Goal: Information Seeking & Learning: Learn about a topic

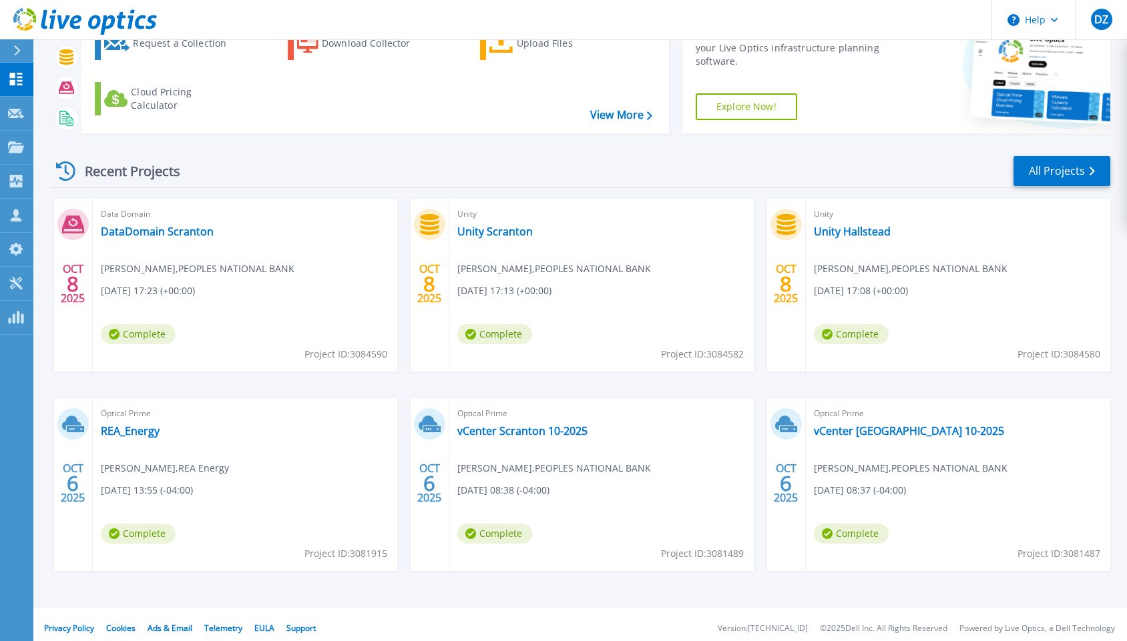
scroll to position [97, 0]
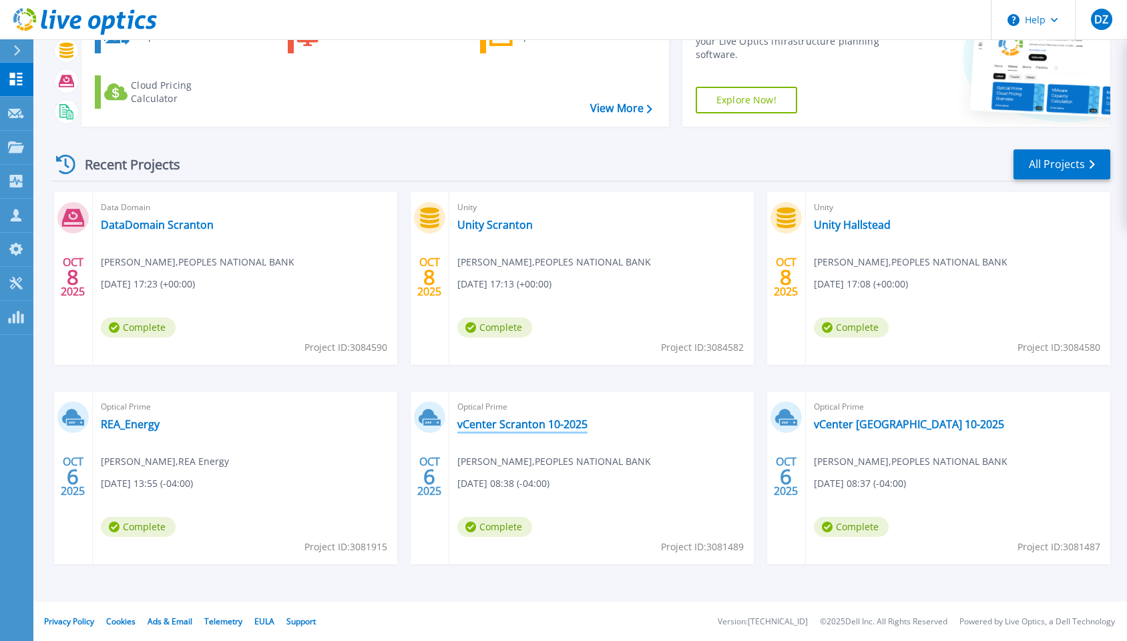
click at [471, 425] on link "vCenter Scranton 10-2025" at bounding box center [522, 424] width 130 height 13
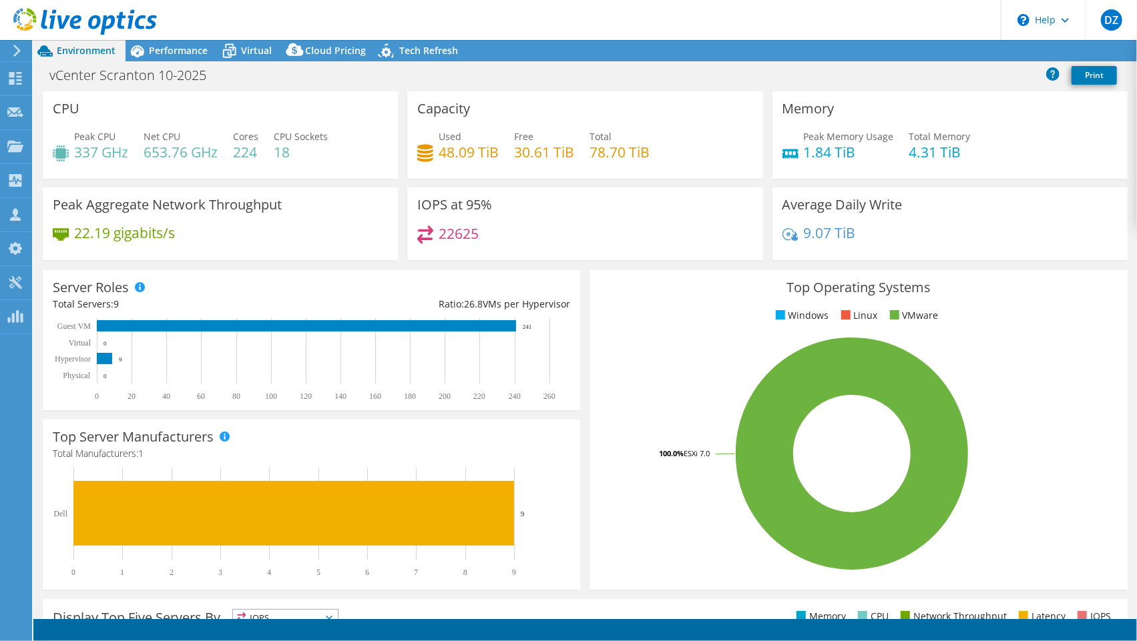
select select "USEast"
select select "USD"
click at [160, 56] on span "Performance" at bounding box center [178, 50] width 59 height 13
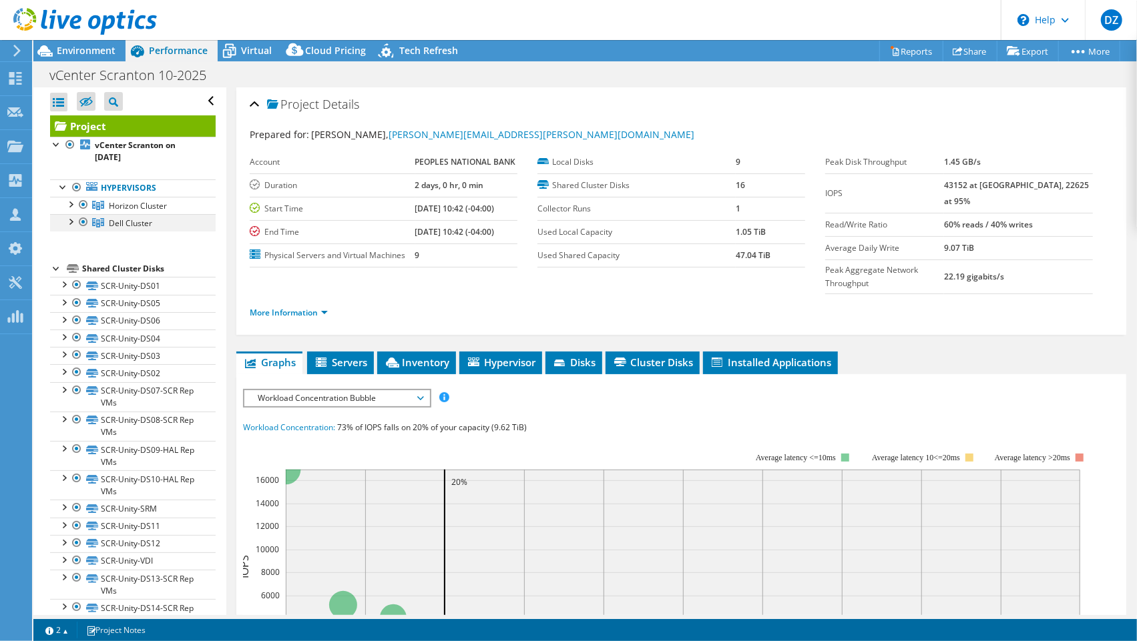
click at [75, 220] on li "Dell Cluster scr-esx03.ad.psbt.com SCR-Unity-DS01 SCR-Unity-DS05" at bounding box center [133, 222] width 166 height 17
click at [69, 220] on div at bounding box center [69, 220] width 13 height 13
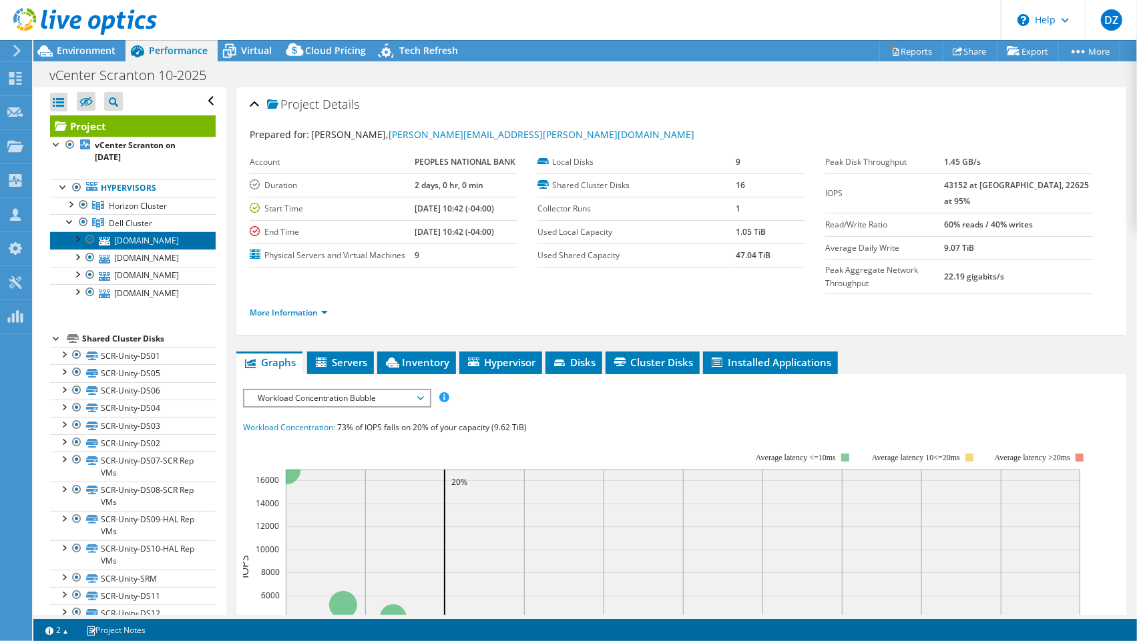
click at [143, 249] on link "scr-esx03.ad.psbt.com" at bounding box center [133, 240] width 166 height 17
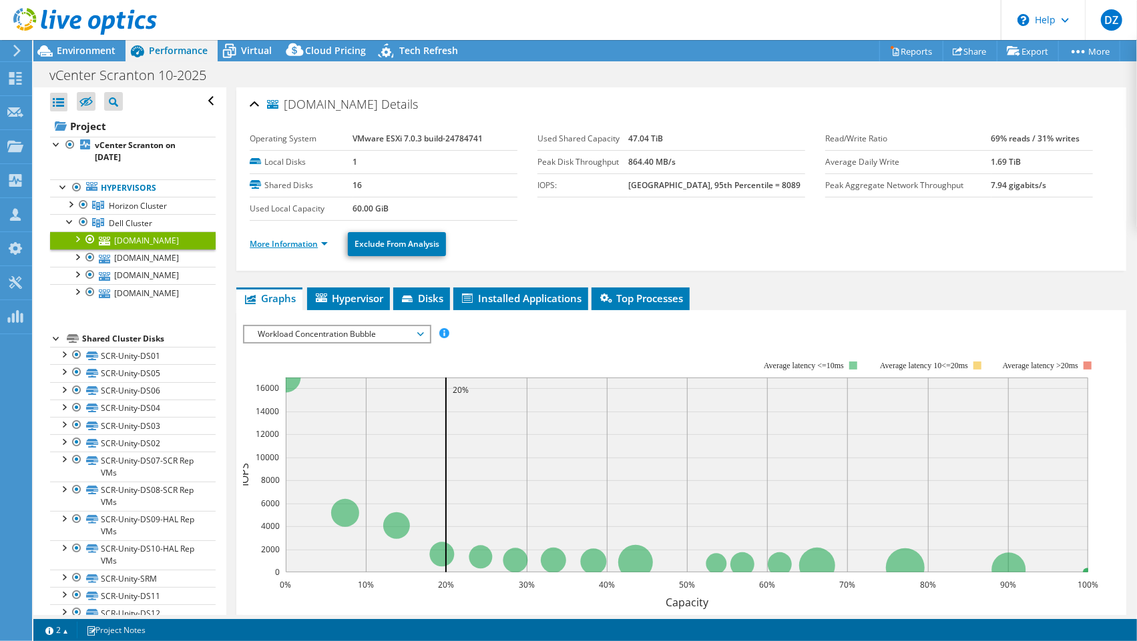
click at [324, 246] on link "More Information" at bounding box center [289, 243] width 78 height 11
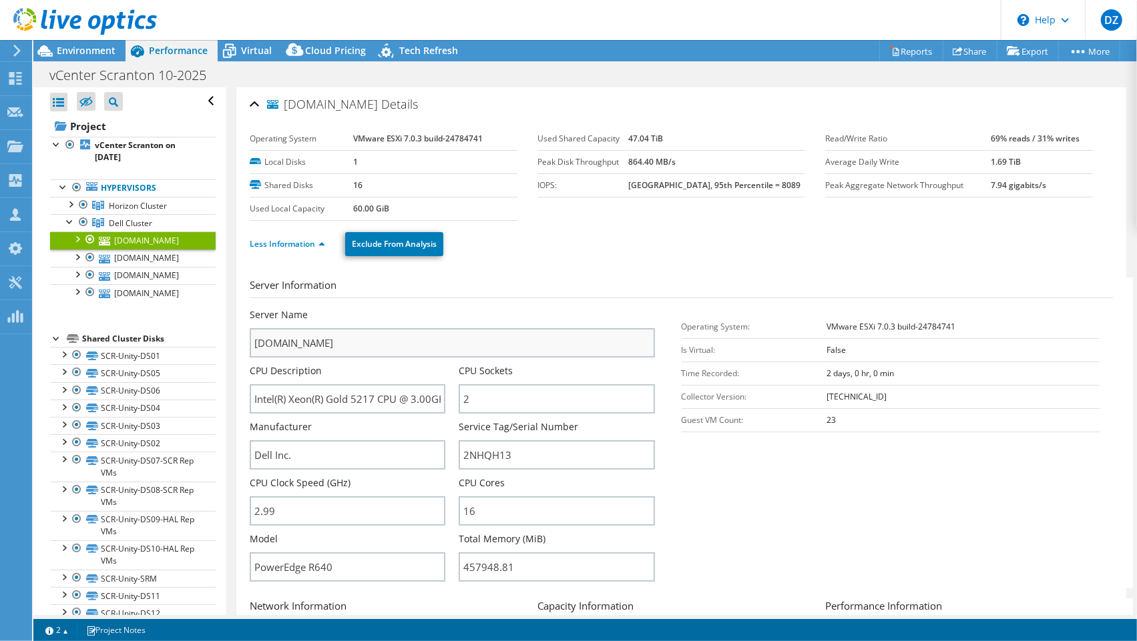
drag, startPoint x: 311, startPoint y: 333, endPoint x: 310, endPoint y: 356, distance: 22.7
click at [310, 349] on div "Server Name scr-esx03.ad.psbt.com" at bounding box center [452, 332] width 404 height 49
drag, startPoint x: 377, startPoint y: 398, endPoint x: 330, endPoint y: 394, distance: 47.0
click at [330, 394] on input "Intel(R) Xeon(R) Gold 5217 CPU @ 3.00GHz 2.99 GHz" at bounding box center [348, 398] width 196 height 29
click at [174, 249] on link "scr-esx03.ad.psbt.com" at bounding box center [133, 240] width 166 height 17
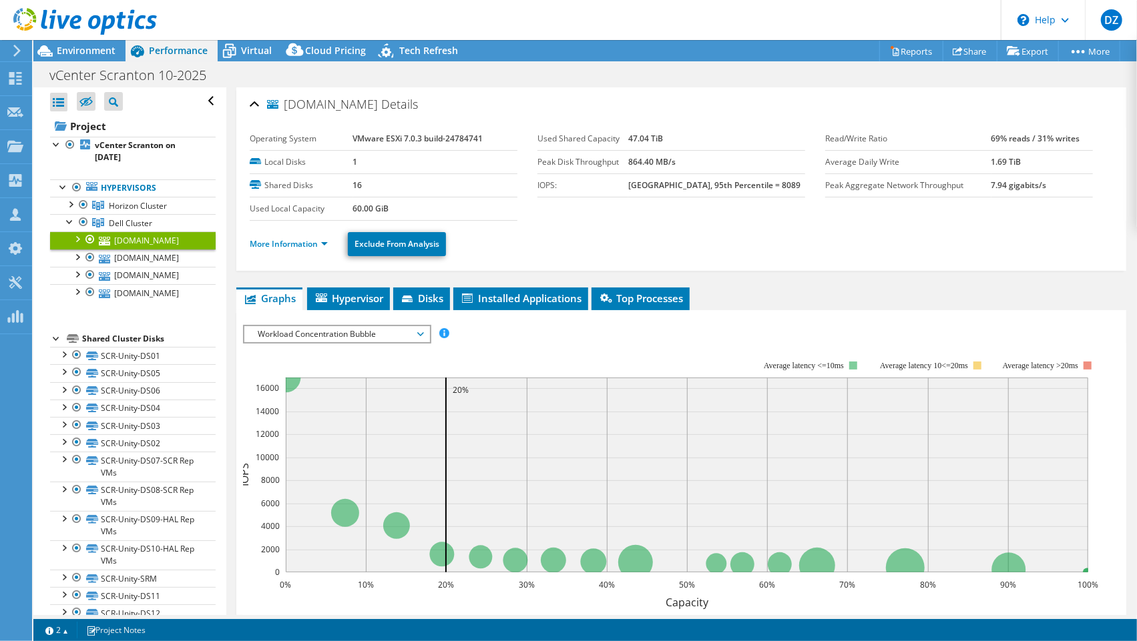
click at [292, 337] on span "Workload Concentration Bubble" at bounding box center [337, 334] width 172 height 16
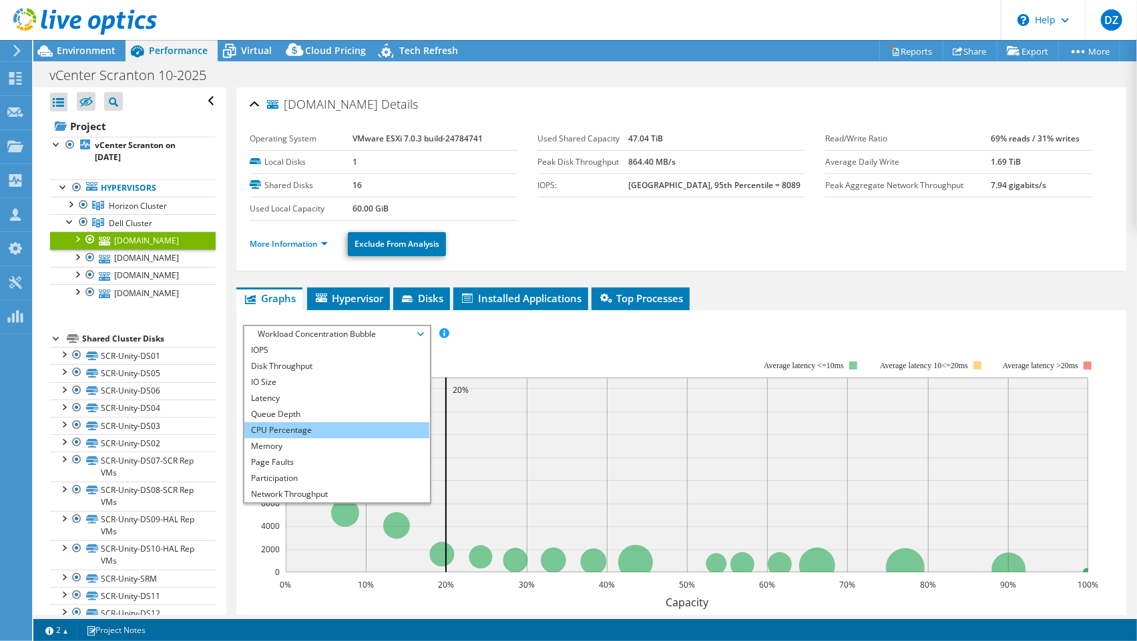
click at [298, 432] on li "CPU Percentage" at bounding box center [336, 430] width 185 height 16
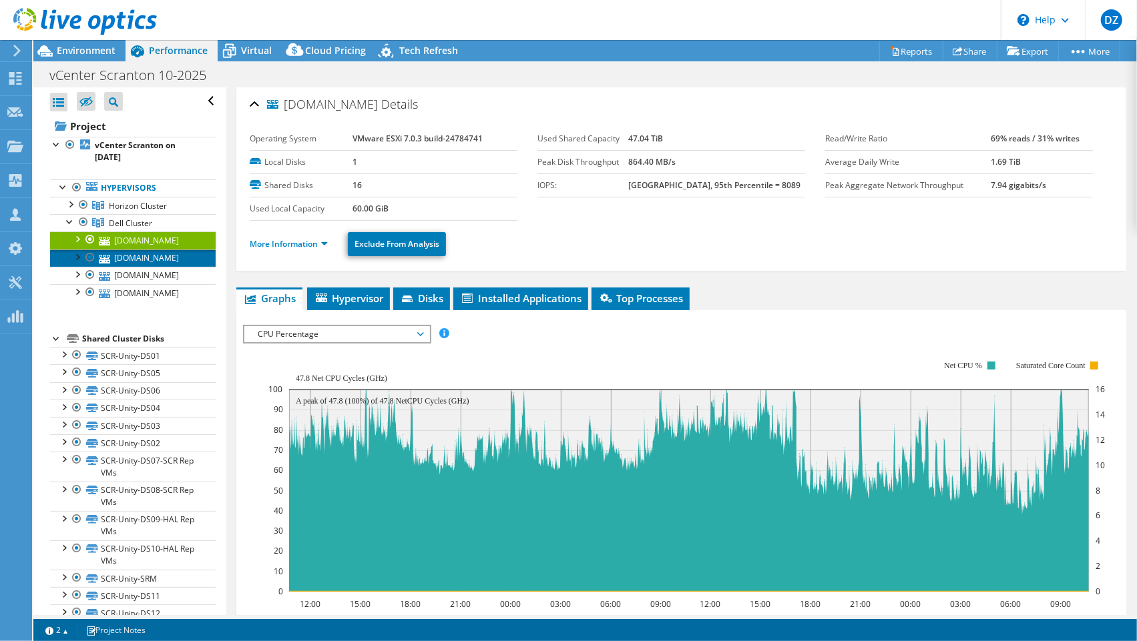
click at [155, 267] on link "scr-esx02.ad.psbt.com" at bounding box center [133, 258] width 166 height 17
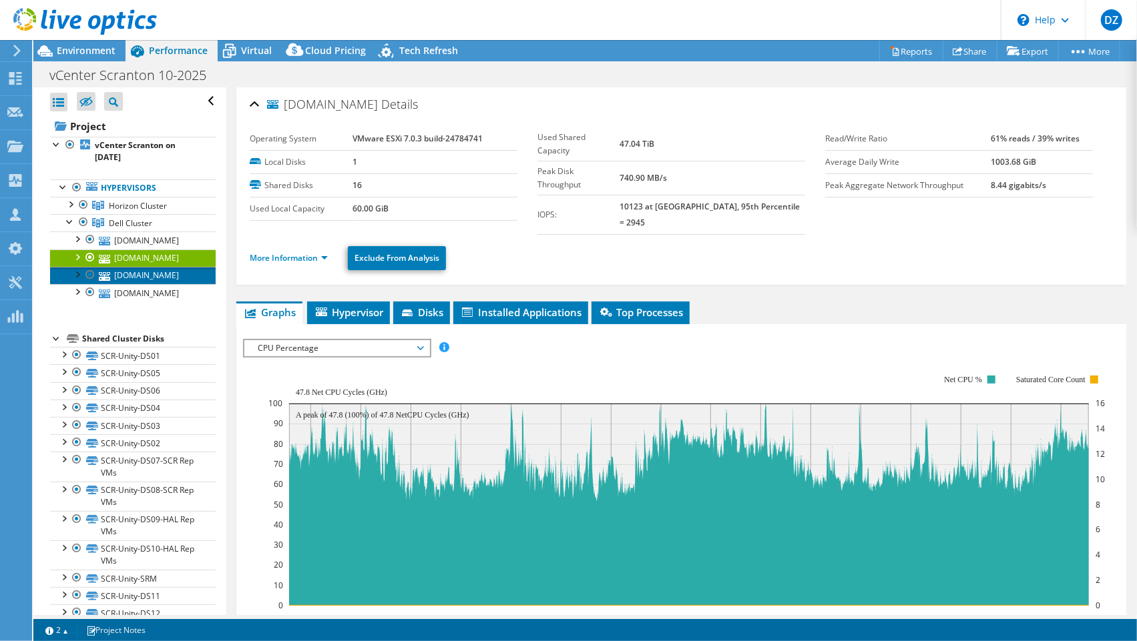
click at [141, 284] on link "scr-esx01.ad.psbt.com" at bounding box center [133, 275] width 166 height 17
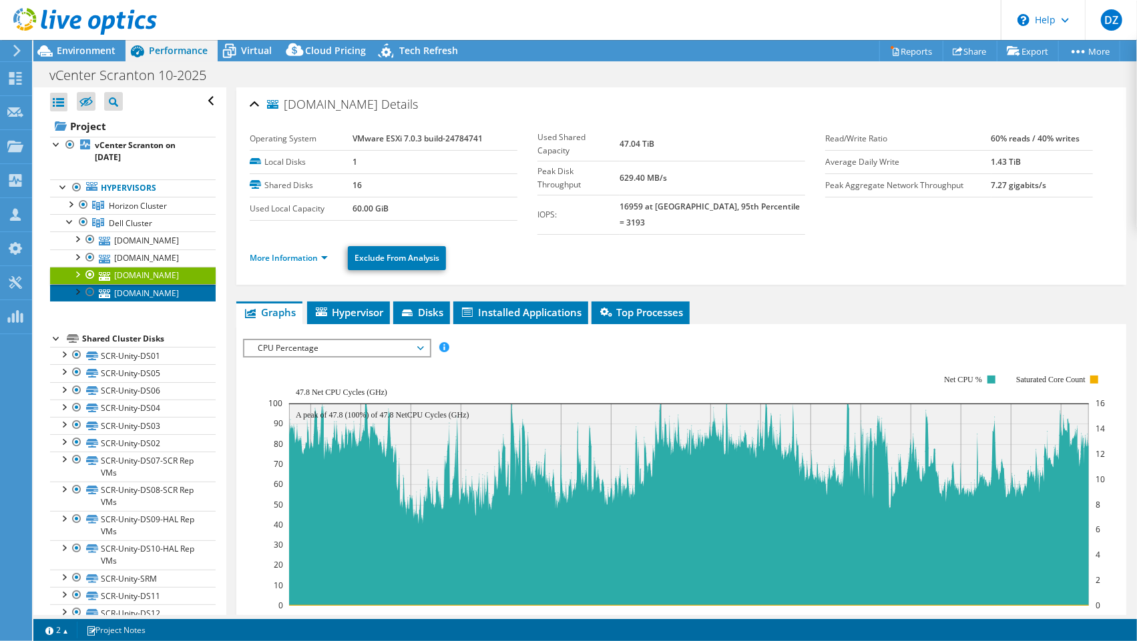
click at [135, 302] on link "scr-esx04.ad.psbt.com" at bounding box center [133, 292] width 166 height 17
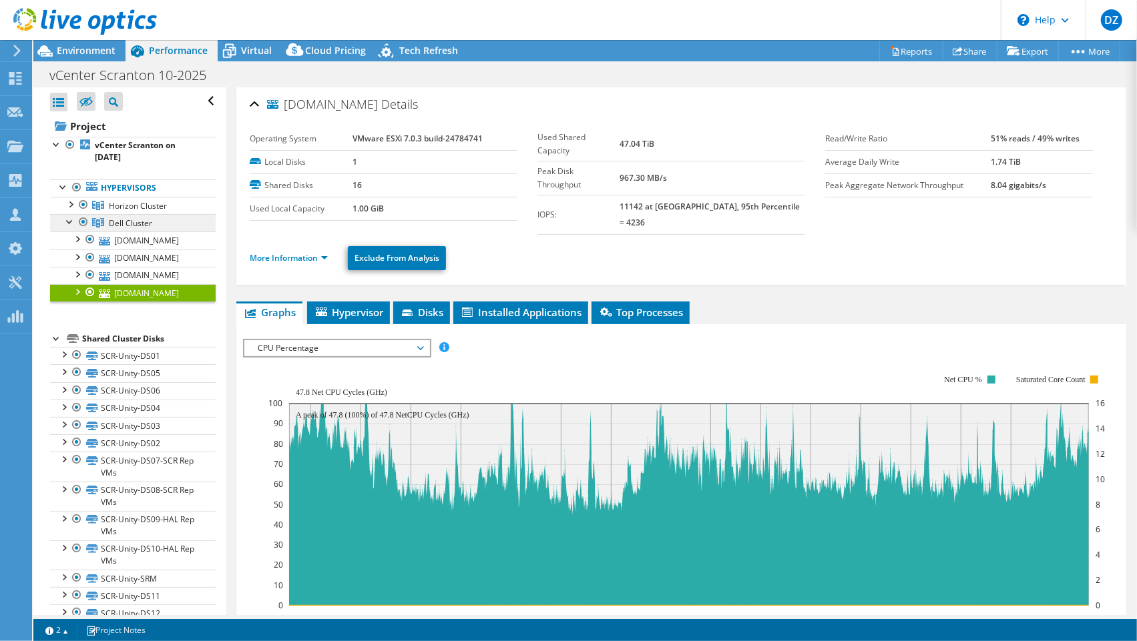
click at [127, 220] on span "Dell Cluster" at bounding box center [130, 223] width 43 height 11
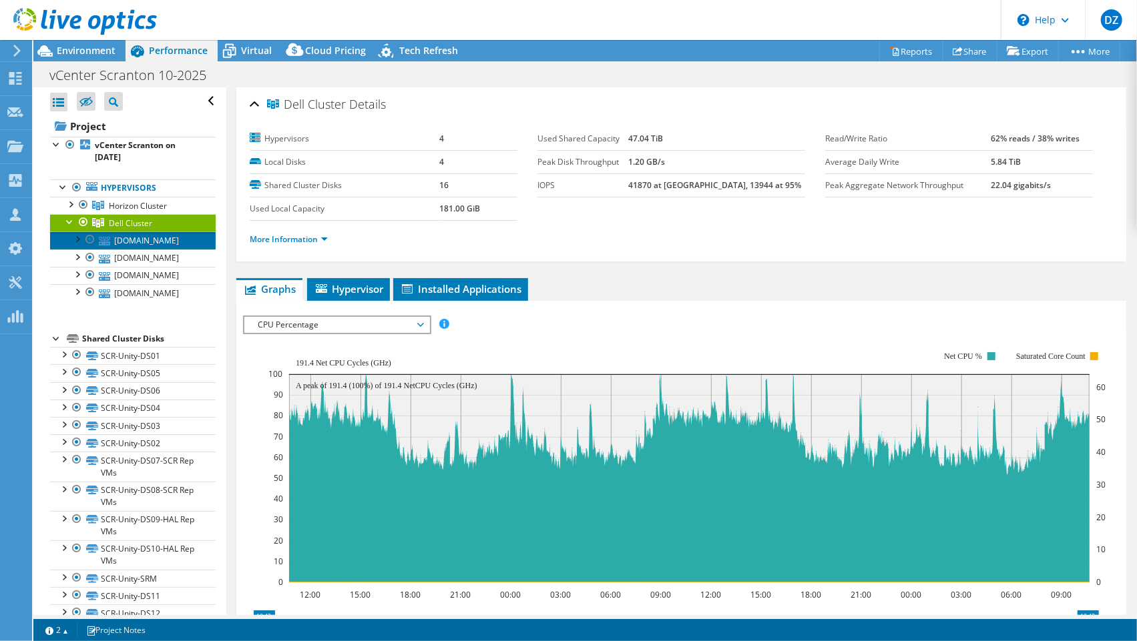
click at [120, 244] on link "scr-esx03.ad.psbt.com" at bounding box center [133, 240] width 166 height 17
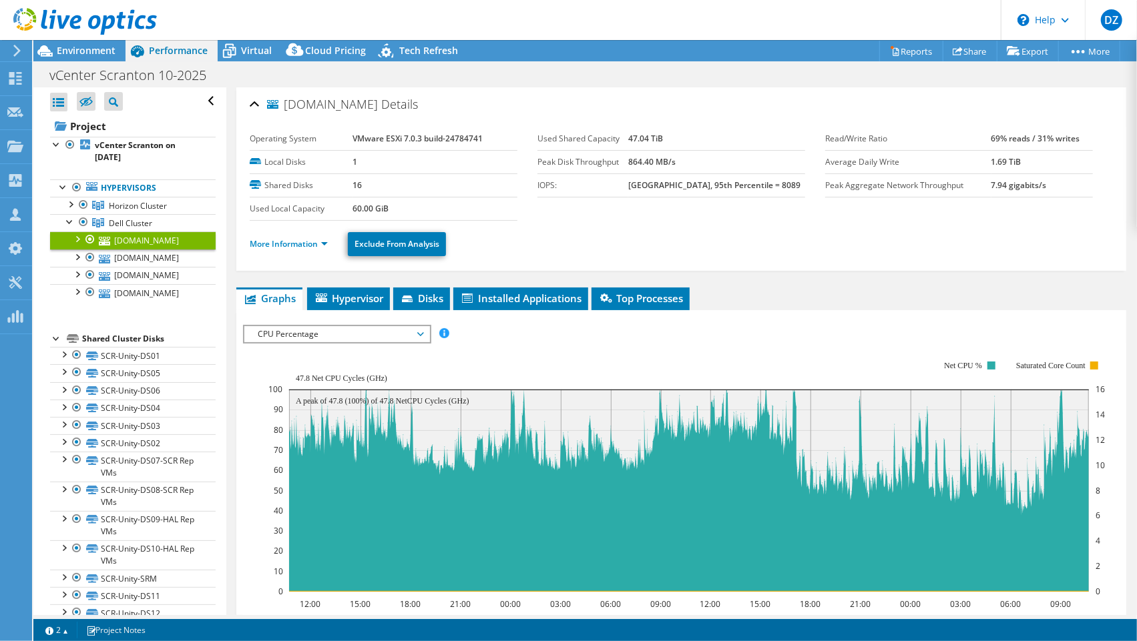
click at [275, 328] on span "CPU Percentage" at bounding box center [337, 334] width 172 height 16
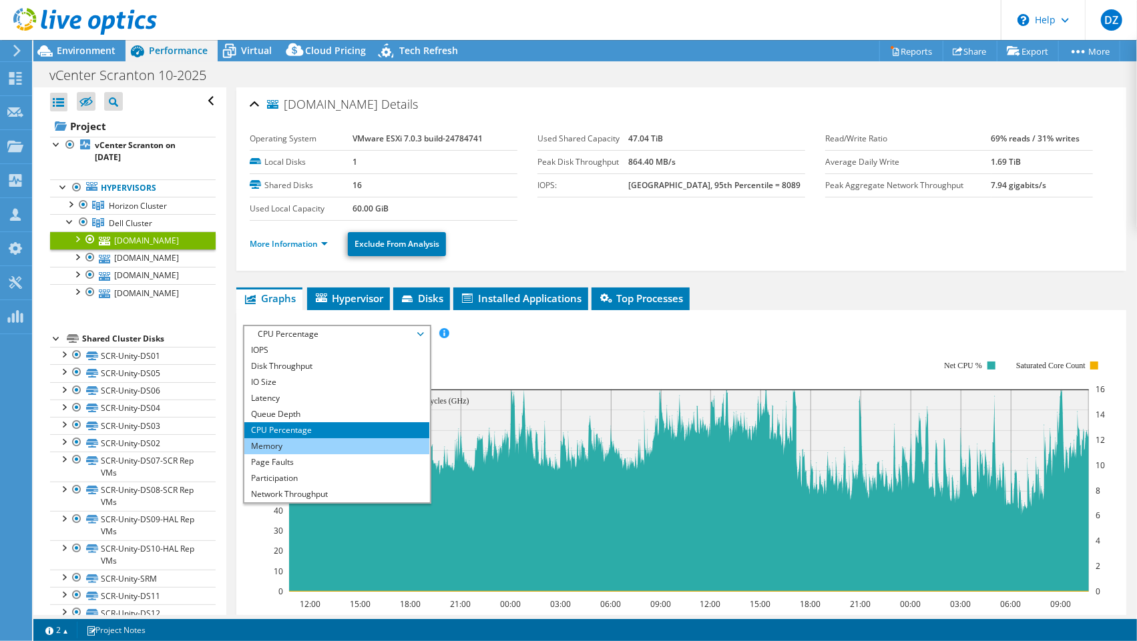
click at [275, 442] on li "Memory" at bounding box center [336, 446] width 185 height 16
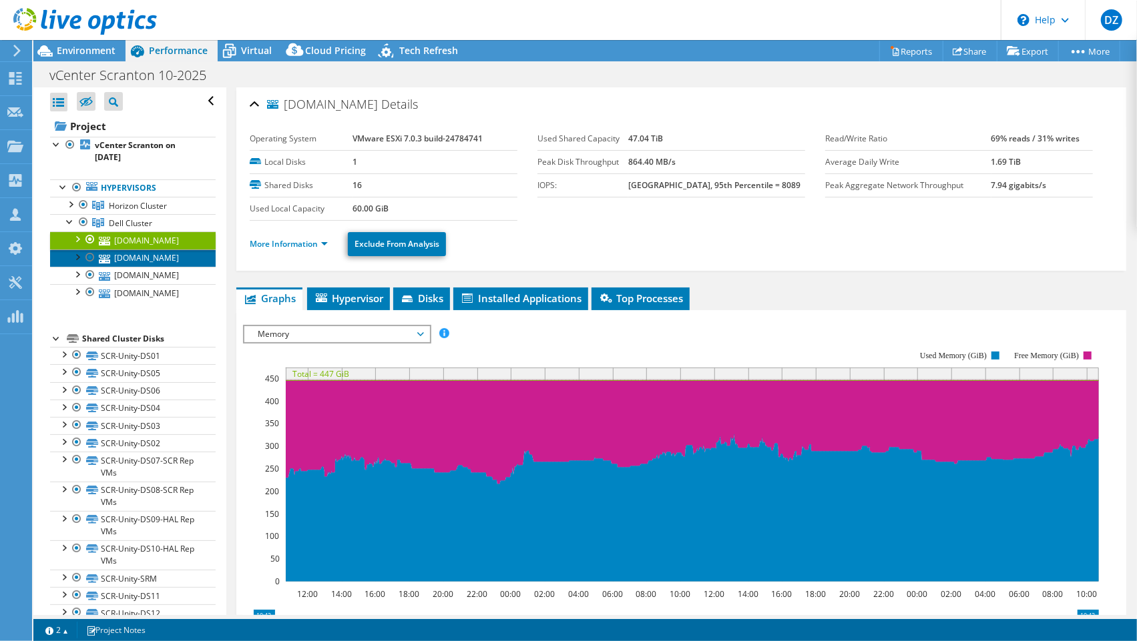
click at [135, 267] on link "scr-esx02.ad.psbt.com" at bounding box center [133, 258] width 166 height 17
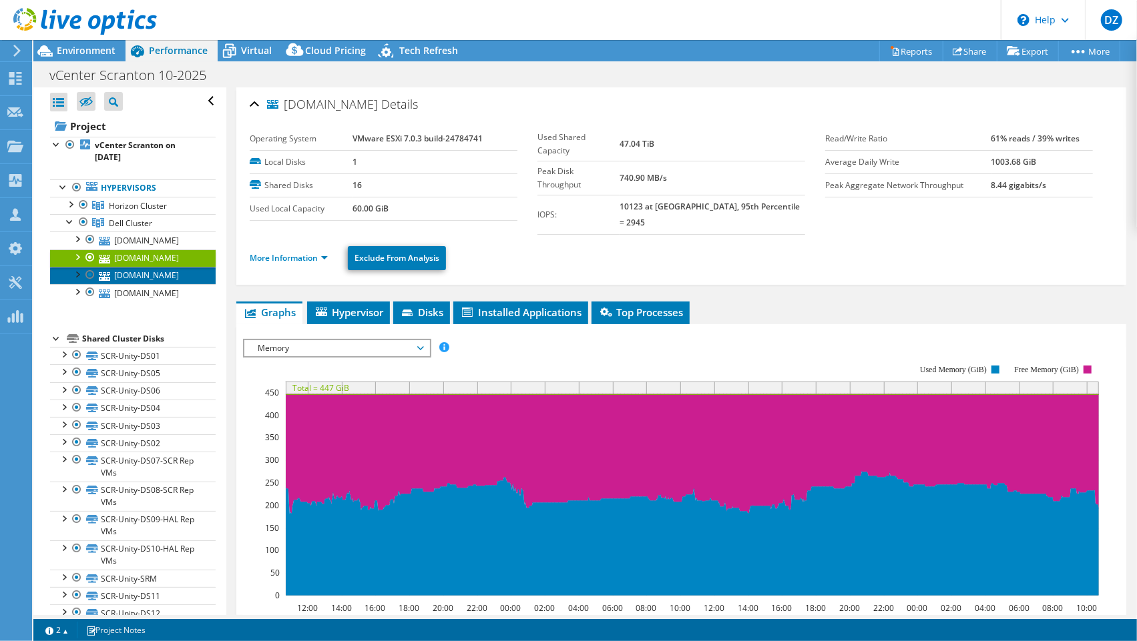
click at [123, 284] on link "scr-esx01.ad.psbt.com" at bounding box center [133, 275] width 166 height 17
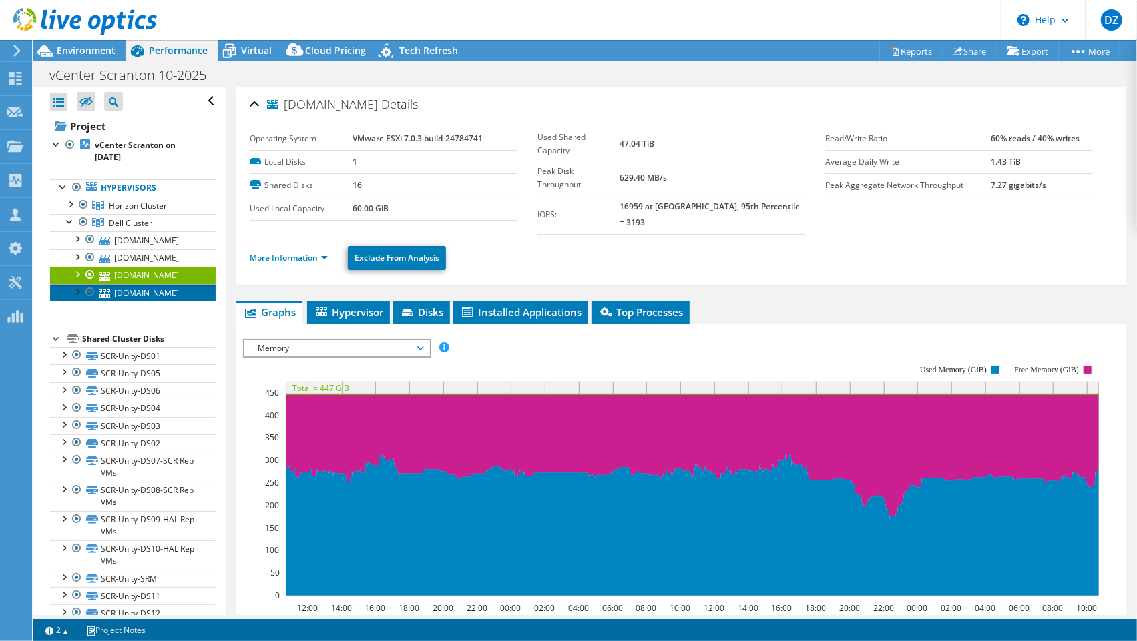
click at [124, 302] on link "scr-esx04.ad.psbt.com" at bounding box center [133, 292] width 166 height 17
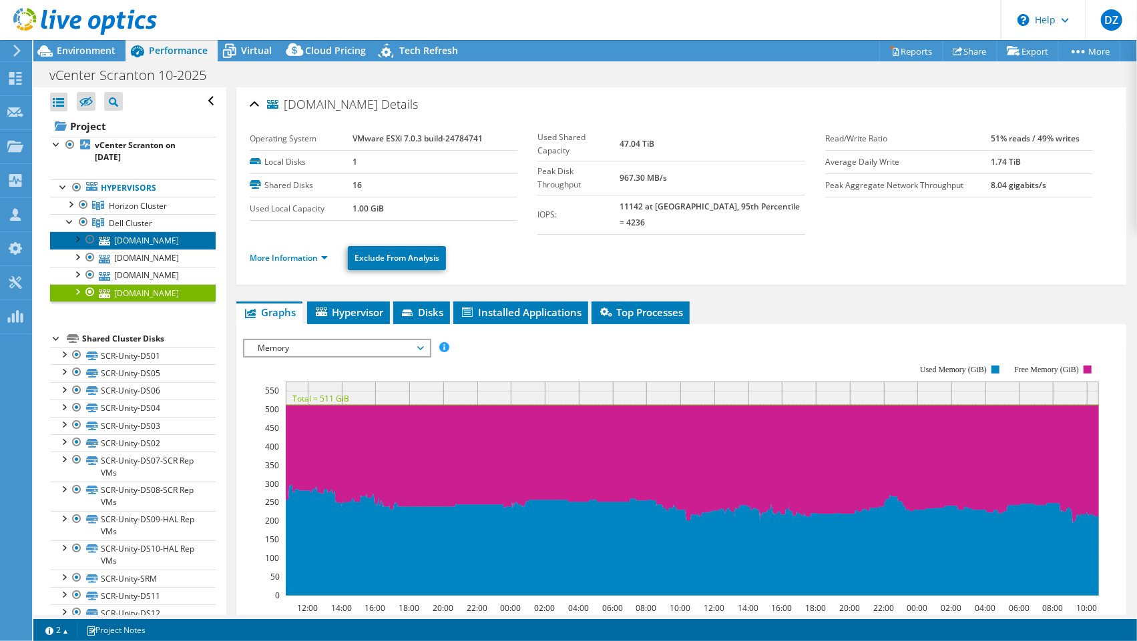
click at [128, 238] on link "scr-esx03.ad.psbt.com" at bounding box center [133, 240] width 166 height 17
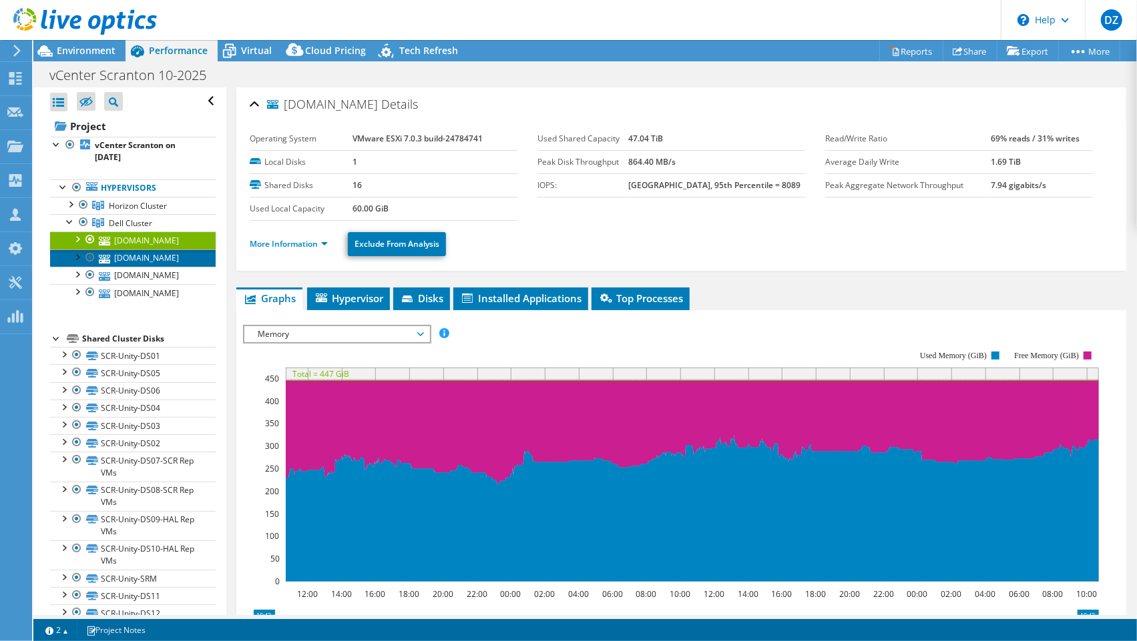
click at [129, 267] on link "scr-esx02.ad.psbt.com" at bounding box center [133, 258] width 166 height 17
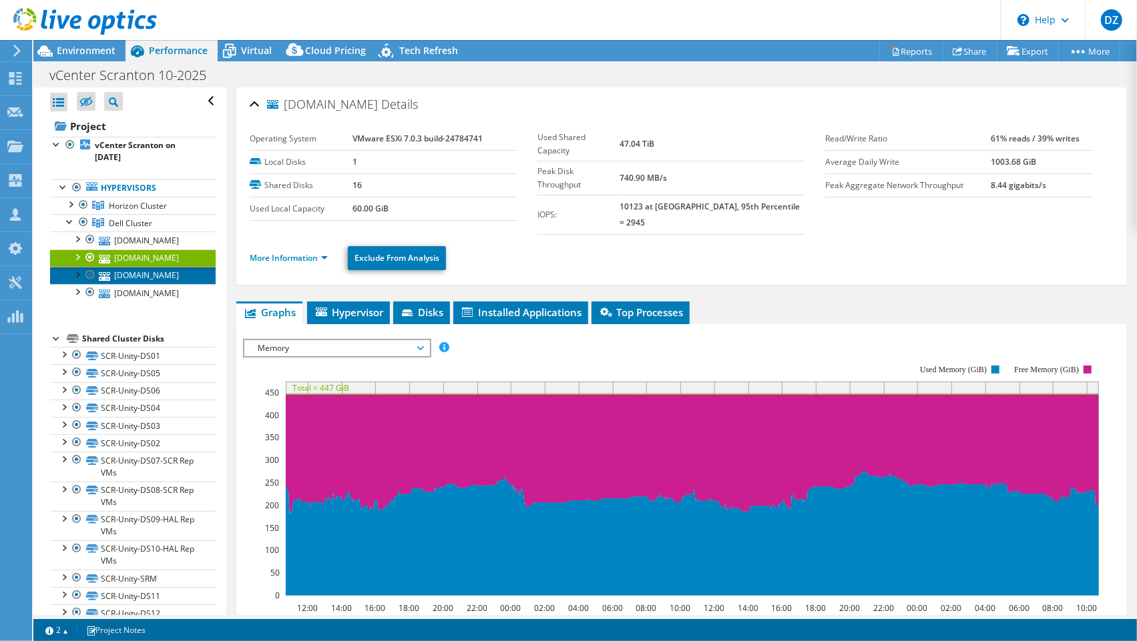
click at [126, 284] on link "scr-esx01.ad.psbt.com" at bounding box center [133, 275] width 166 height 17
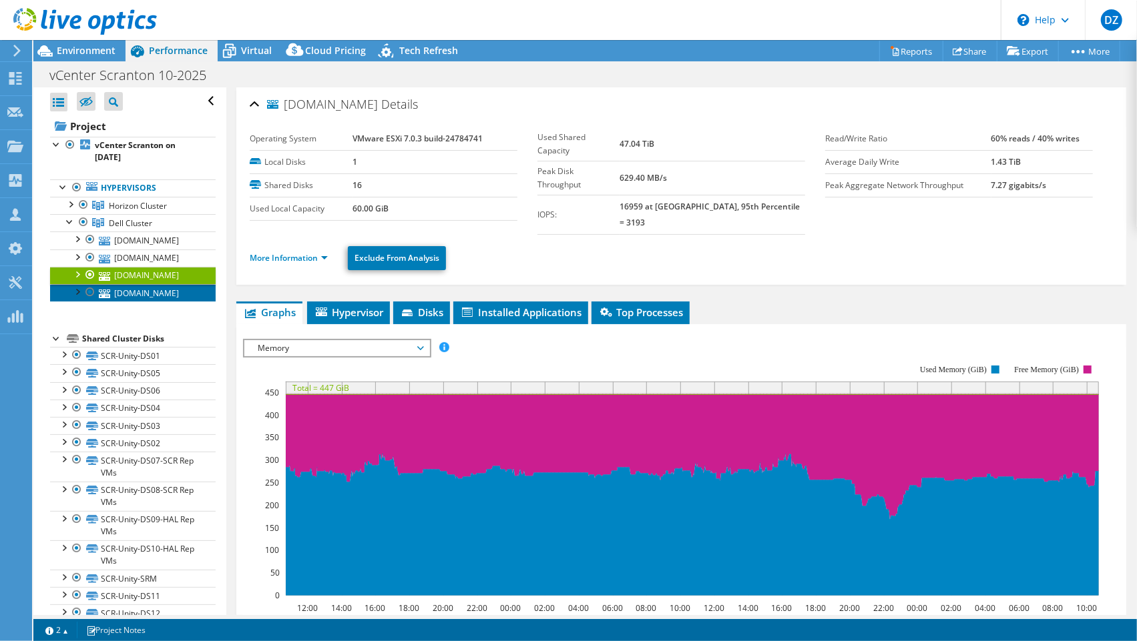
click at [113, 302] on link "scr-esx04.ad.psbt.com" at bounding box center [133, 292] width 166 height 17
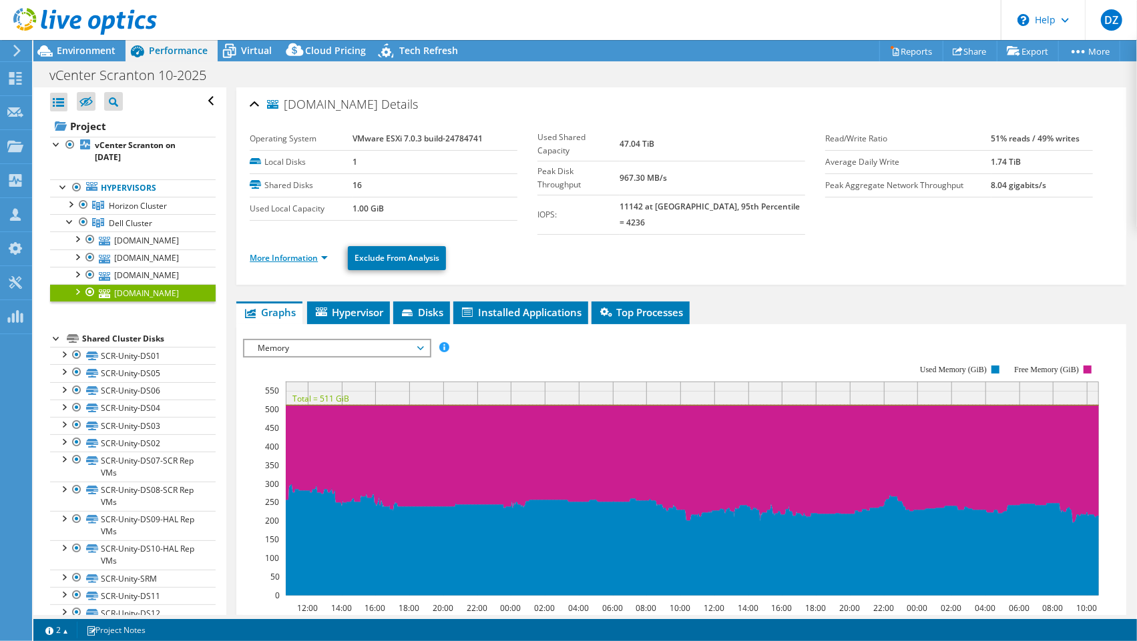
click at [268, 252] on link "More Information" at bounding box center [289, 257] width 78 height 11
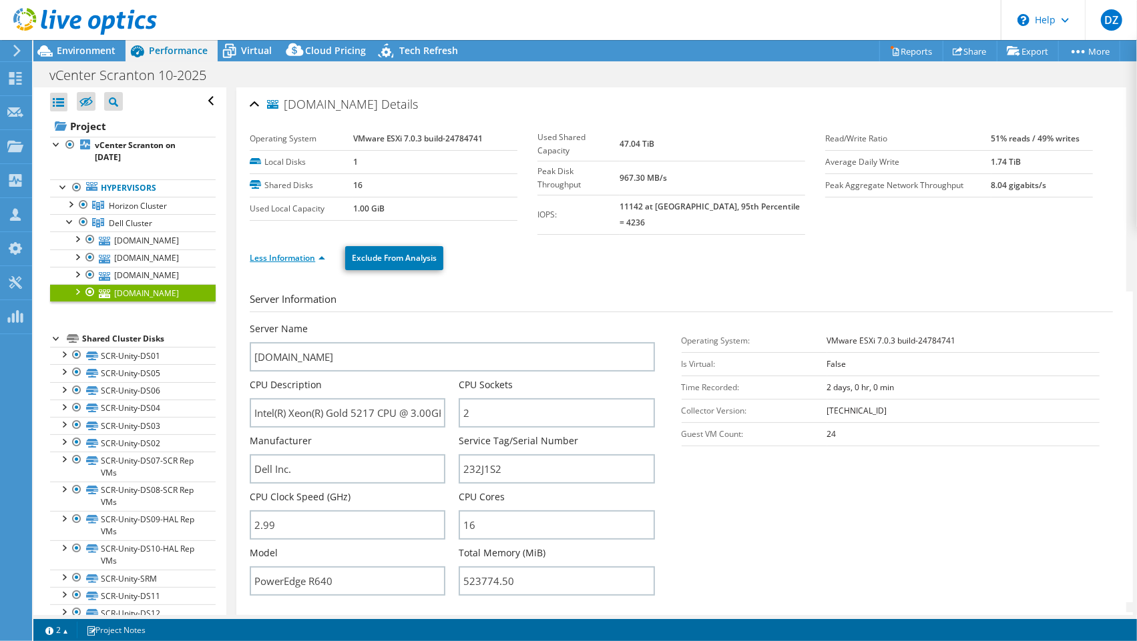
click at [268, 252] on link "Less Information" at bounding box center [287, 257] width 75 height 11
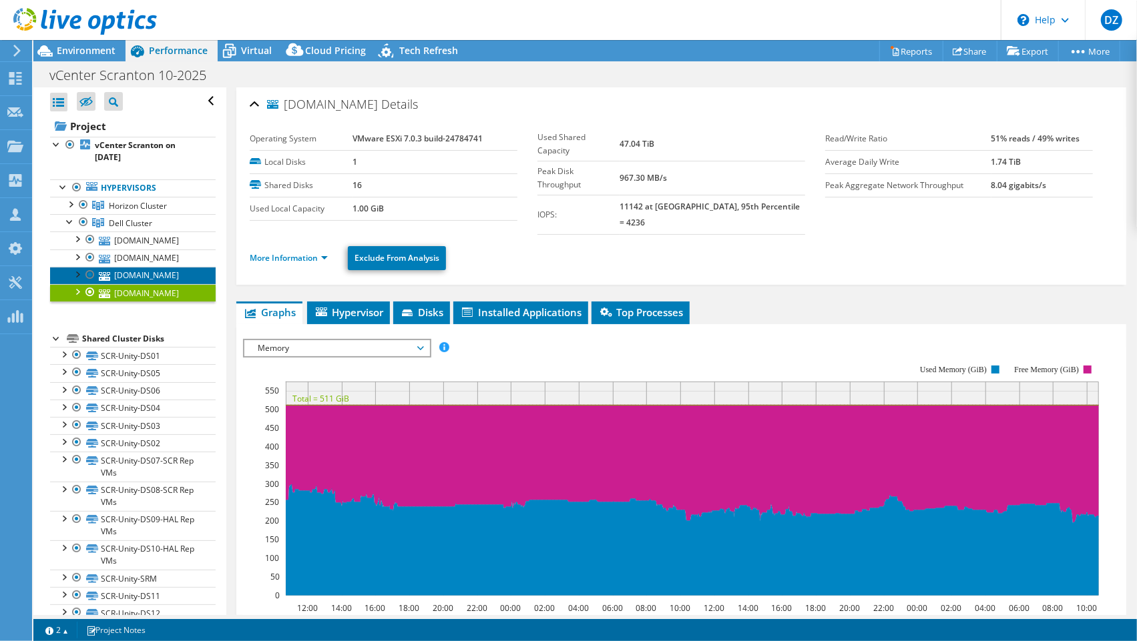
click at [115, 284] on link "scr-esx01.ad.psbt.com" at bounding box center [133, 275] width 166 height 17
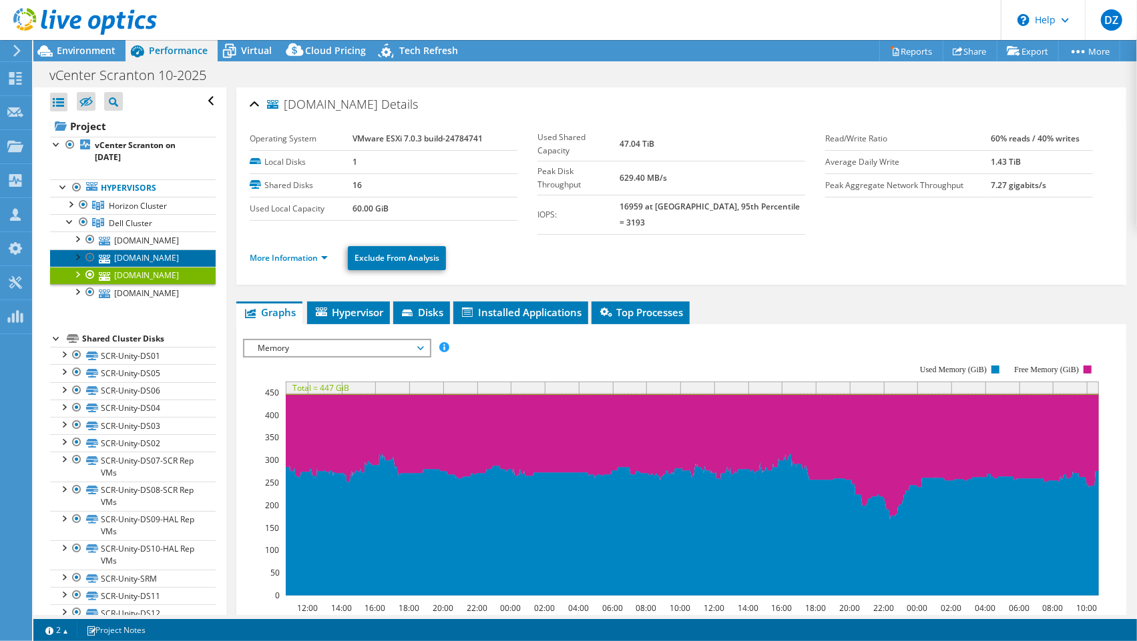
click at [164, 267] on link "scr-esx02.ad.psbt.com" at bounding box center [133, 258] width 166 height 17
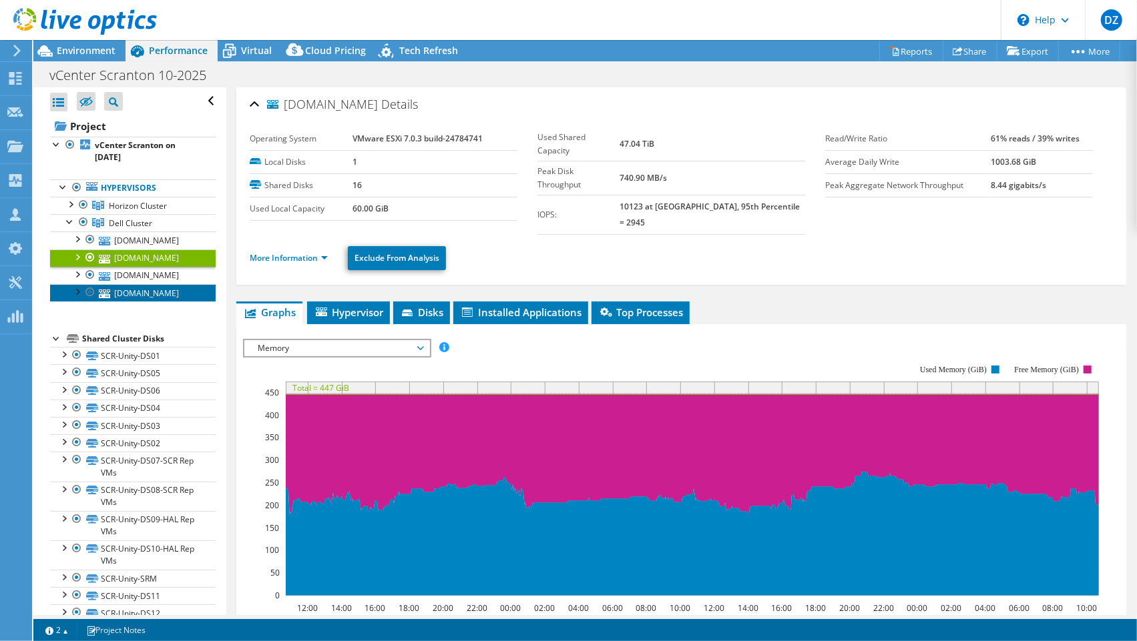
click at [131, 302] on link "scr-esx04.ad.psbt.com" at bounding box center [133, 292] width 166 height 17
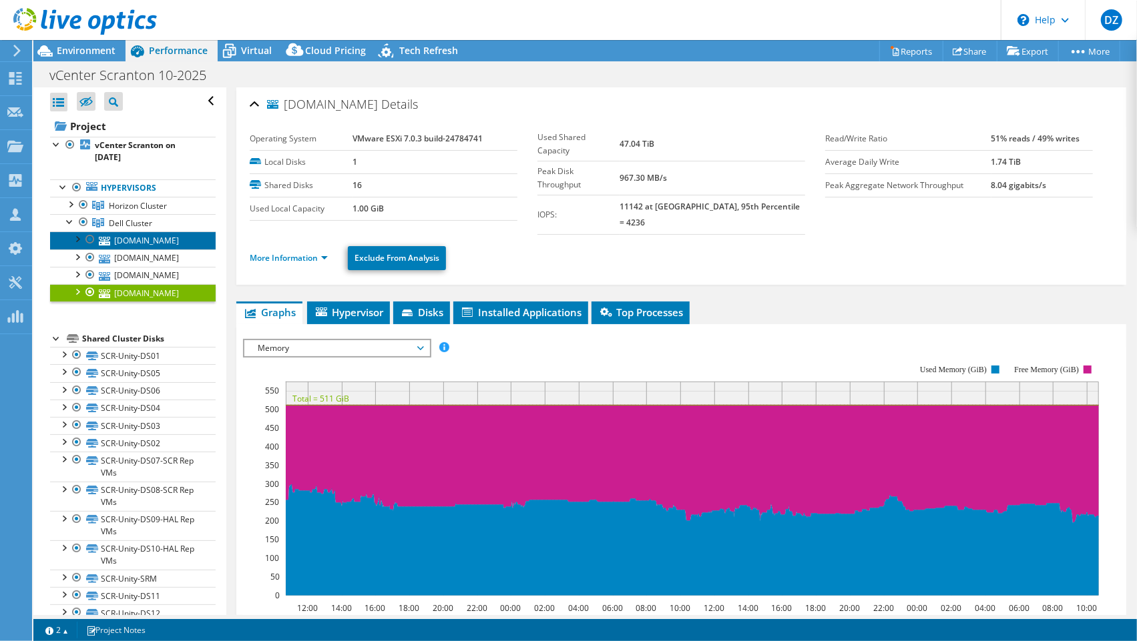
click at [132, 247] on link "scr-esx03.ad.psbt.com" at bounding box center [133, 240] width 166 height 17
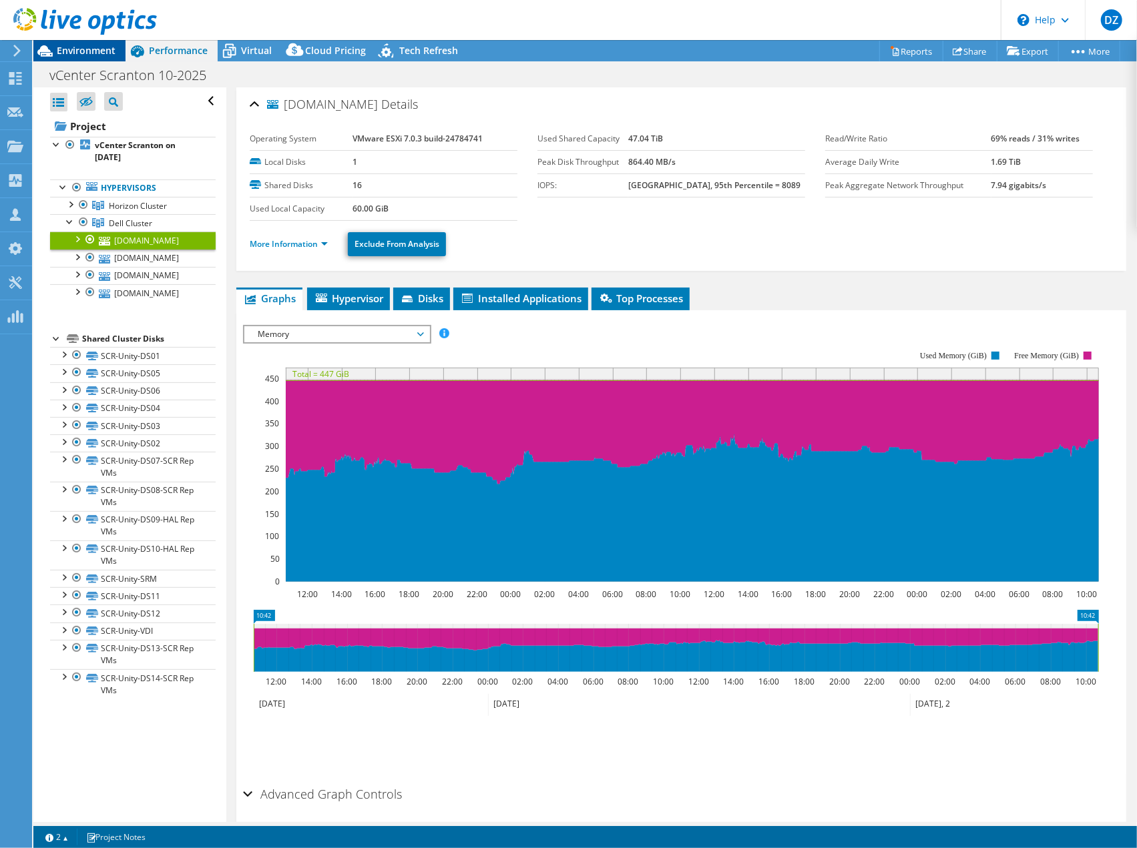
click at [71, 54] on span "Environment" at bounding box center [86, 50] width 59 height 13
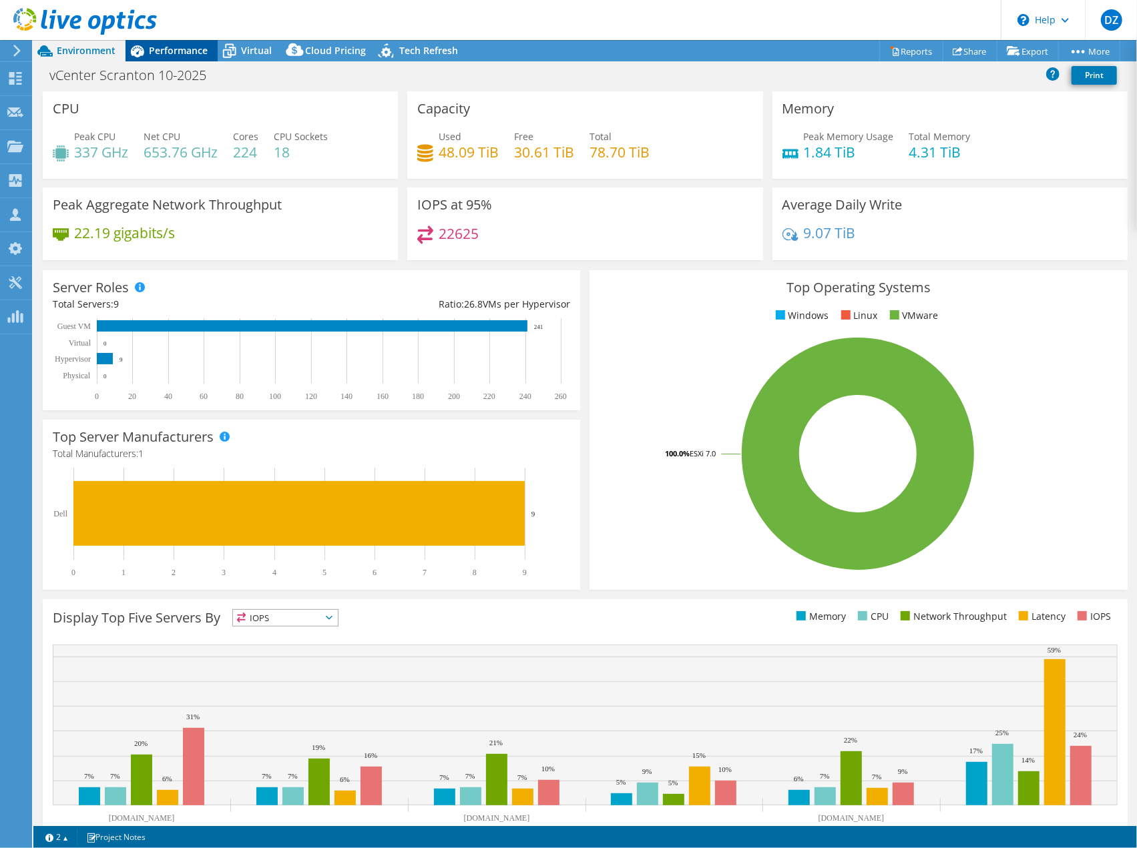
click at [153, 53] on span "Performance" at bounding box center [178, 50] width 59 height 13
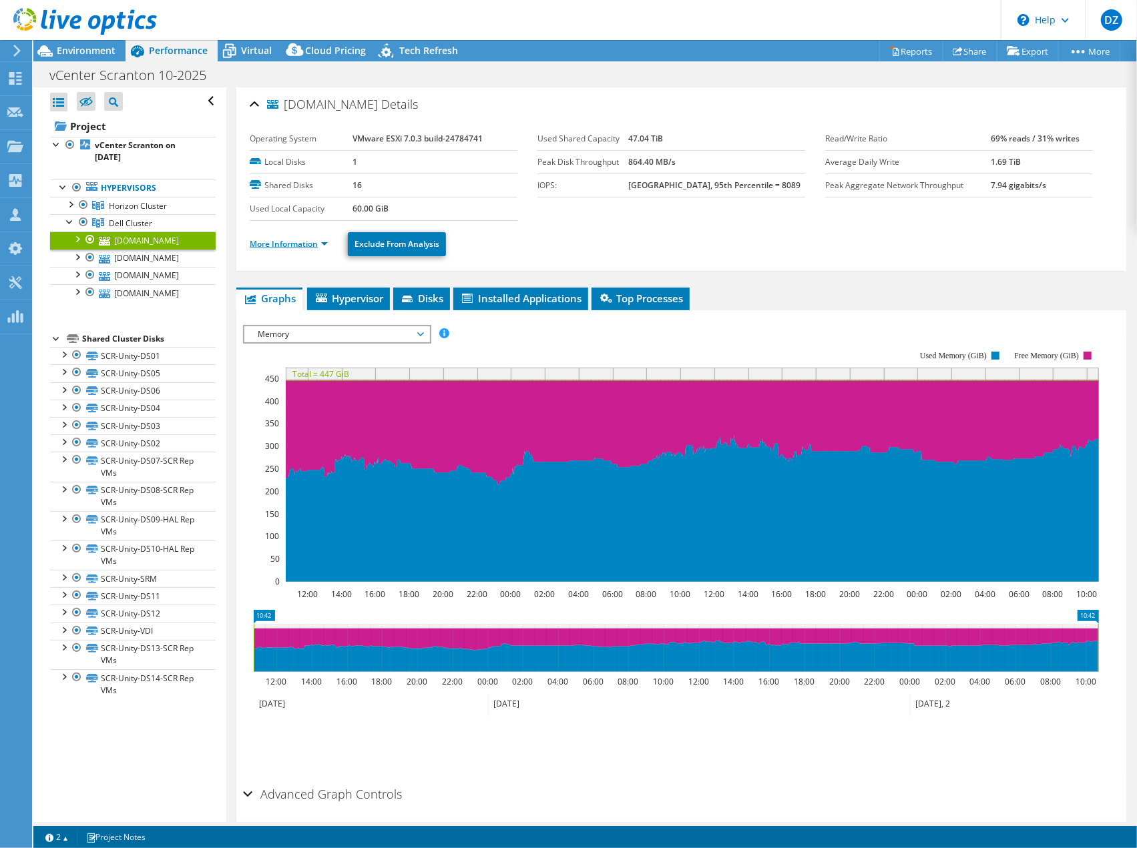
click at [302, 238] on link "More Information" at bounding box center [289, 243] width 78 height 11
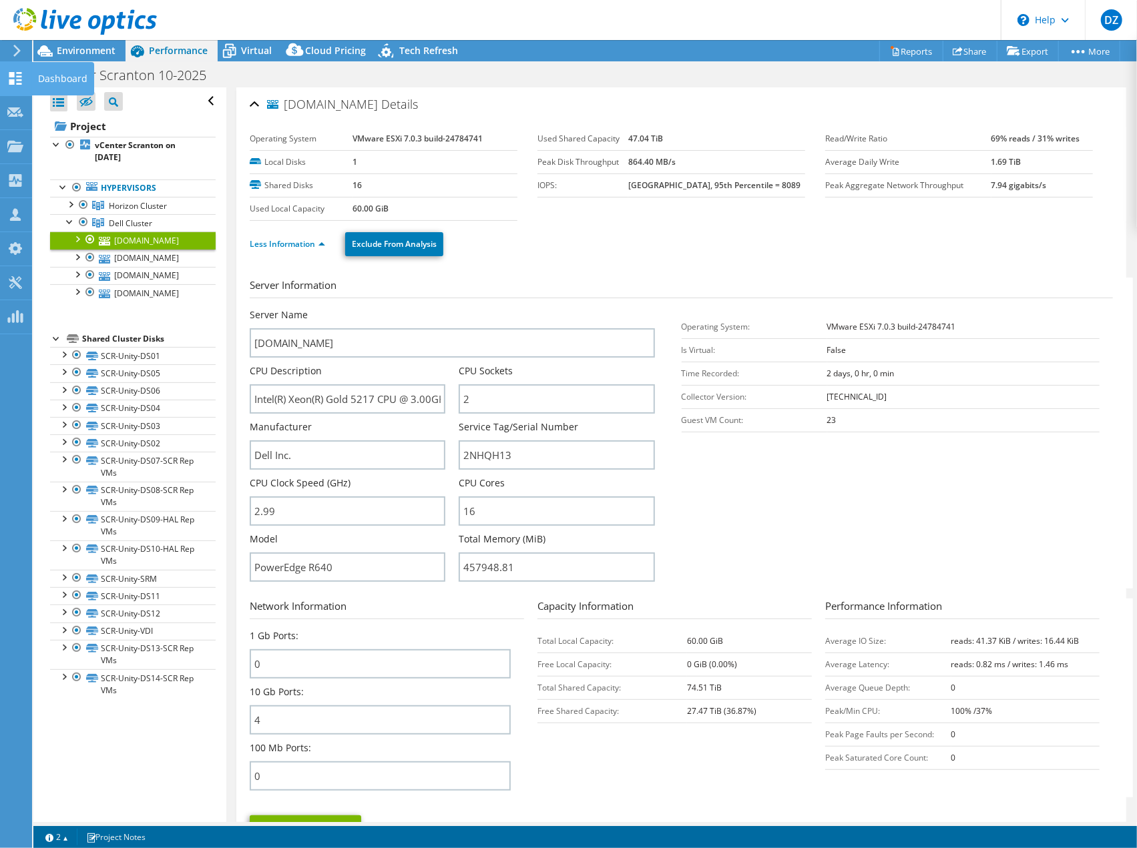
click at [13, 73] on use at bounding box center [15, 78] width 13 height 13
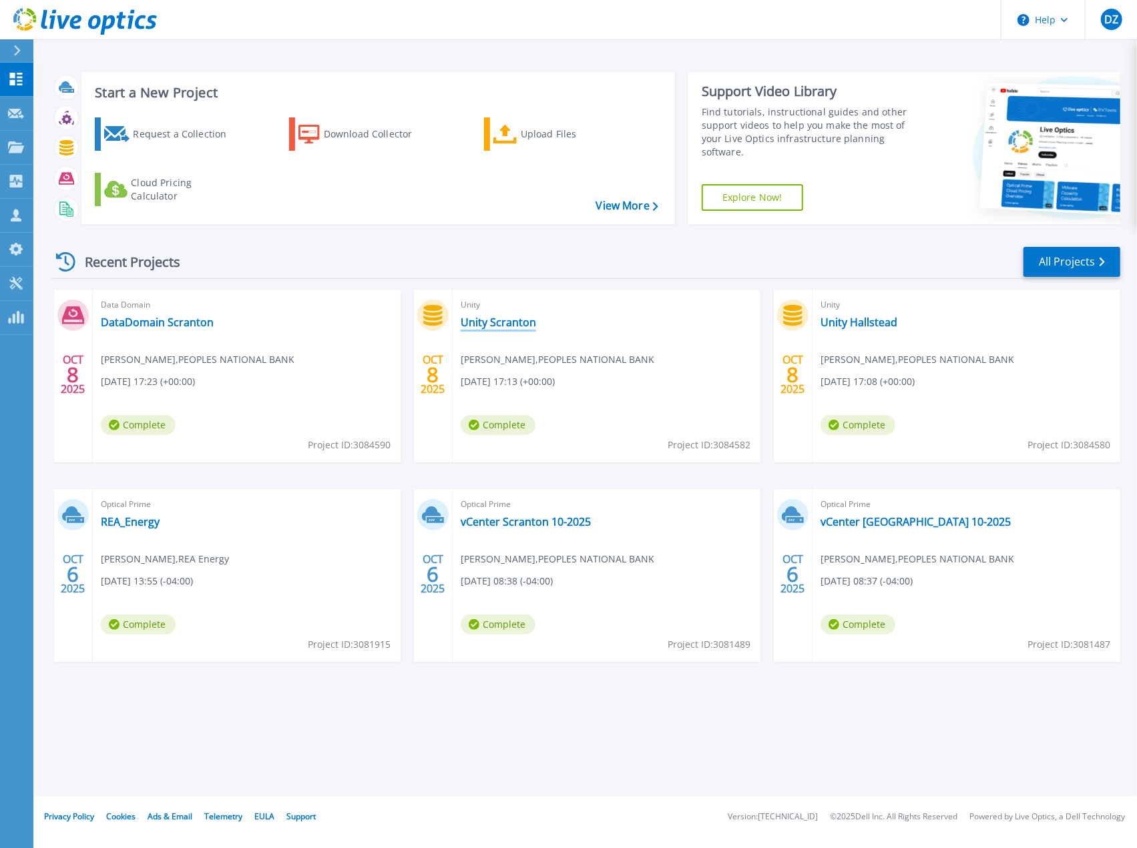
click at [518, 322] on link "Unity Scranton" at bounding box center [498, 322] width 75 height 13
click at [510, 526] on link "vCenter Scranton 10-2025" at bounding box center [526, 521] width 130 height 13
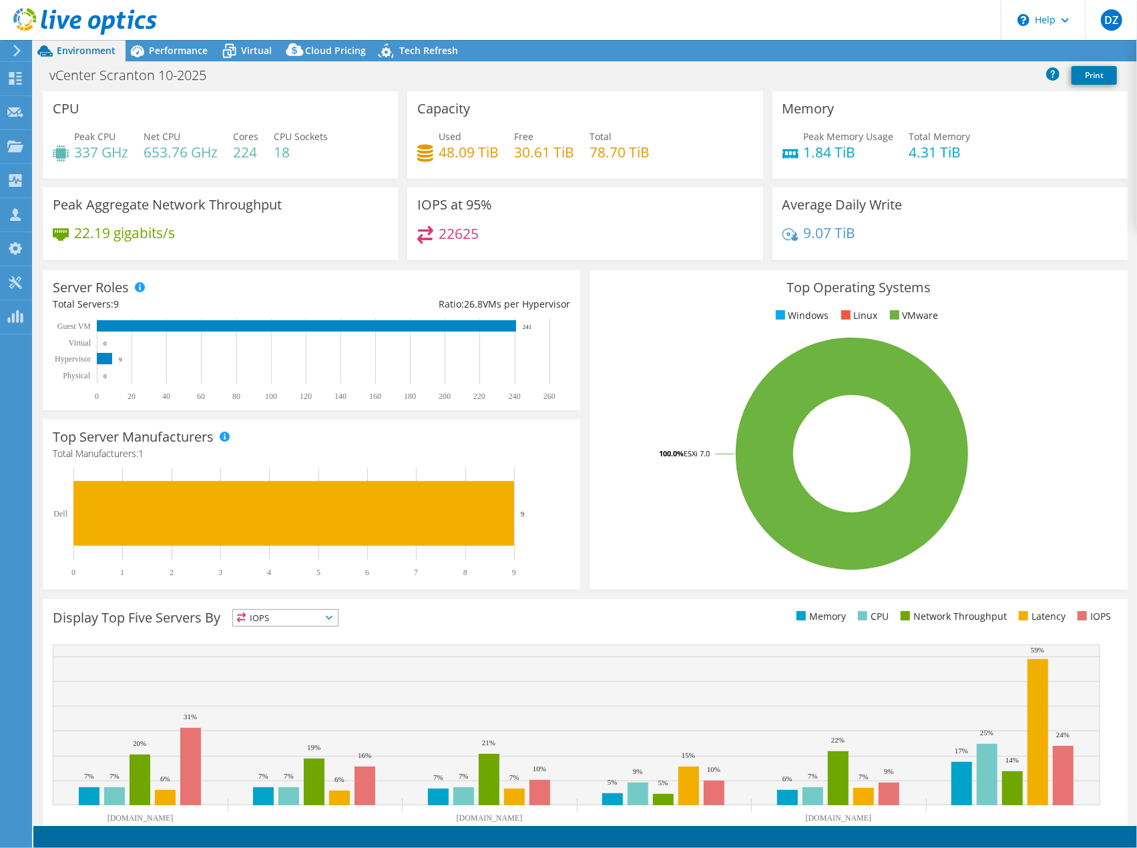
select select "USEast"
select select "USD"
click at [159, 63] on div "vCenter Scranton 10-2025 Print" at bounding box center [584, 75] width 1103 height 25
click at [168, 53] on span "Performance" at bounding box center [178, 50] width 59 height 13
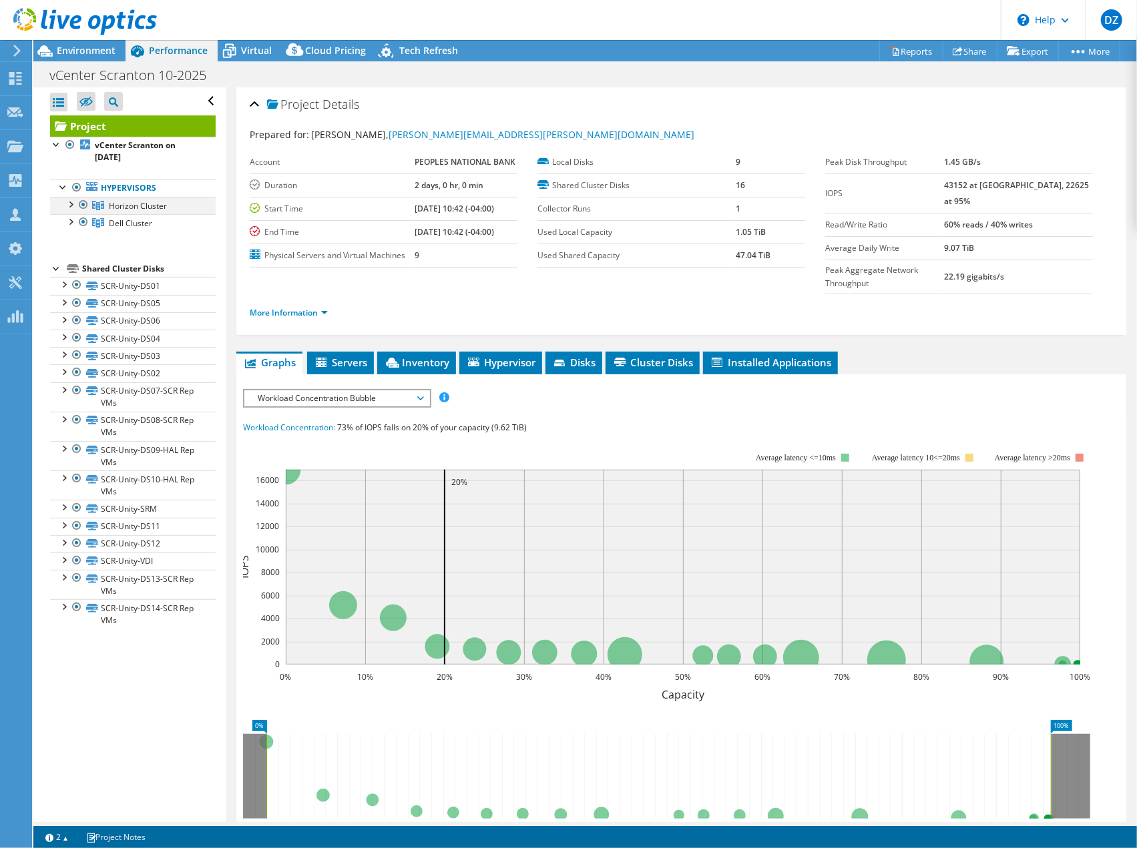
click at [82, 202] on div at bounding box center [83, 205] width 13 height 16
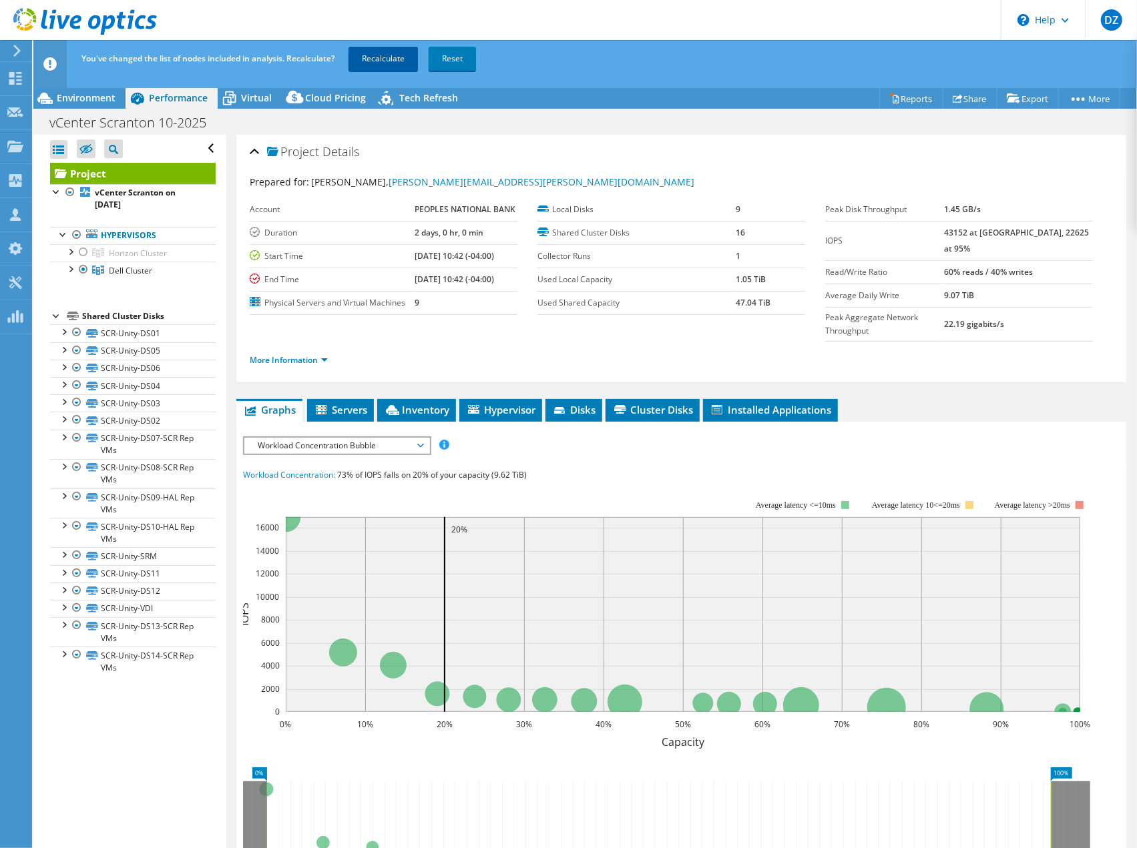
click at [387, 62] on link "Recalculate" at bounding box center [382, 59] width 69 height 24
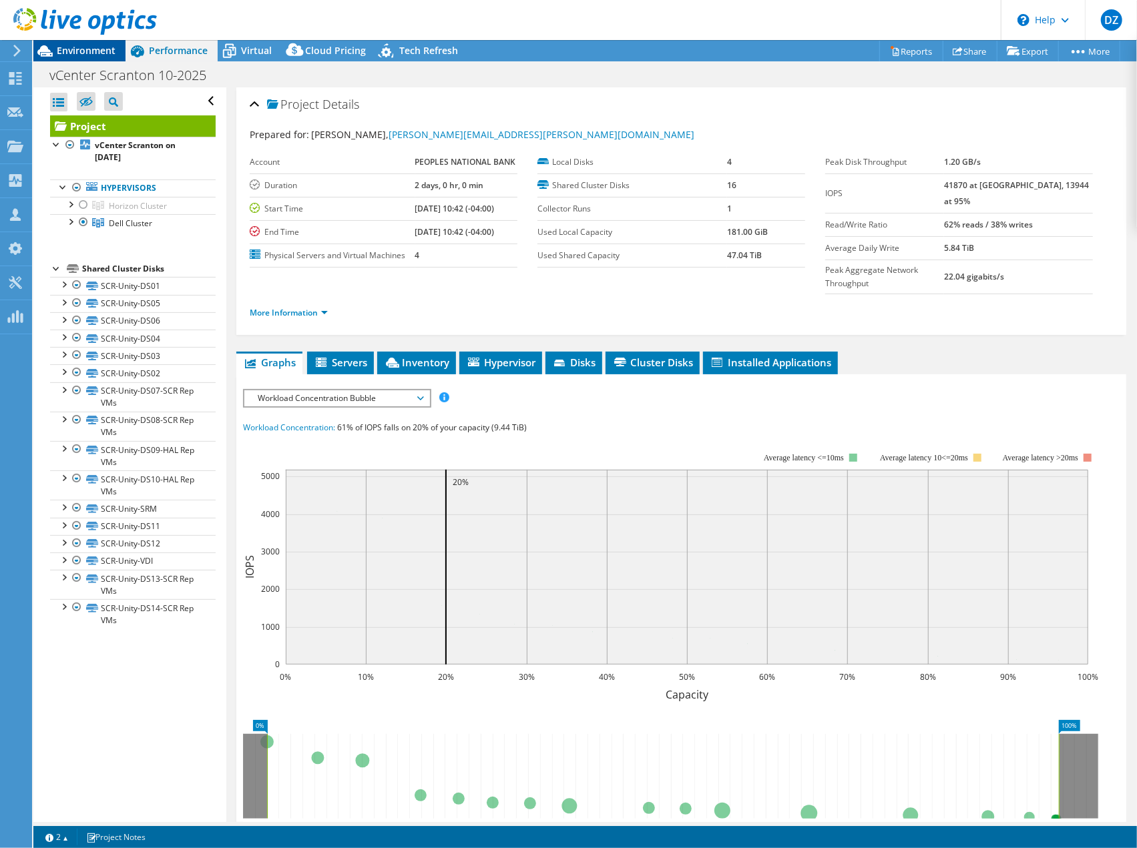
click at [89, 60] on div "Environment" at bounding box center [79, 50] width 92 height 21
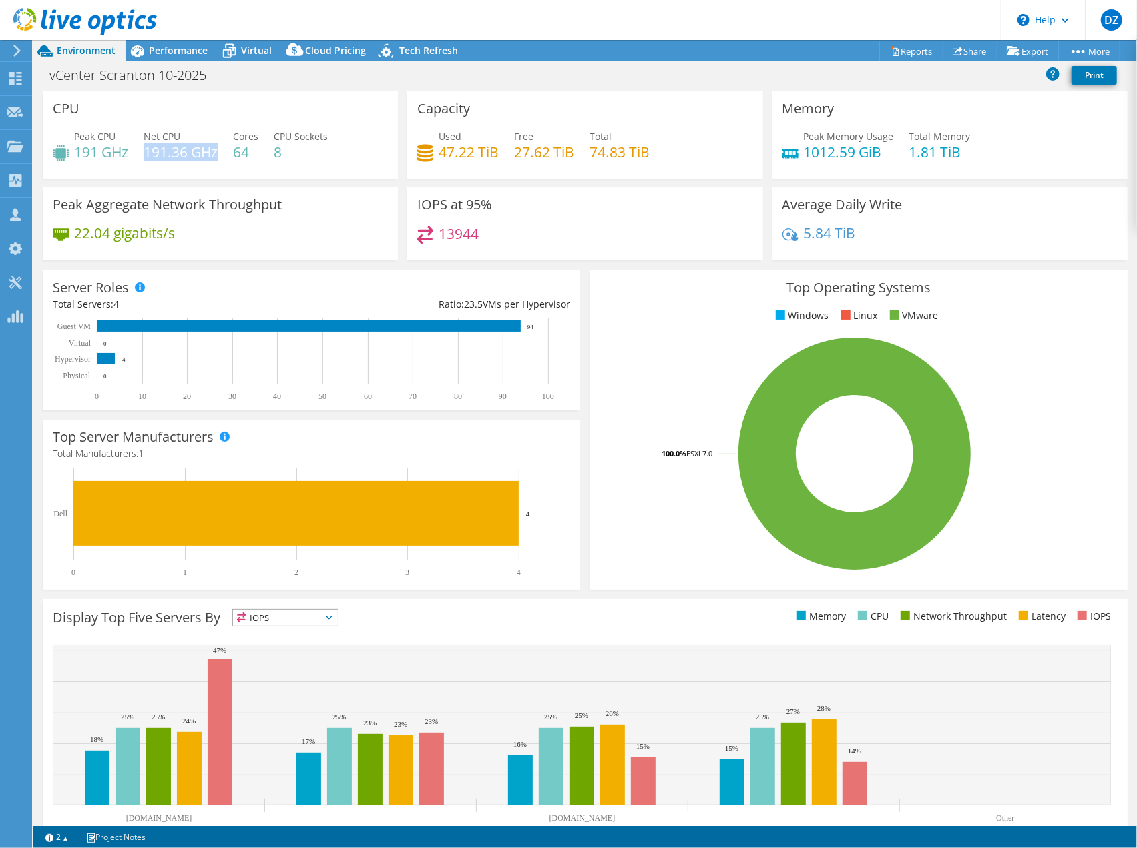
drag, startPoint x: 147, startPoint y: 154, endPoint x: 216, endPoint y: 157, distance: 69.5
click at [216, 157] on h4 "191.36 GHz" at bounding box center [180, 152] width 74 height 15
drag, startPoint x: 103, startPoint y: 158, endPoint x: 72, endPoint y: 159, distance: 30.7
click at [72, 159] on div "Peak CPU 191 GHz" at bounding box center [90, 144] width 75 height 30
click at [92, 162] on div "Peak CPU 191 GHz Net CPU 191.36 GHz Cores 64 CPU Sockets 8" at bounding box center [220, 150] width 335 height 43
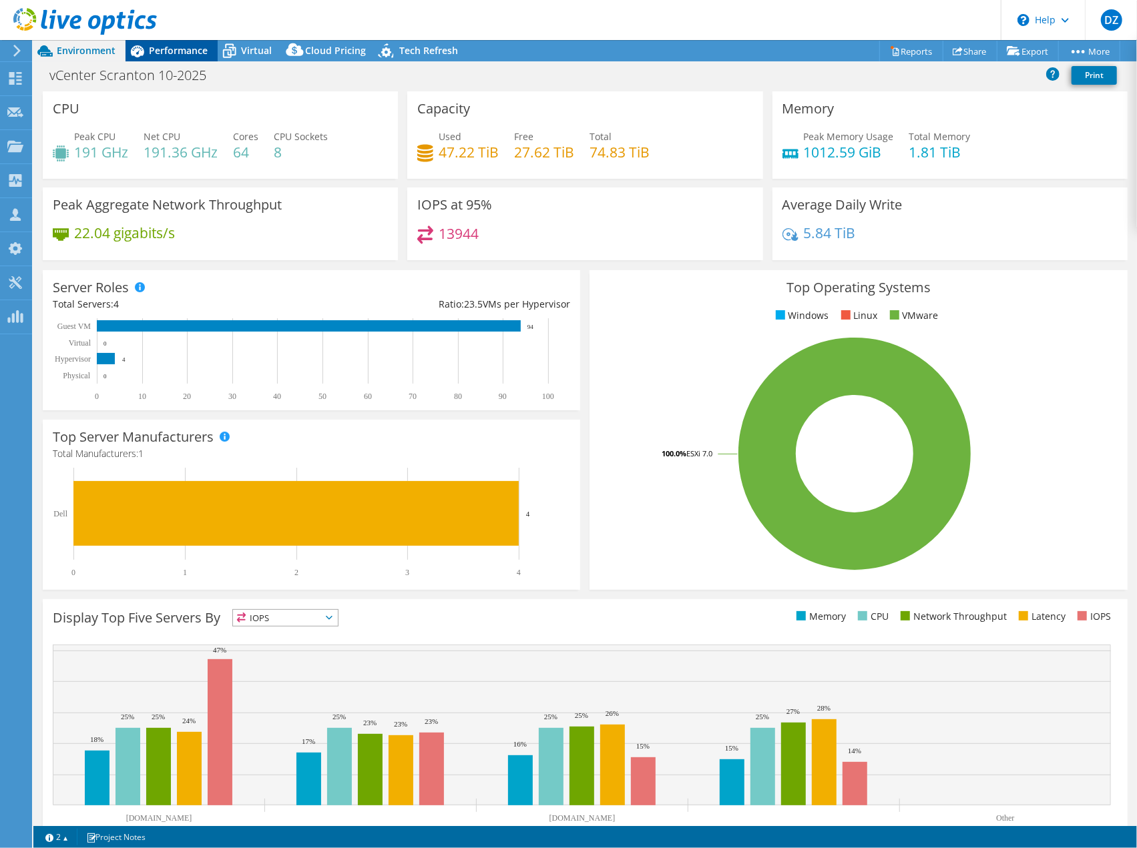
click at [191, 51] on span "Performance" at bounding box center [178, 50] width 59 height 13
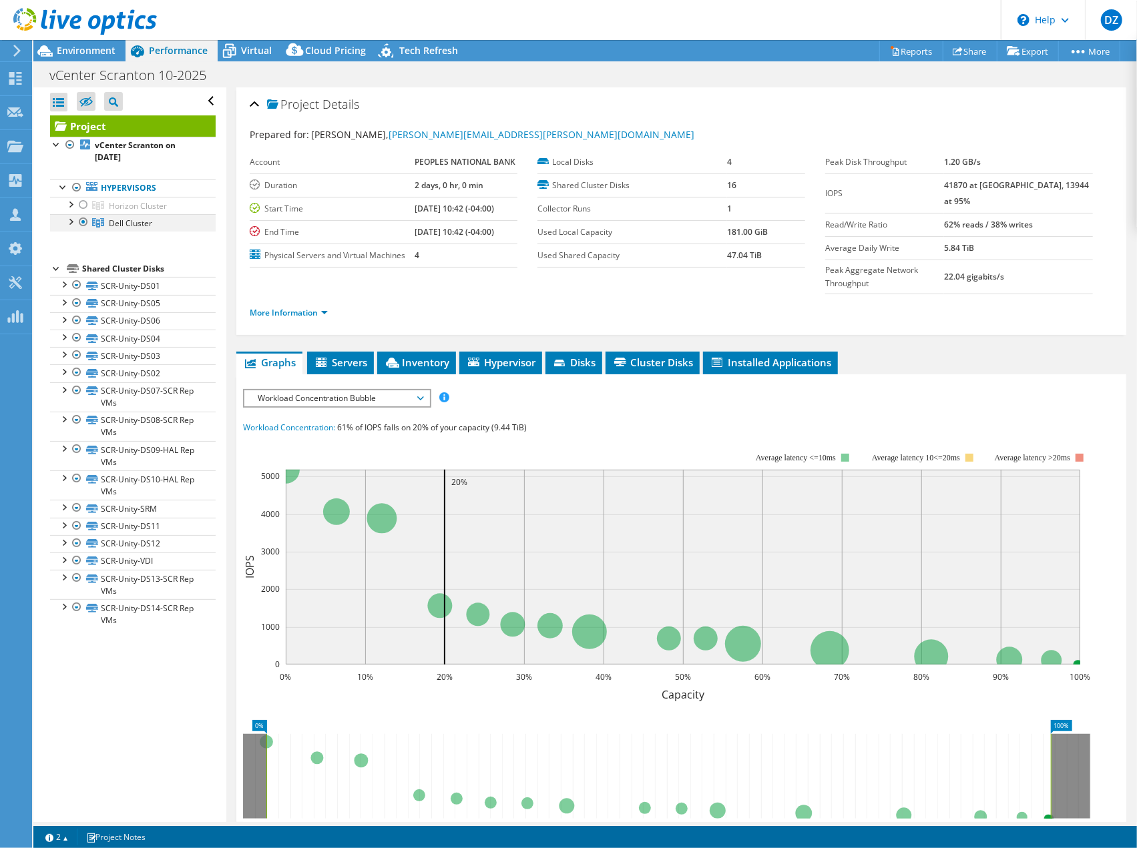
click at [76, 223] on div at bounding box center [69, 220] width 13 height 13
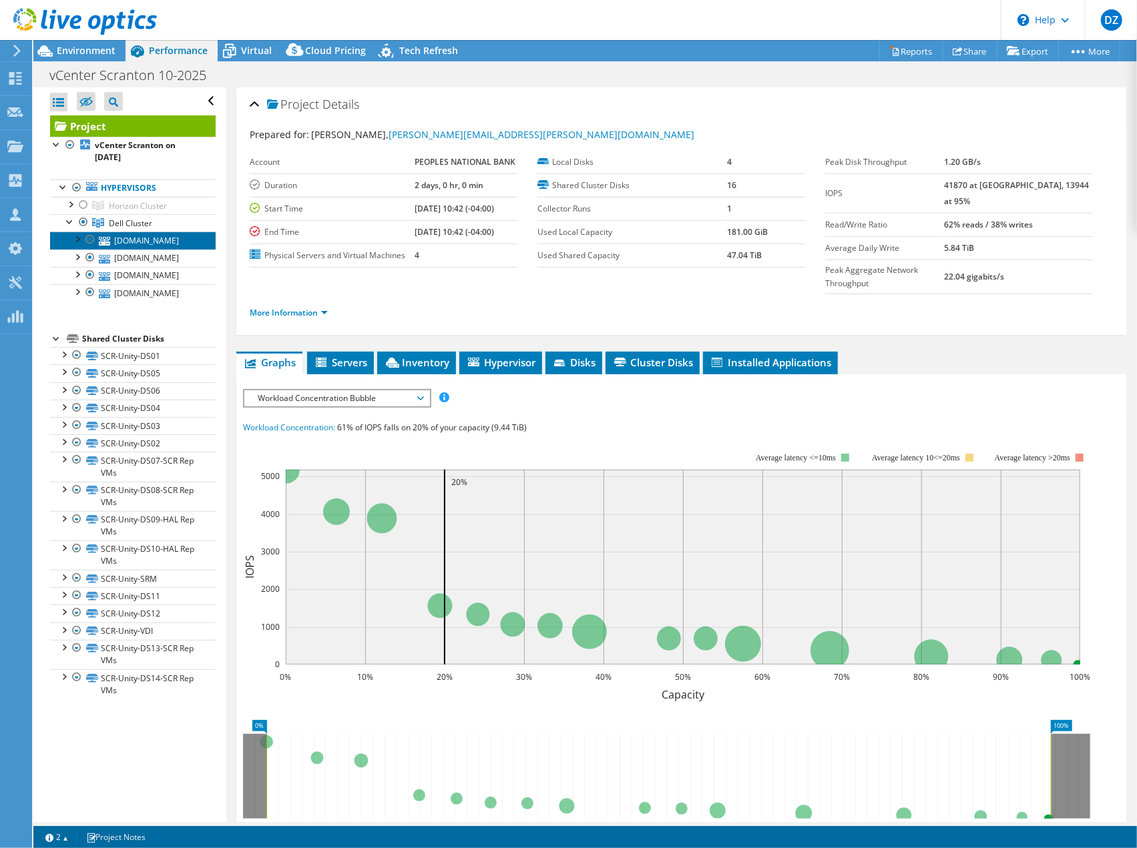
click at [133, 246] on link "scr-esx03.ad.psbt.com" at bounding box center [133, 240] width 166 height 17
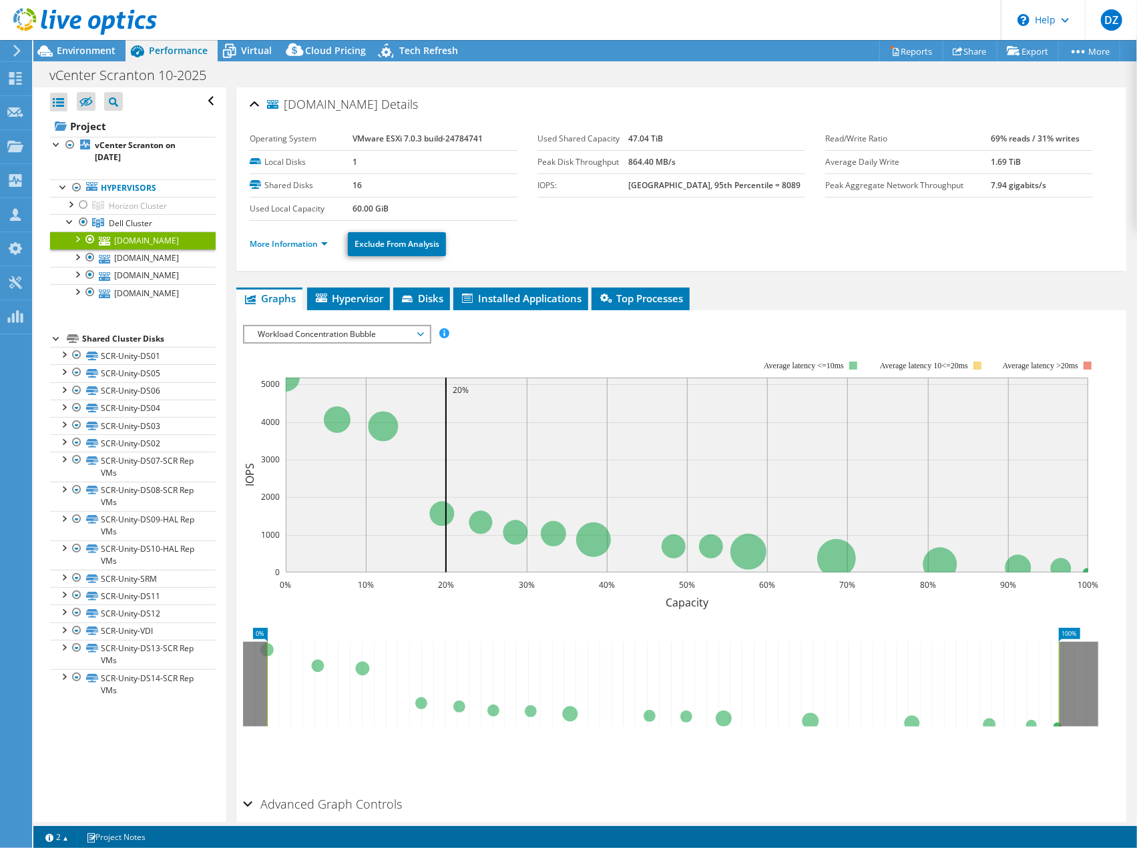
click at [372, 343] on rect at bounding box center [671, 476] width 856 height 267
click at [374, 340] on span "Workload Concentration Bubble" at bounding box center [337, 334] width 172 height 16
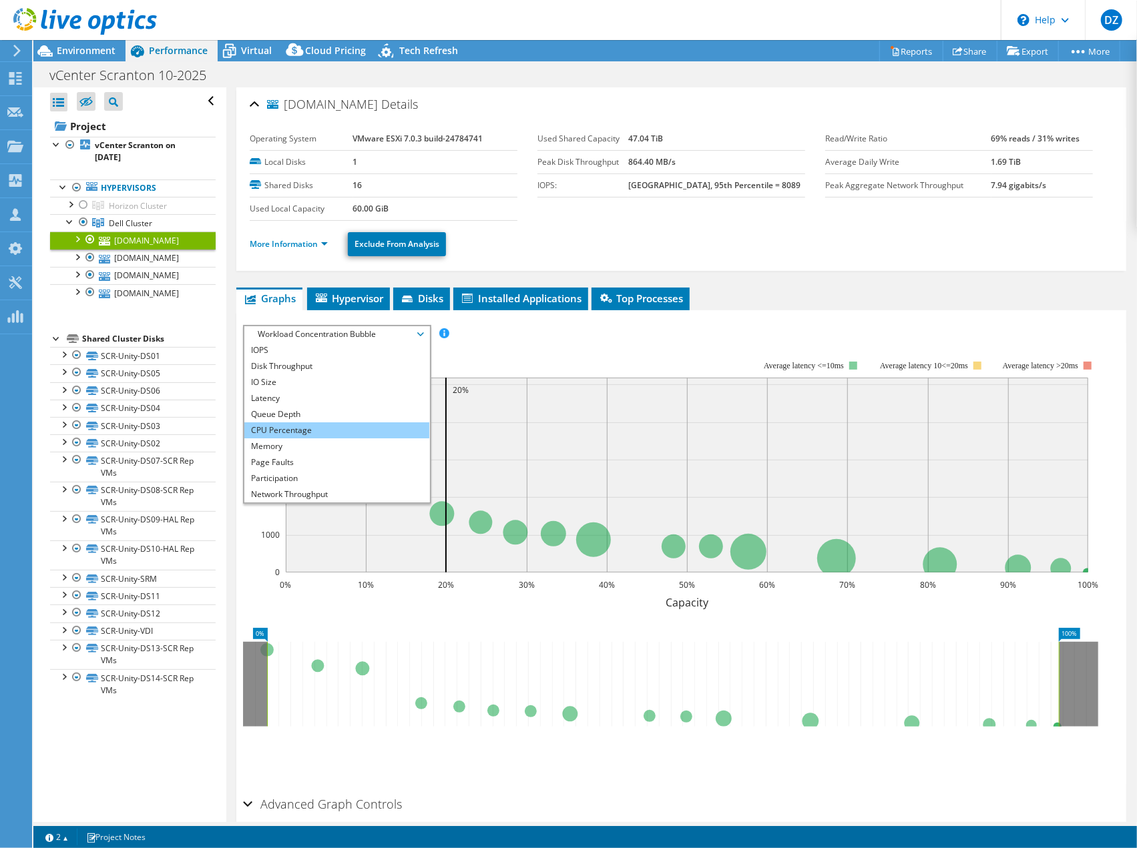
click at [320, 432] on li "CPU Percentage" at bounding box center [336, 430] width 185 height 16
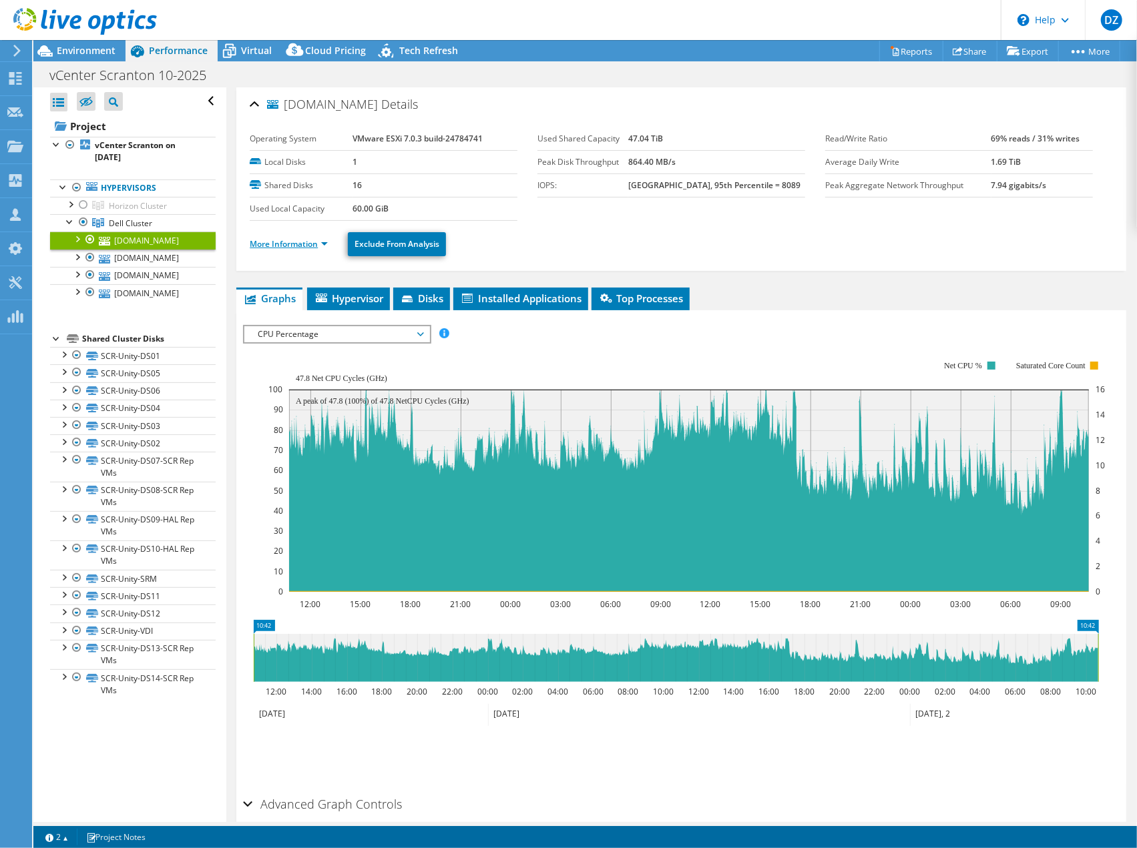
click at [328, 242] on link "More Information" at bounding box center [289, 243] width 78 height 11
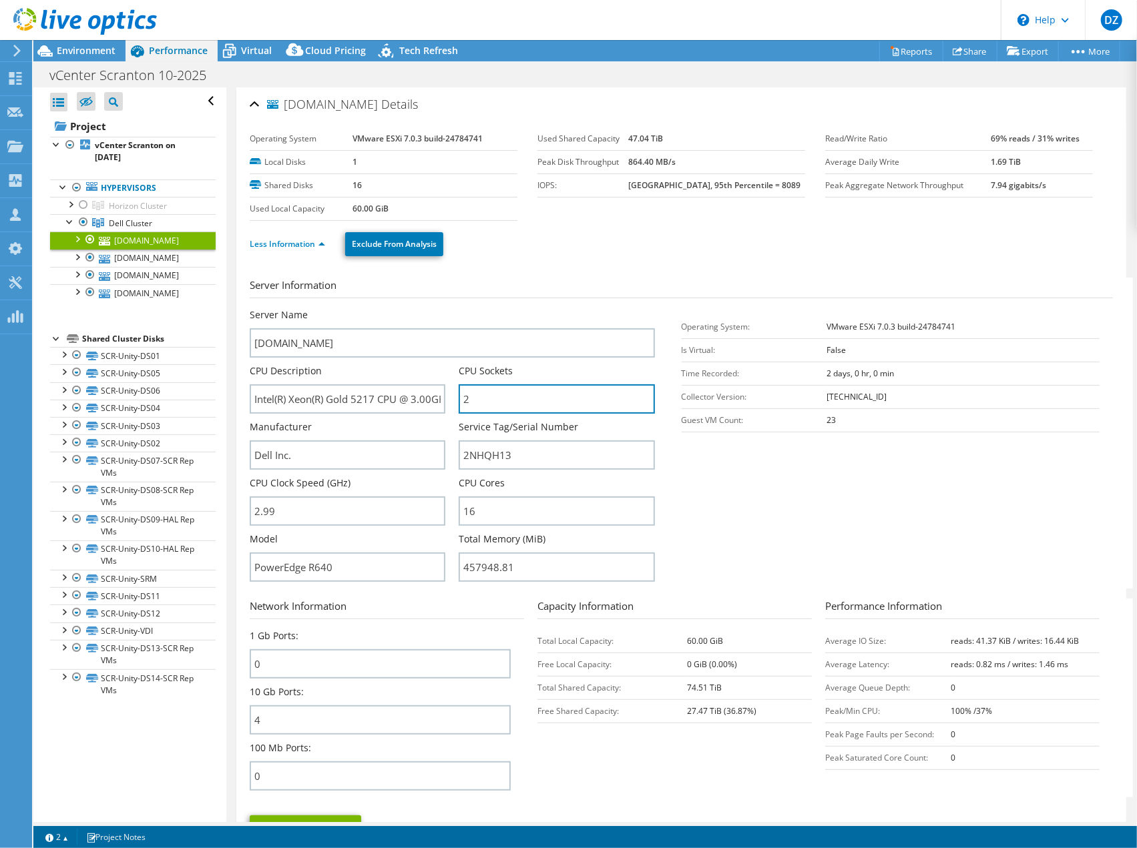
drag, startPoint x: 477, startPoint y: 398, endPoint x: 451, endPoint y: 398, distance: 25.4
click at [451, 308] on div "Server Name scr-esx03.ad.psbt.com CPU Description Intel(R) Xeon(R) Gold 5217 CP…" at bounding box center [459, 308] width 418 height 0
drag, startPoint x: 478, startPoint y: 511, endPoint x: 461, endPoint y: 520, distance: 19.1
click at [461, 520] on input "16" at bounding box center [557, 511] width 196 height 29
click at [468, 519] on input "16" at bounding box center [557, 511] width 196 height 29
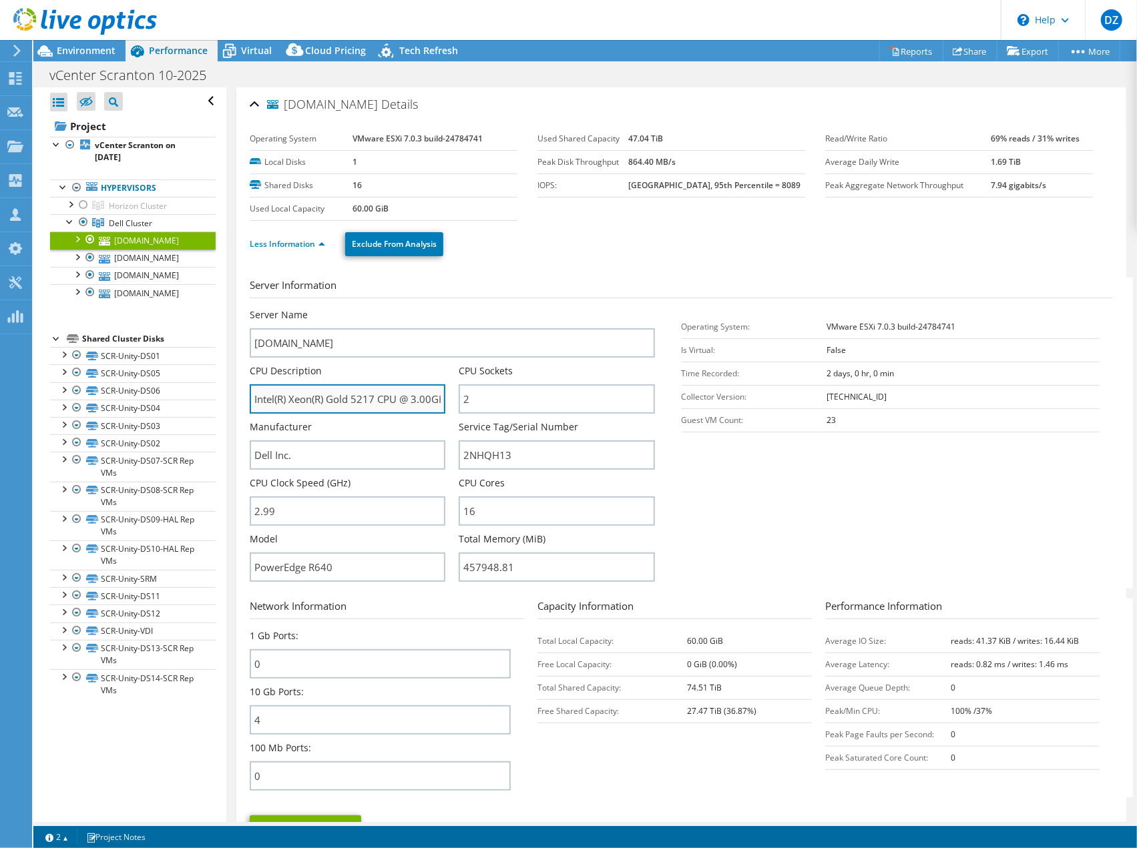
click at [422, 396] on input "Intel(R) Xeon(R) Gold 5217 CPU @ 3.00GHz 2.99 GHz" at bounding box center [348, 398] width 196 height 29
click at [62, 51] on span "Environment" at bounding box center [86, 50] width 59 height 13
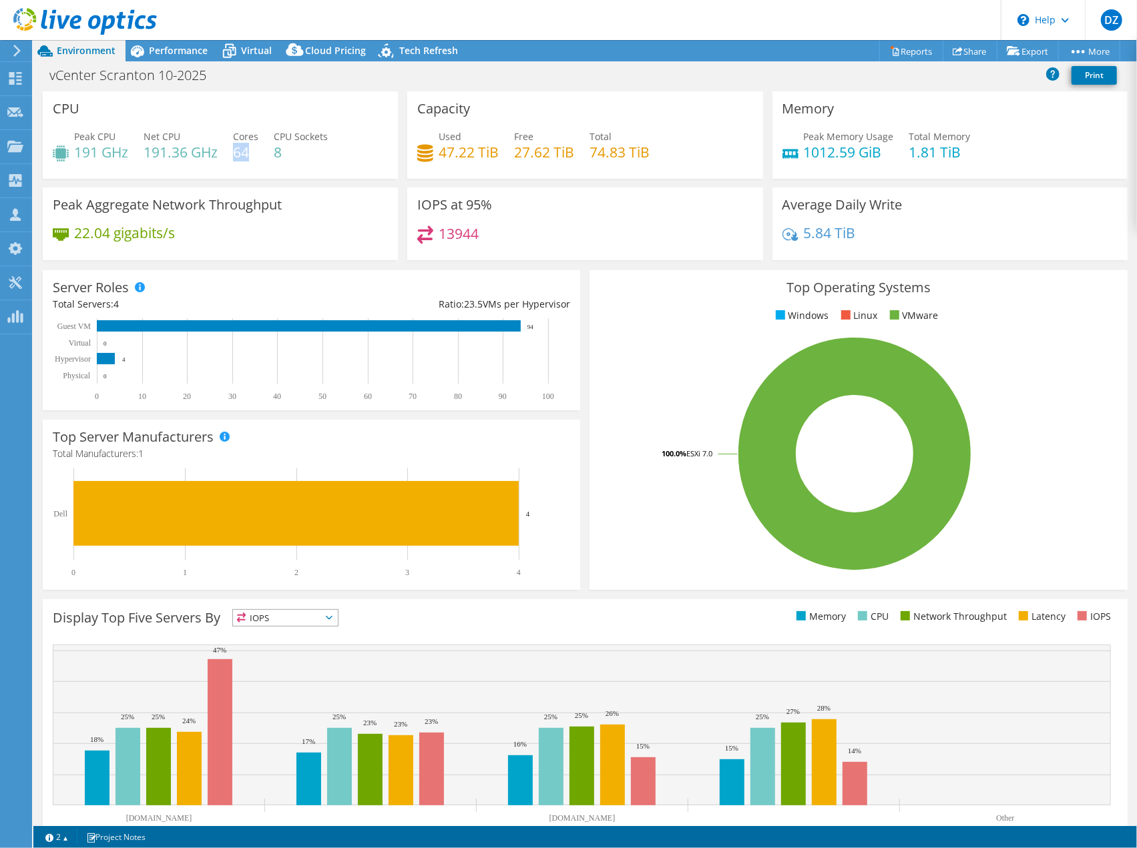
drag, startPoint x: 253, startPoint y: 156, endPoint x: 238, endPoint y: 156, distance: 15.4
click at [238, 156] on h4 "64" at bounding box center [245, 152] width 25 height 15
drag, startPoint x: 280, startPoint y: 160, endPoint x: 274, endPoint y: 158, distance: 6.8
click at [274, 158] on div "Peak CPU 191 GHz Net CPU 191.36 GHz Cores 64 CPU Sockets 8" at bounding box center [220, 150] width 335 height 43
click at [276, 156] on h4 "8" at bounding box center [301, 152] width 54 height 15
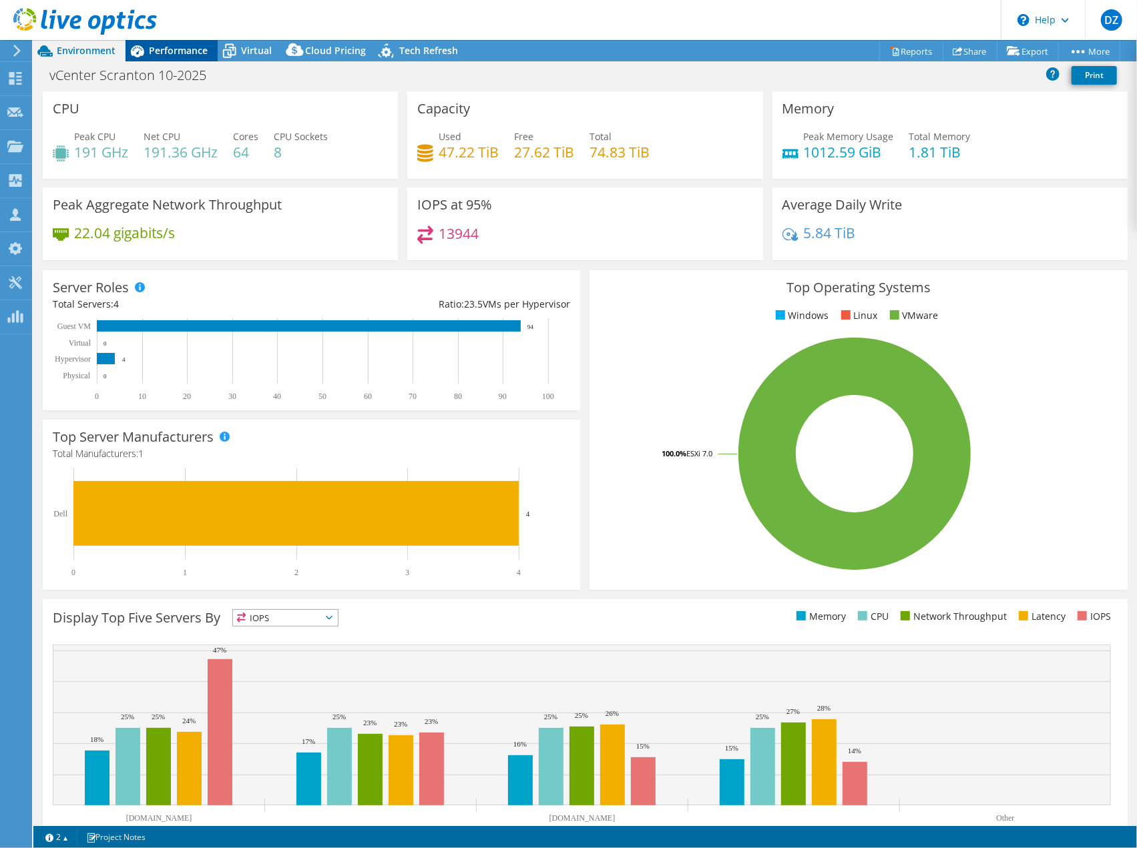
click at [189, 60] on div "Performance" at bounding box center [171, 50] width 92 height 21
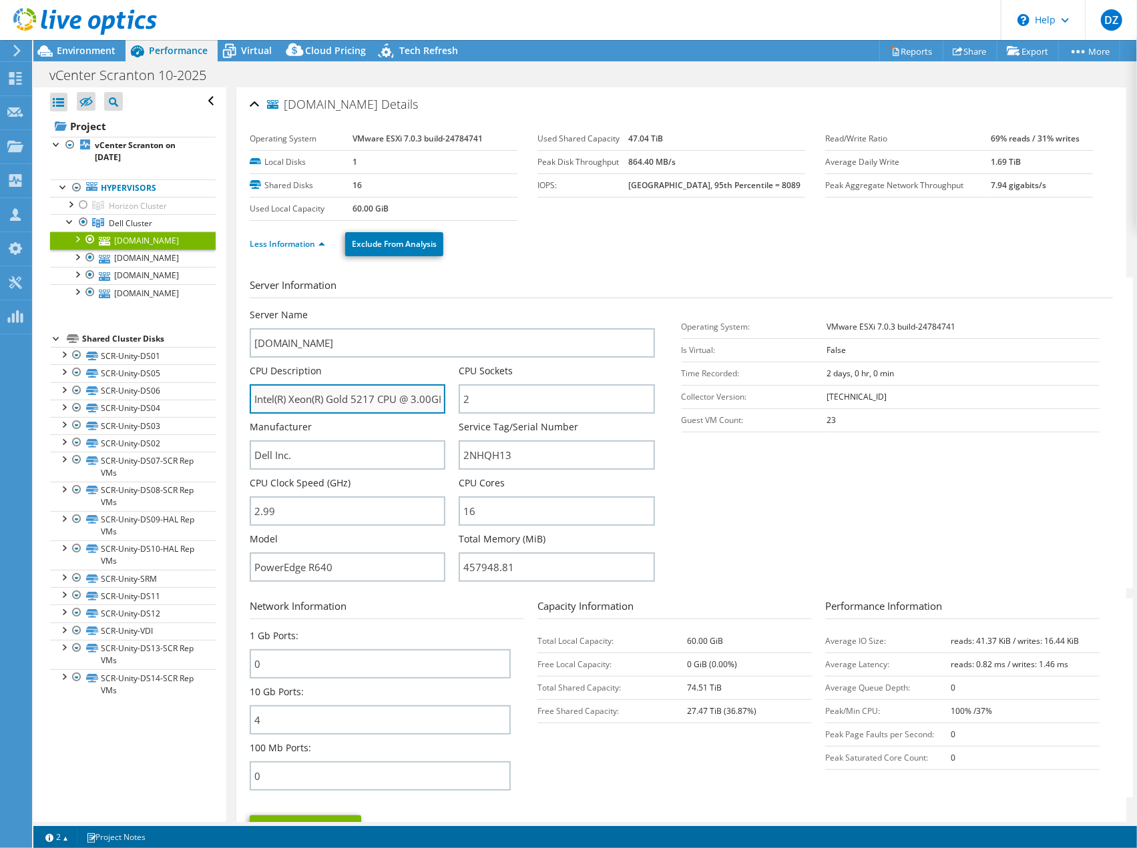
scroll to position [0, 57]
drag, startPoint x: 414, startPoint y: 402, endPoint x: 434, endPoint y: 402, distance: 20.0
click at [434, 402] on input "Intel(R) Xeon(R) Gold 5217 CPU @ 3.00GHz 2.99 GHz" at bounding box center [348, 398] width 196 height 29
click at [412, 398] on input "Intel(R) Xeon(R) Gold 5217 CPU @ 3.00GHz 2.99 GHz" at bounding box center [348, 398] width 196 height 29
click at [391, 395] on input "Intel(R) Xeon(R) Gold 5217 CPU @ 3.00GHz 2.99 GHz" at bounding box center [348, 398] width 196 height 29
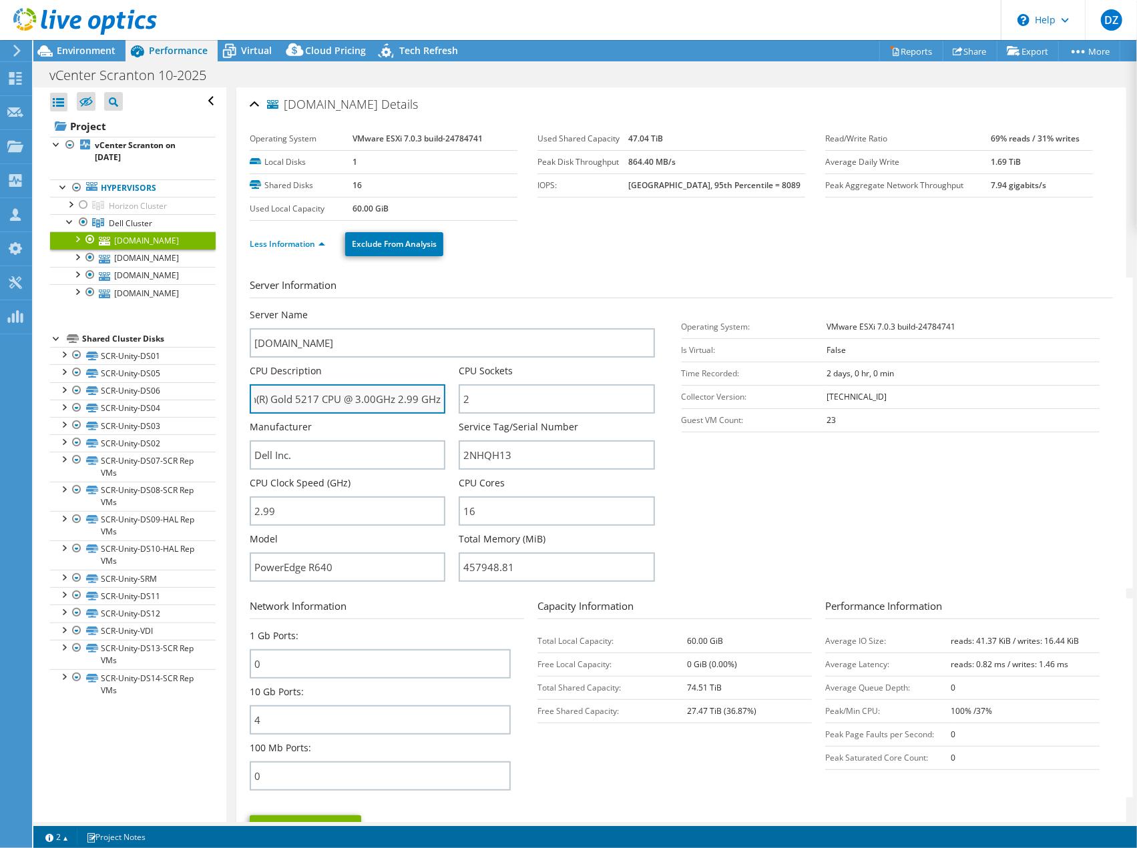
drag, startPoint x: 396, startPoint y: 402, endPoint x: 346, endPoint y: 404, distance: 49.4
click at [346, 404] on input "Intel(R) Xeon(R) Gold 5217 CPU @ 3.00GHz 2.99 GHz" at bounding box center [348, 398] width 196 height 29
click at [351, 403] on input "Intel(R) Xeon(R) Gold 5217 CPU @ 3.00GHz 2.99 GHz" at bounding box center [348, 398] width 196 height 29
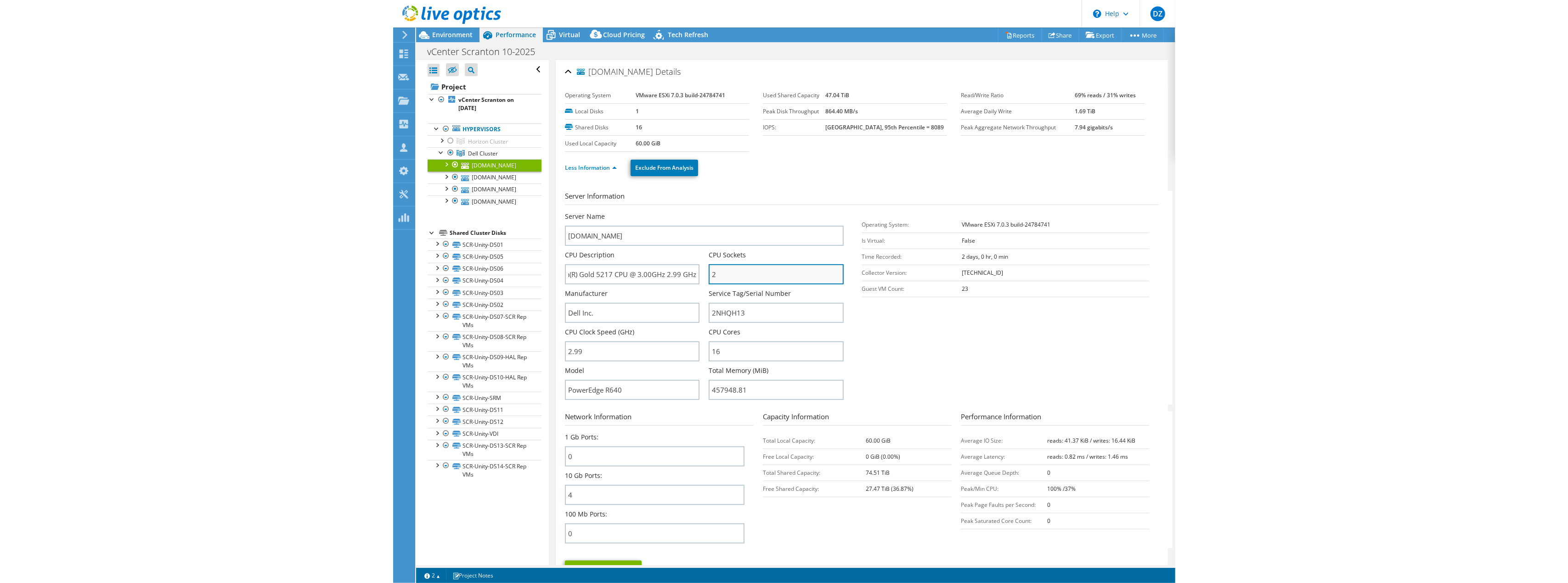
scroll to position [0, 0]
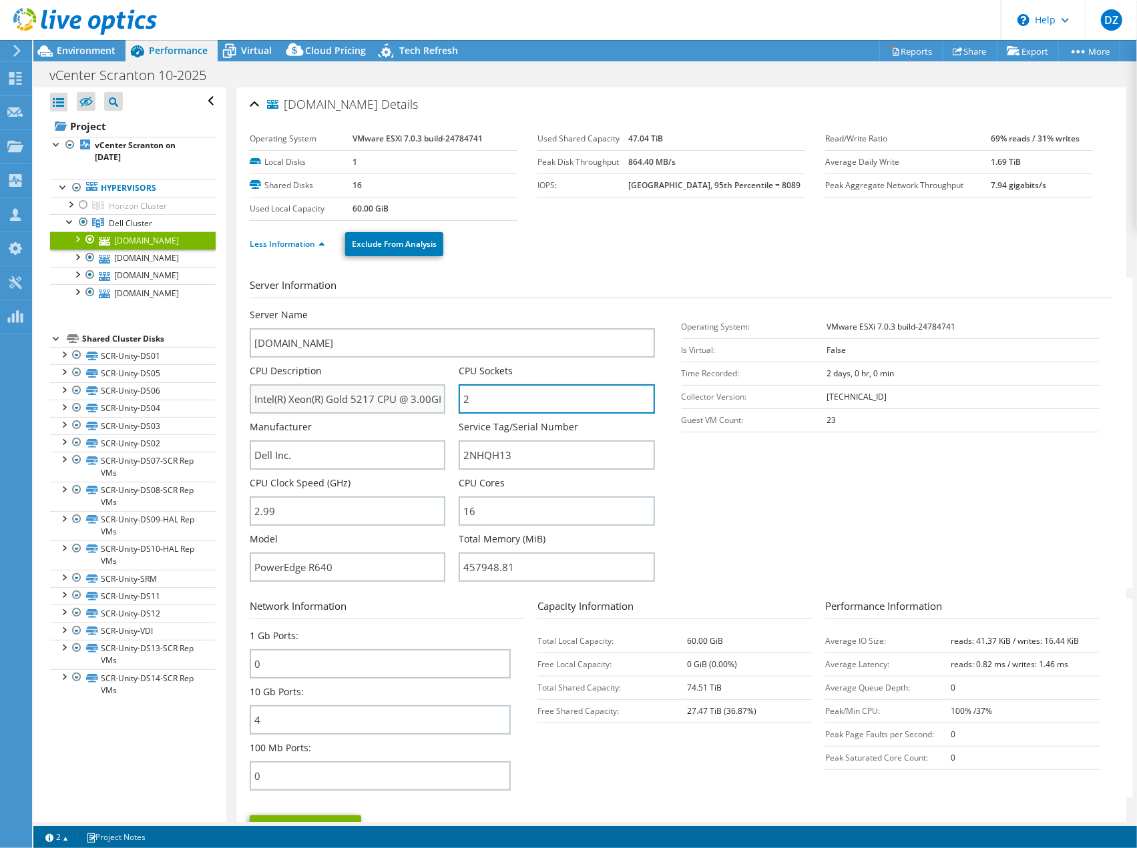
drag, startPoint x: 486, startPoint y: 400, endPoint x: 438, endPoint y: 394, distance: 47.7
click at [438, 308] on div "Server Name scr-esx03.ad.psbt.com CPU Description Intel(R) Xeon(R) Gold 5217 CP…" at bounding box center [459, 308] width 418 height 0
click at [471, 400] on input "2" at bounding box center [557, 398] width 196 height 29
drag, startPoint x: 477, startPoint y: 507, endPoint x: 451, endPoint y: 508, distance: 26.1
click at [451, 308] on div "Server Name scr-esx03.ad.psbt.com CPU Description Intel(R) Xeon(R) Gold 5217 CP…" at bounding box center [459, 308] width 418 height 0
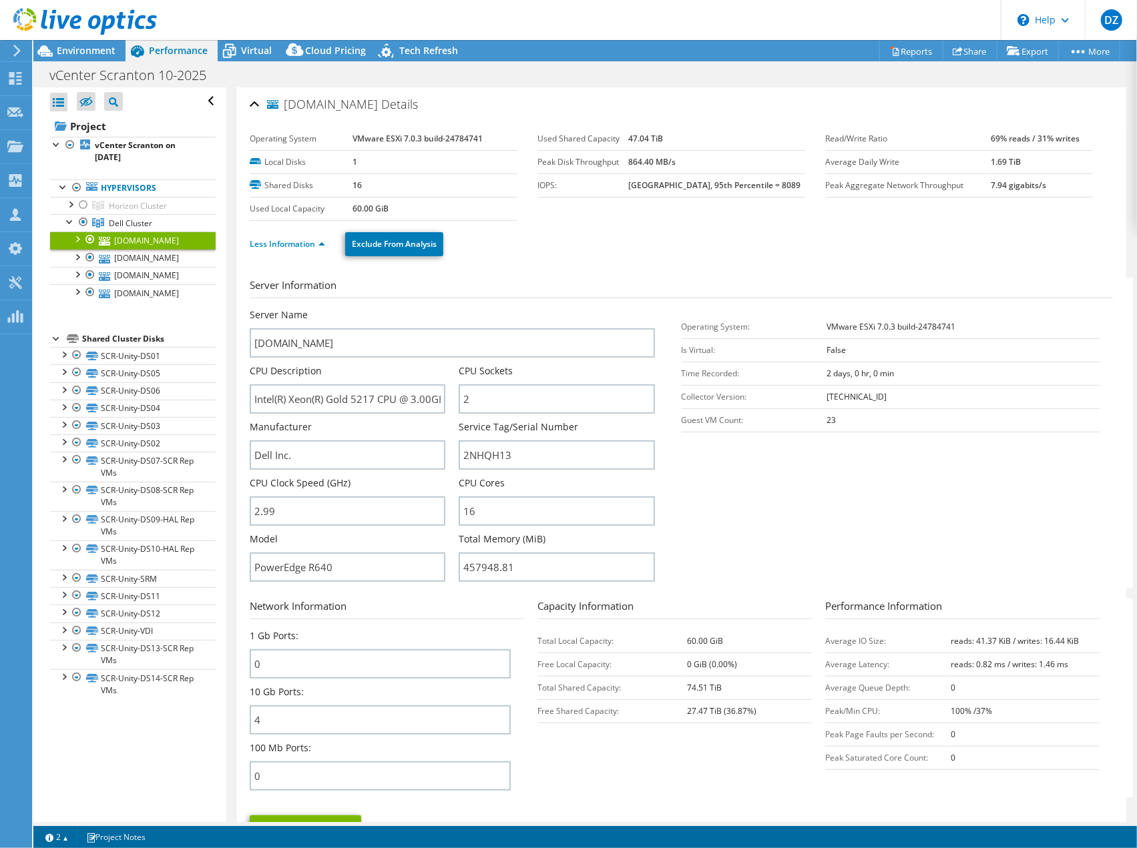
click at [451, 507] on div "CPU Clock Speed (GHz) 2.99" at bounding box center [354, 501] width 209 height 49
click at [102, 54] on span "Environment" at bounding box center [86, 50] width 59 height 13
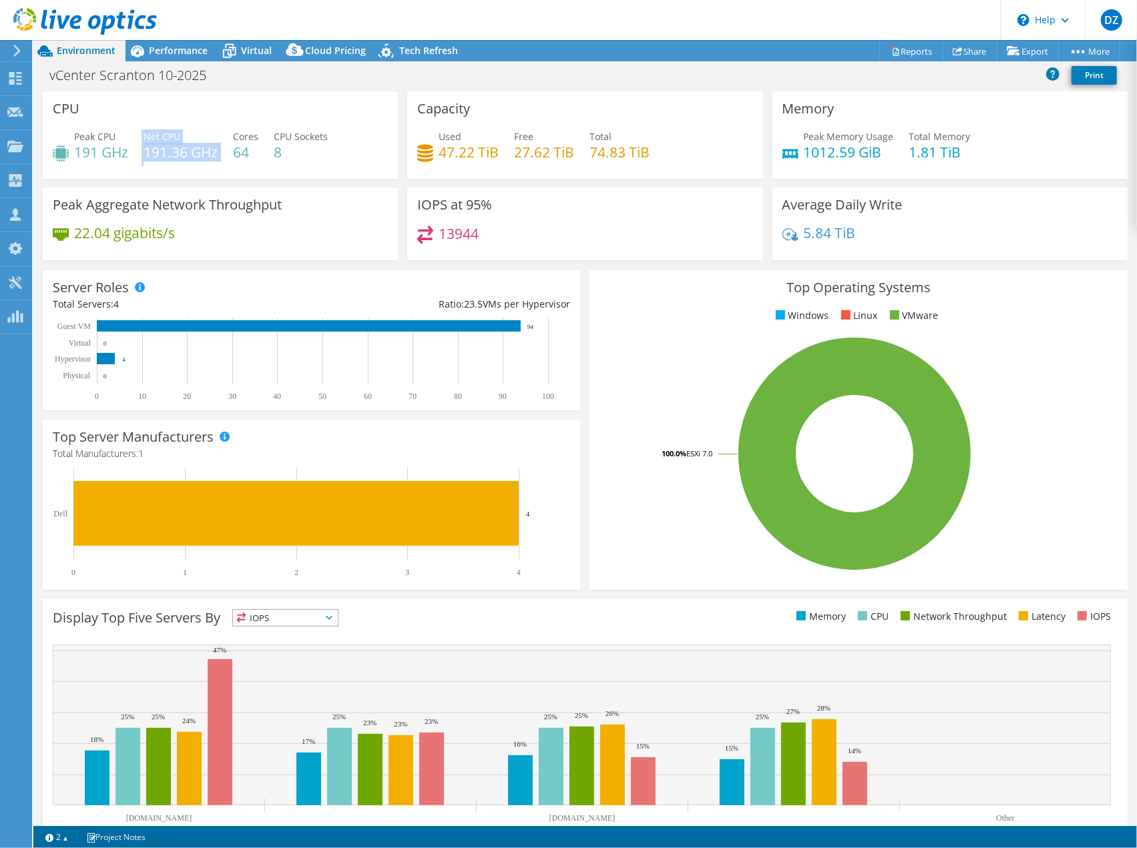
drag, startPoint x: 222, startPoint y: 152, endPoint x: 142, endPoint y: 149, distance: 79.5
click at [142, 149] on div "Peak CPU 191 GHz Net CPU 191.36 GHz Cores 64 CPU Sockets 8" at bounding box center [220, 150] width 335 height 43
click at [151, 149] on h4 "191.36 GHz" at bounding box center [180, 152] width 74 height 15
click at [168, 55] on span "Performance" at bounding box center [178, 50] width 59 height 13
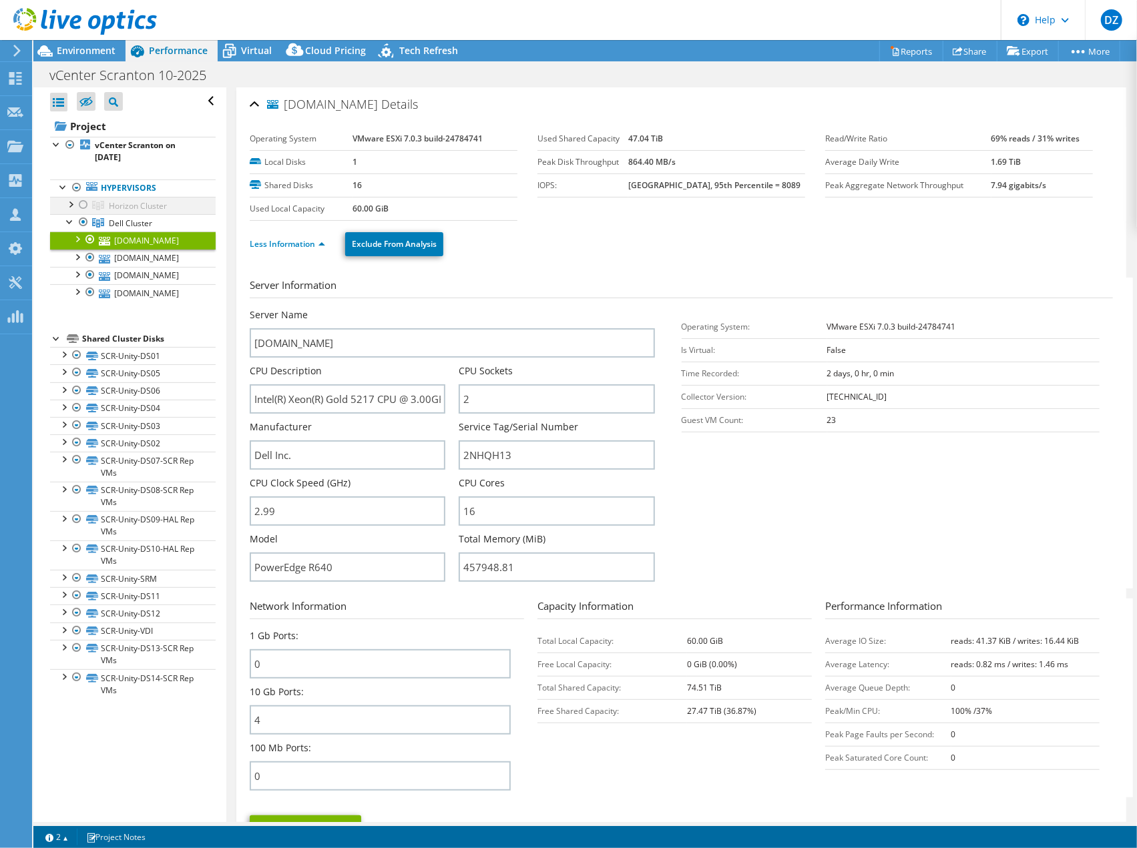
click at [73, 202] on div at bounding box center [69, 203] width 13 height 13
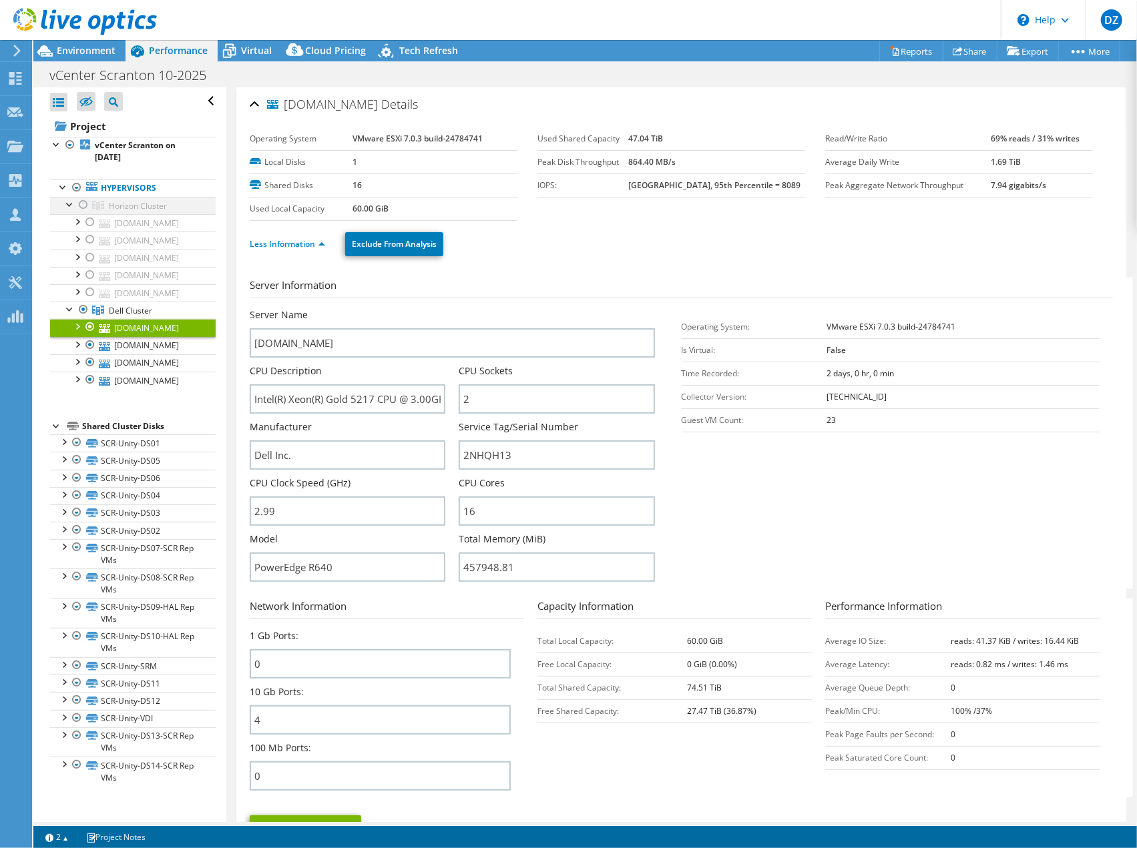
click at [85, 204] on div at bounding box center [83, 205] width 13 height 16
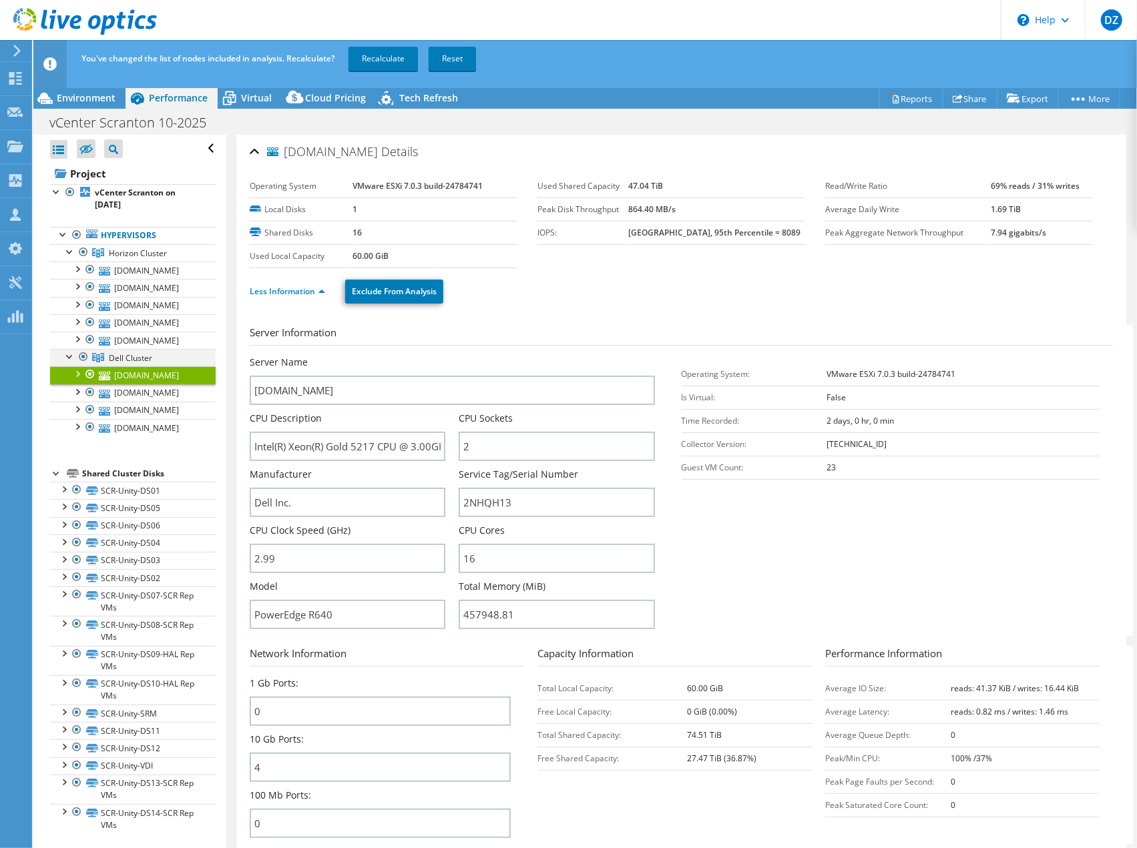
click at [79, 365] on div at bounding box center [83, 357] width 13 height 16
click at [386, 62] on link "Recalculate" at bounding box center [382, 59] width 69 height 24
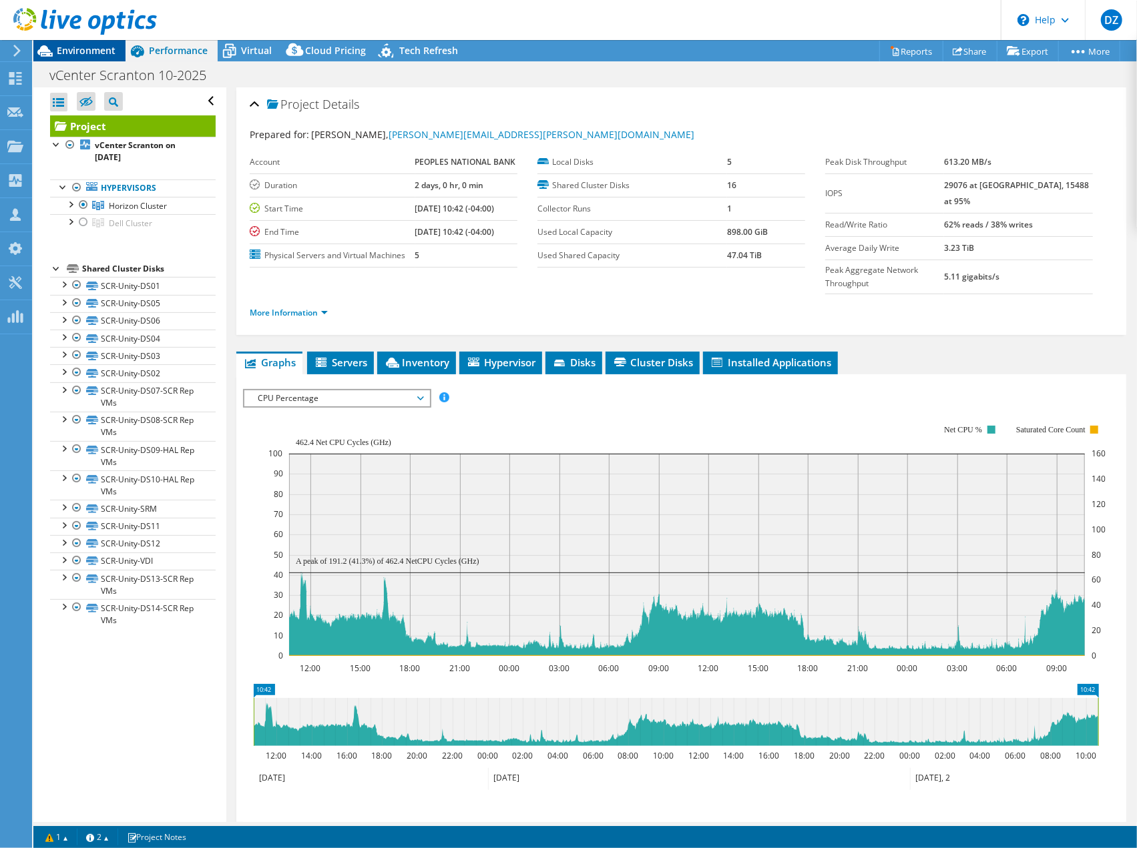
click at [92, 51] on span "Environment" at bounding box center [86, 50] width 59 height 13
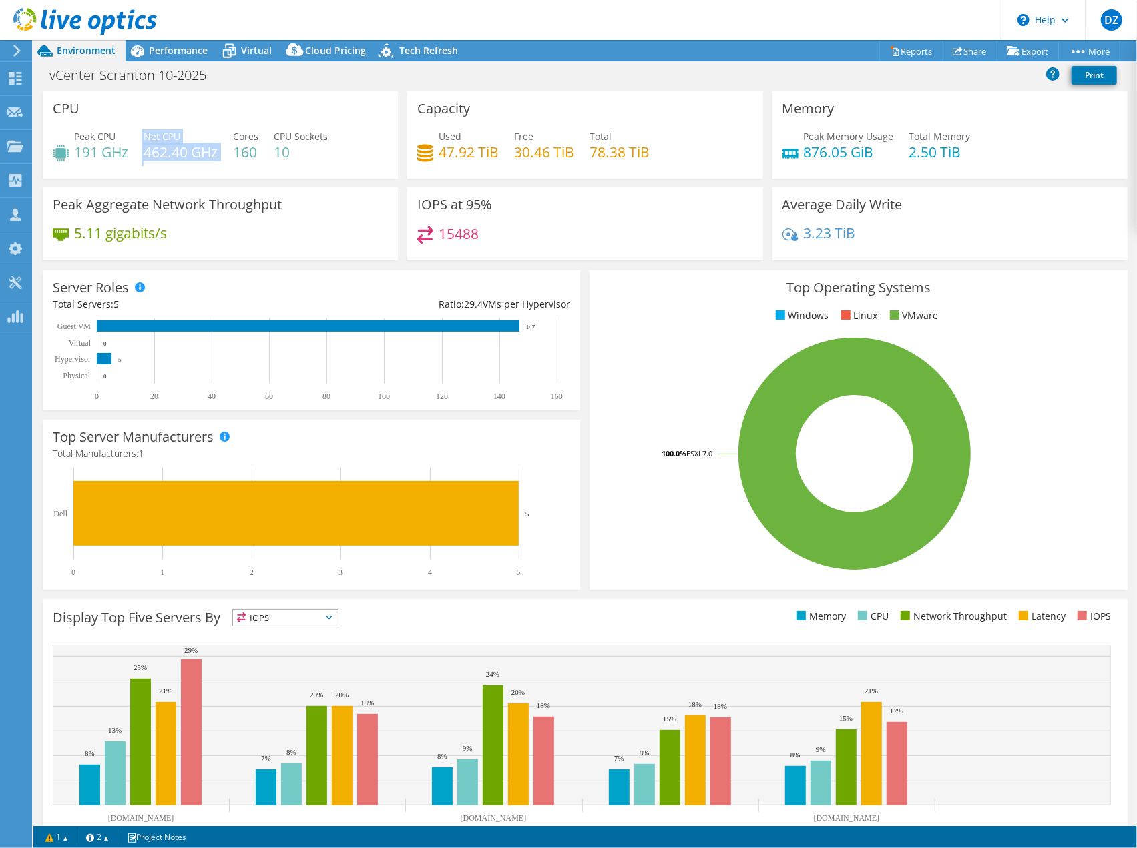
drag, startPoint x: 143, startPoint y: 157, endPoint x: 220, endPoint y: 160, distance: 76.8
click at [220, 160] on div "Peak CPU 191 GHz Net CPU 462.40 GHz Cores 160 CPU Sockets 10" at bounding box center [220, 150] width 335 height 43
click at [219, 160] on div "Peak CPU 191 GHz Net CPU 462.40 GHz Cores 160 CPU Sockets 10" at bounding box center [220, 150] width 335 height 43
click at [179, 52] on span "Performance" at bounding box center [178, 50] width 59 height 13
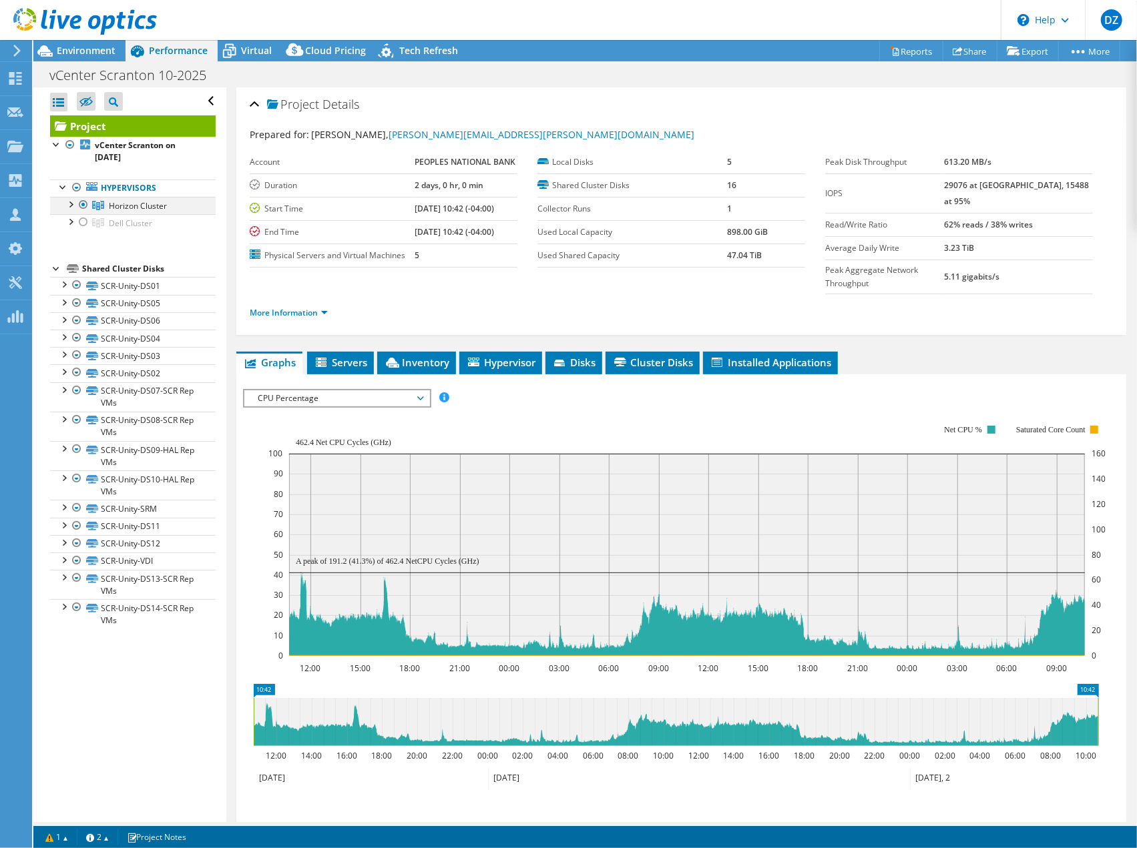
click at [69, 202] on div at bounding box center [69, 203] width 13 height 13
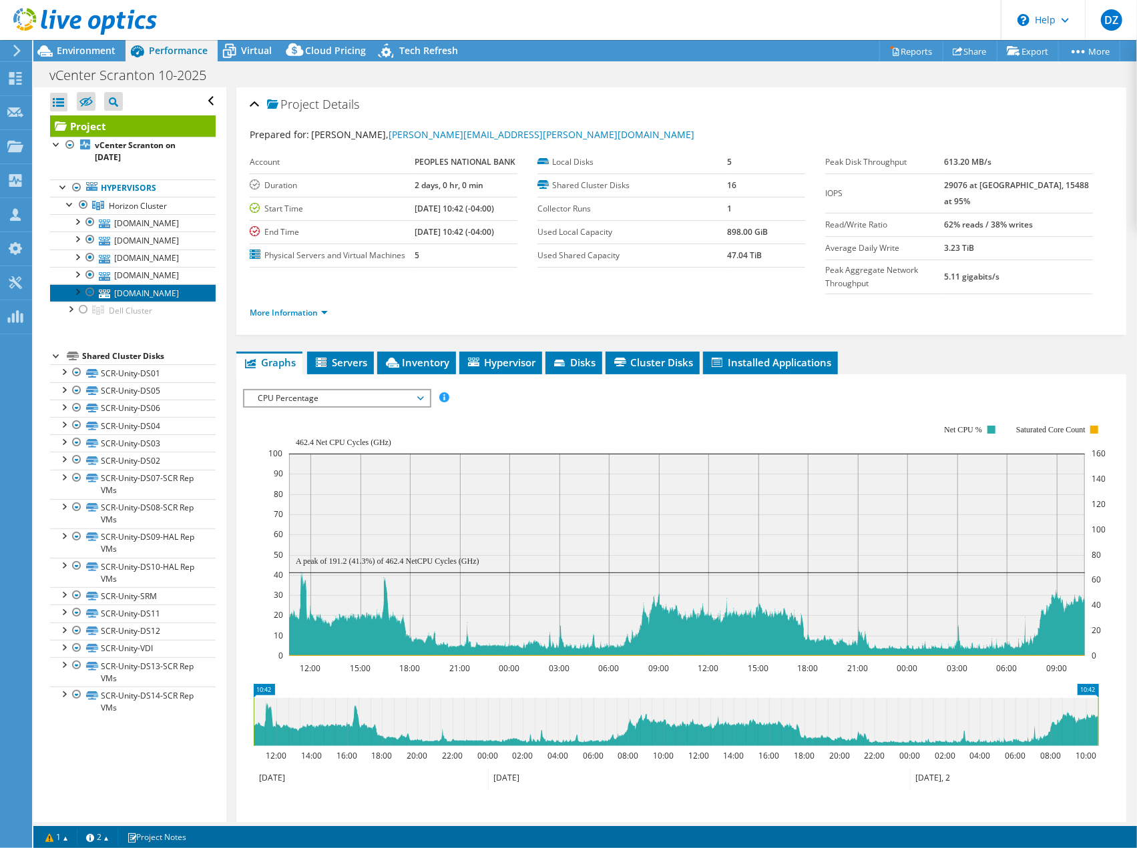
click at [117, 302] on link "scr-vdi-esx05.ad.psbt.com" at bounding box center [133, 292] width 166 height 17
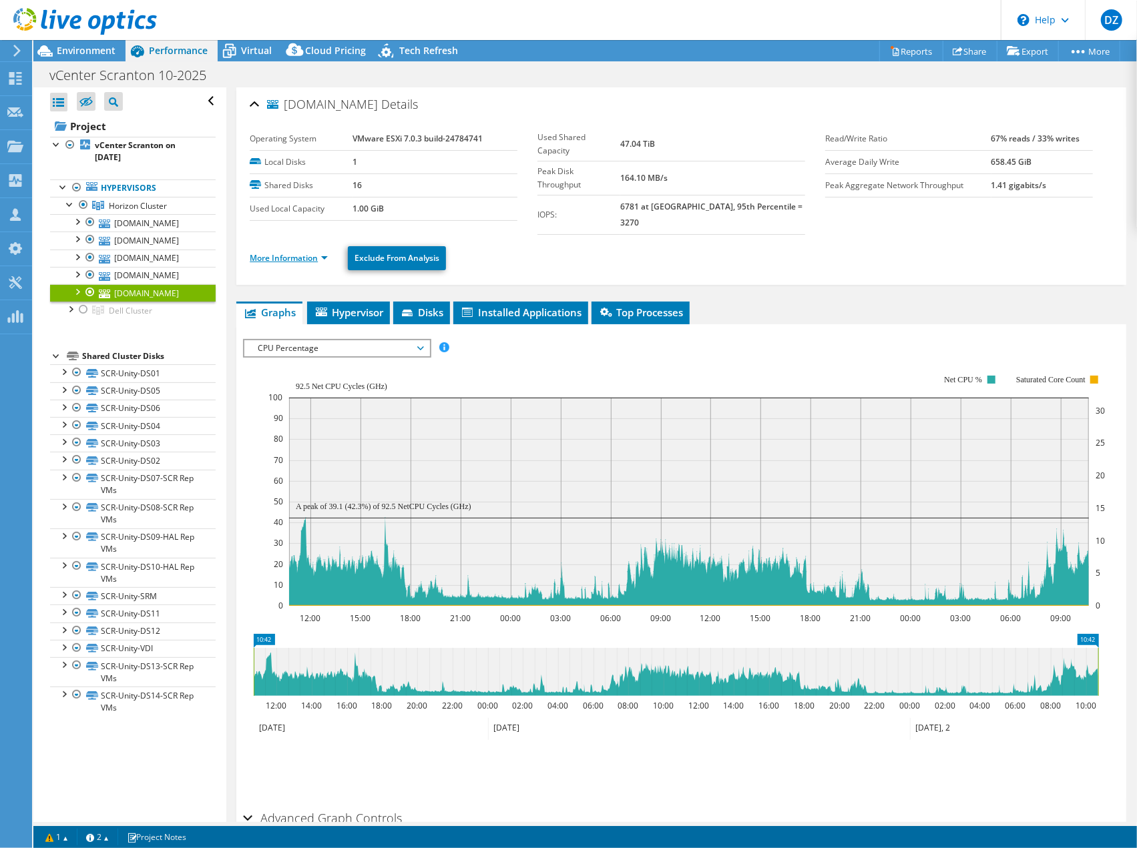
click at [324, 252] on link "More Information" at bounding box center [289, 257] width 78 height 11
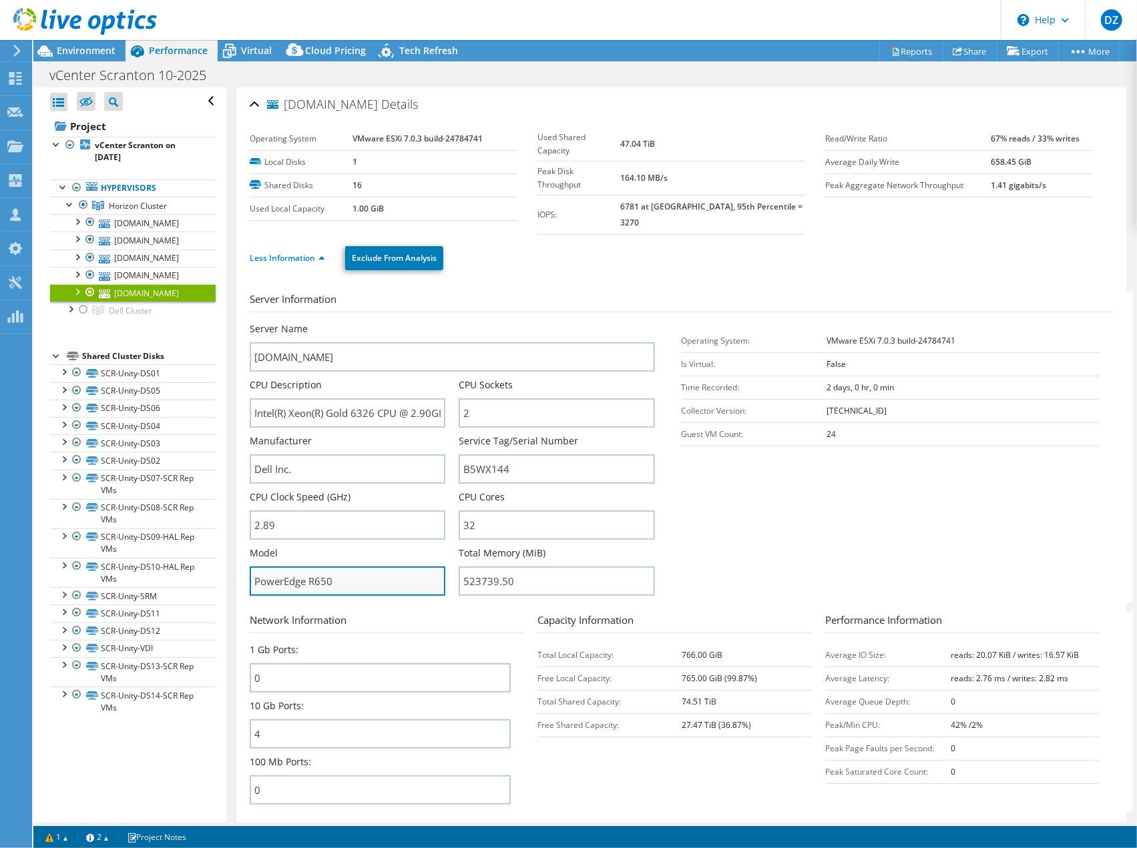
drag, startPoint x: 340, startPoint y: 571, endPoint x: 303, endPoint y: 572, distance: 37.4
click at [303, 572] on input "PowerEdge R650" at bounding box center [348, 581] width 196 height 29
click at [321, 567] on input "PowerEdge R650" at bounding box center [348, 581] width 196 height 29
drag, startPoint x: 481, startPoint y: 393, endPoint x: 442, endPoint y: 394, distance: 38.0
click at [442, 322] on div "Server Name scr-vdi-esx05.ad.psbt.com CPU Description Intel(R) Xeon(R) Gold 632…" at bounding box center [459, 322] width 418 height 0
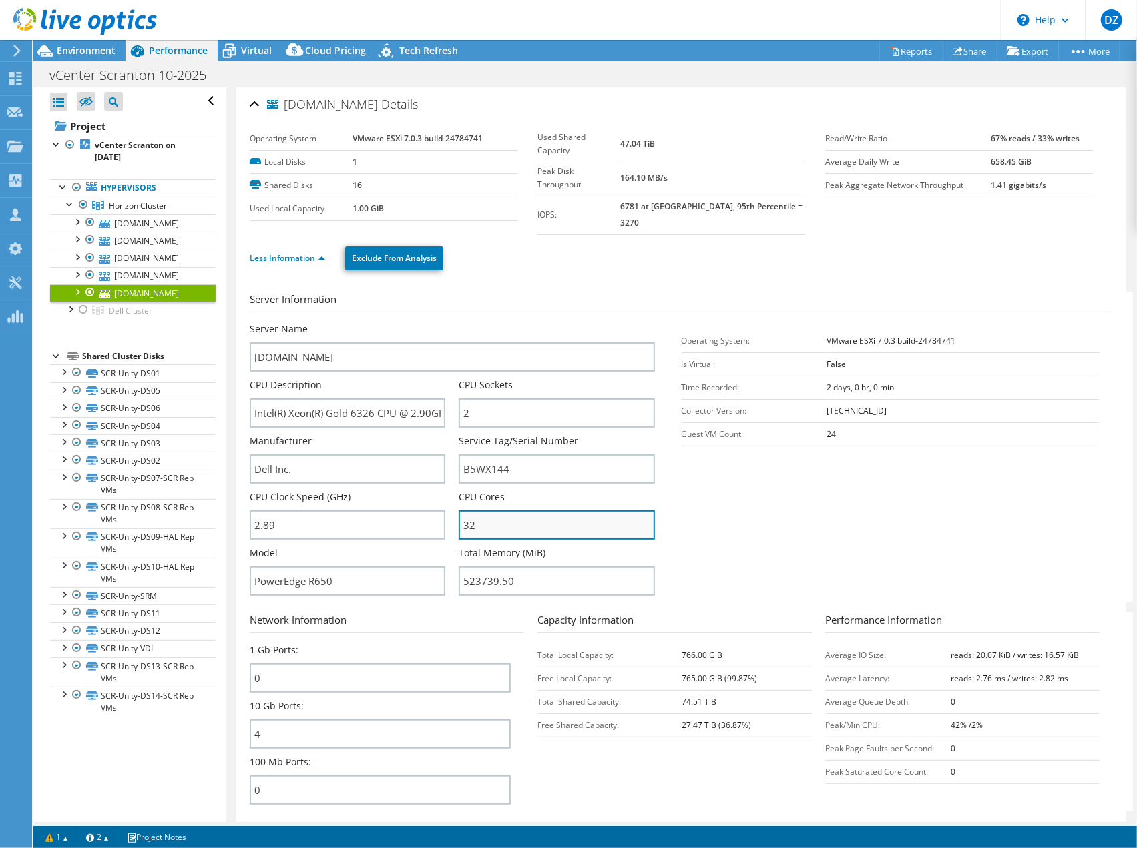
click at [471, 513] on input "32" at bounding box center [557, 525] width 196 height 29
drag, startPoint x: 519, startPoint y: 572, endPoint x: 455, endPoint y: 573, distance: 63.4
click at [455, 322] on div "Server Name scr-vdi-esx05.ad.psbt.com CPU Description Intel(R) Xeon(R) Gold 632…" at bounding box center [459, 322] width 418 height 0
click at [467, 573] on input "523739.50" at bounding box center [557, 581] width 196 height 29
drag, startPoint x: 465, startPoint y: 571, endPoint x: 511, endPoint y: 571, distance: 46.7
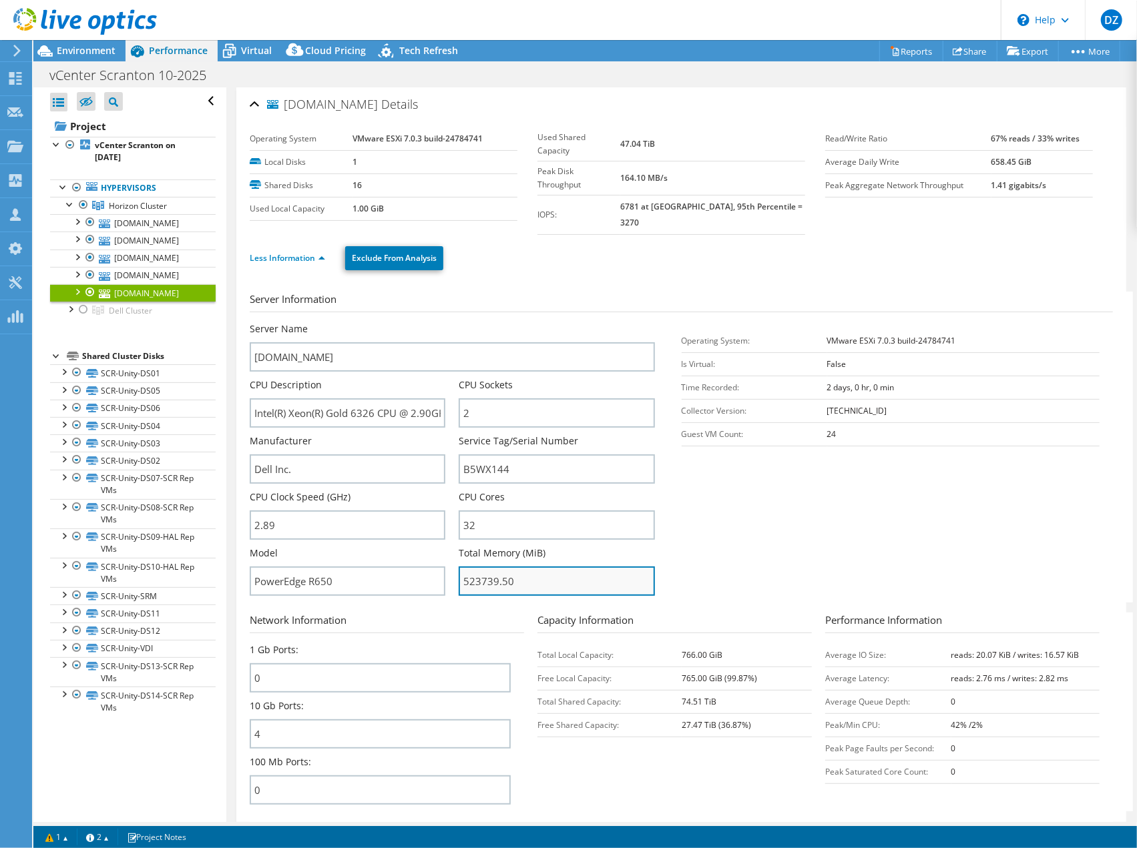
click at [511, 571] on input "523739.50" at bounding box center [557, 581] width 196 height 29
click at [503, 576] on input "523739.50" at bounding box center [557, 581] width 196 height 29
drag, startPoint x: 516, startPoint y: 577, endPoint x: 461, endPoint y: 575, distance: 54.8
click at [461, 575] on input "523739.50" at bounding box center [557, 581] width 196 height 29
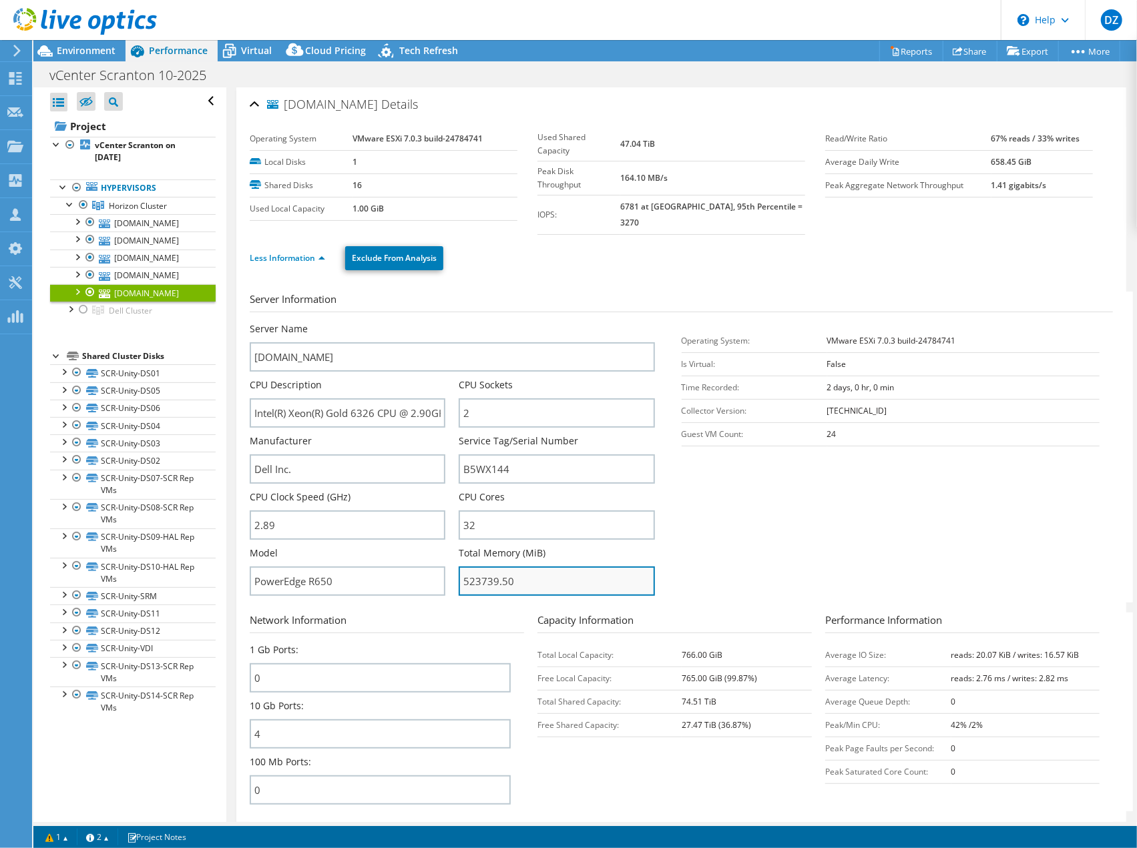
click at [462, 575] on input "523739.50" at bounding box center [557, 581] width 196 height 29
click at [77, 298] on div at bounding box center [76, 290] width 13 height 13
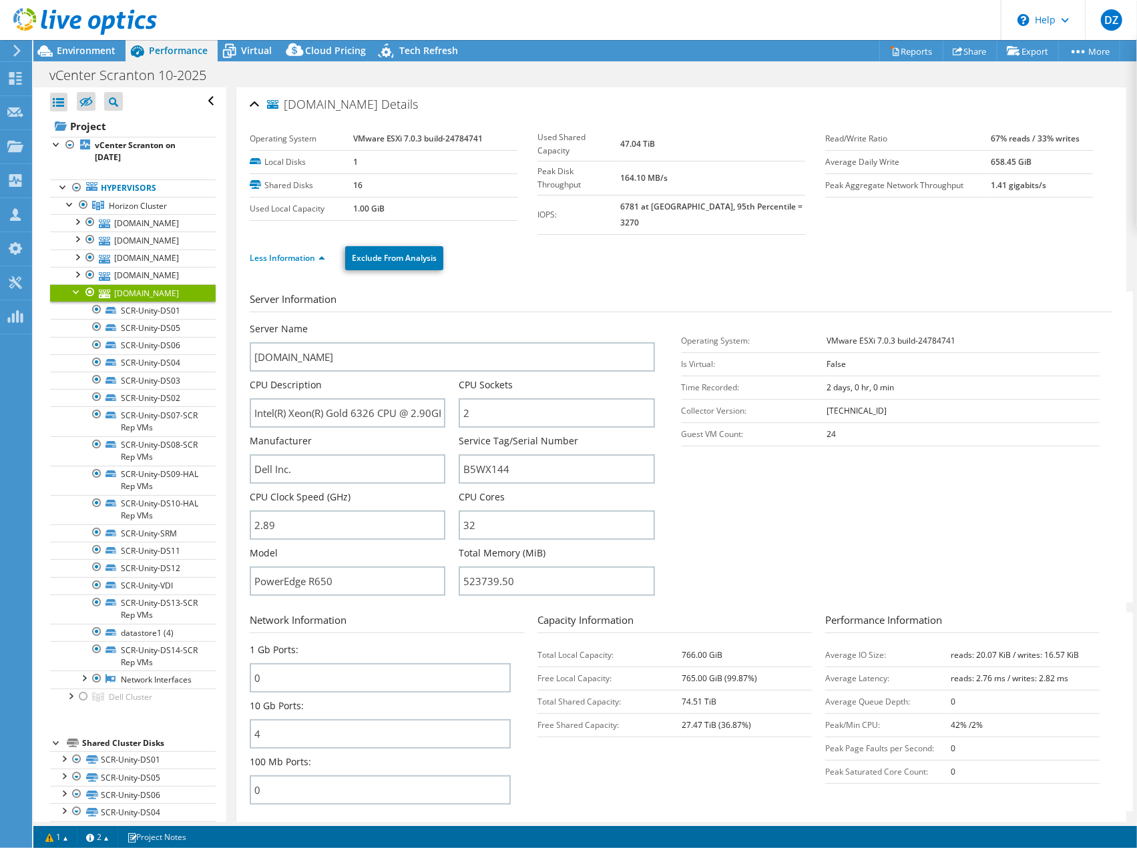
click at [77, 298] on div at bounding box center [76, 290] width 13 height 13
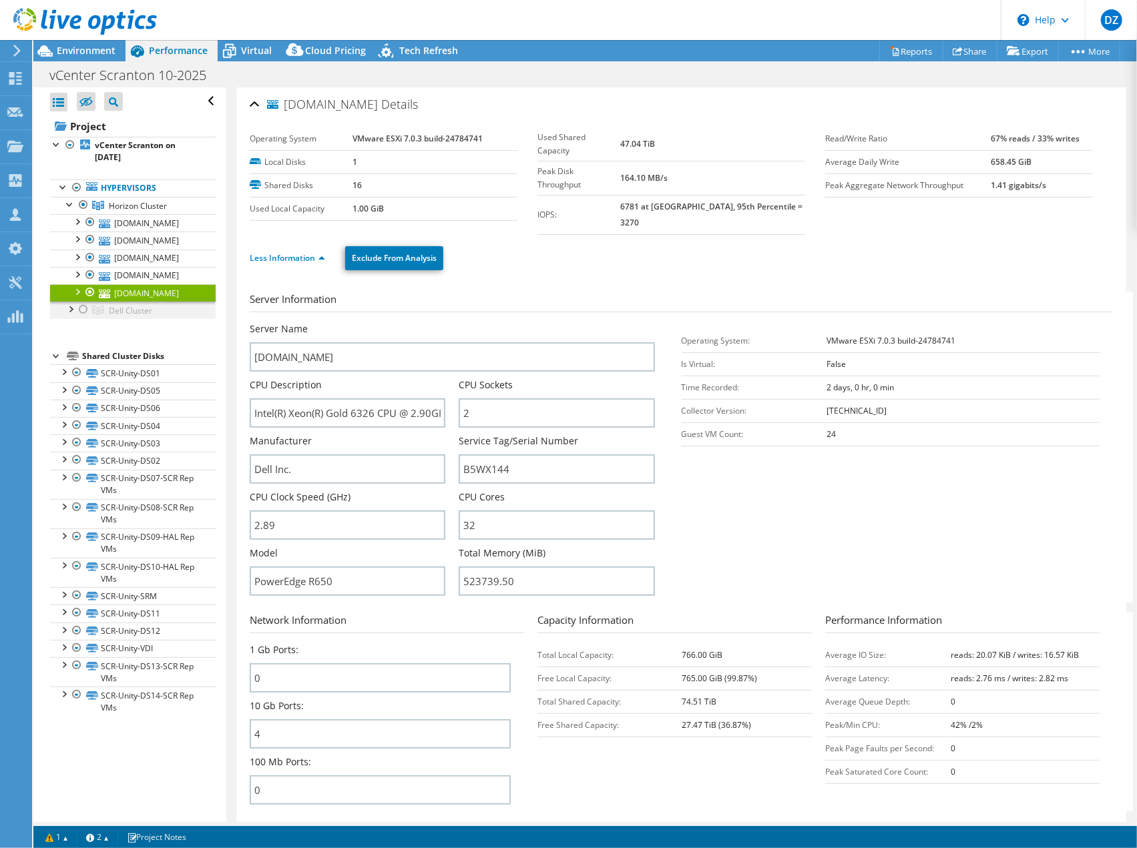
click at [73, 315] on div at bounding box center [69, 308] width 13 height 13
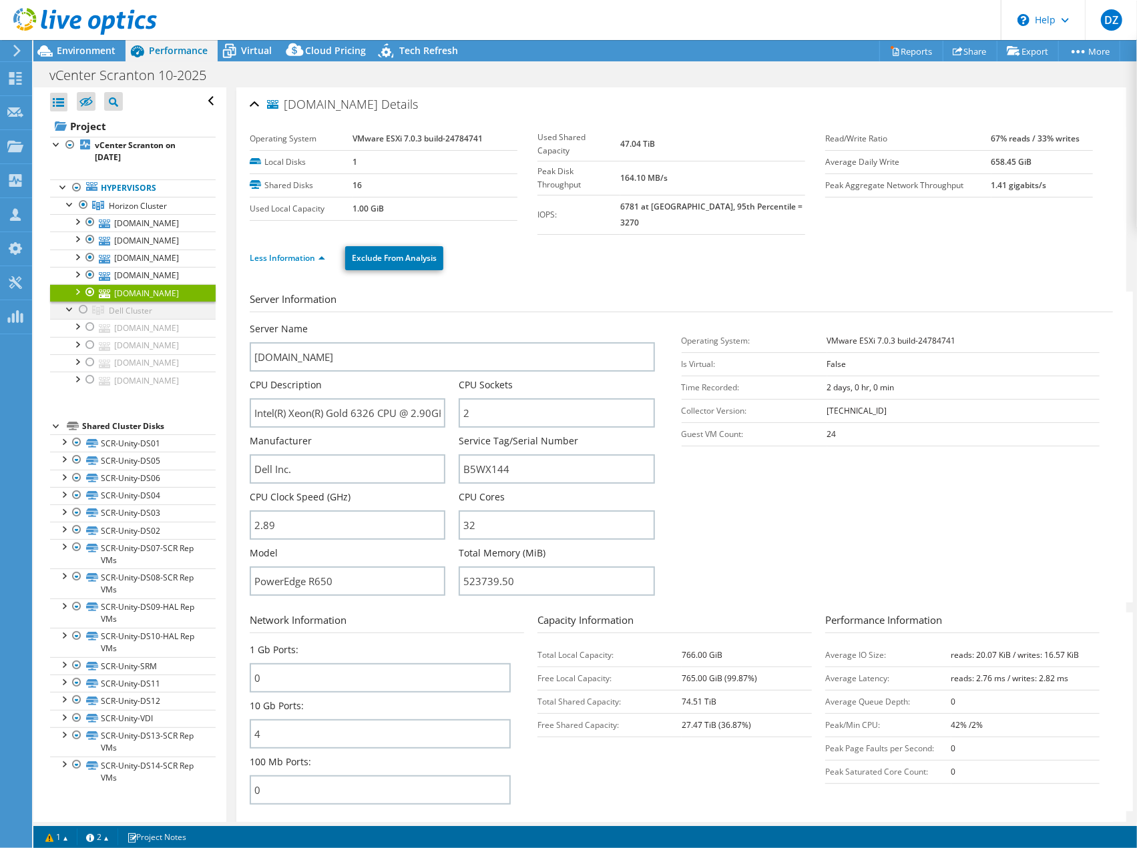
click at [73, 315] on div at bounding box center [69, 308] width 13 height 13
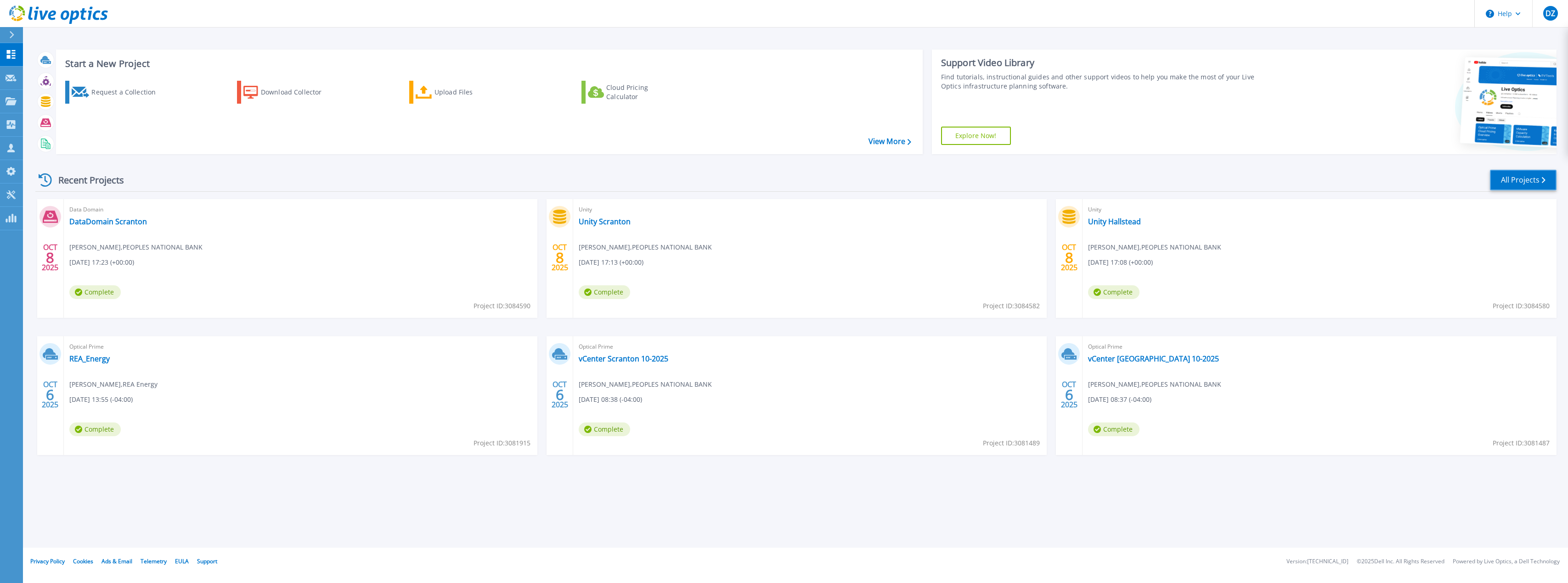
click at [1541, 171] on link "All Projects" at bounding box center [1523, 180] width 67 height 21
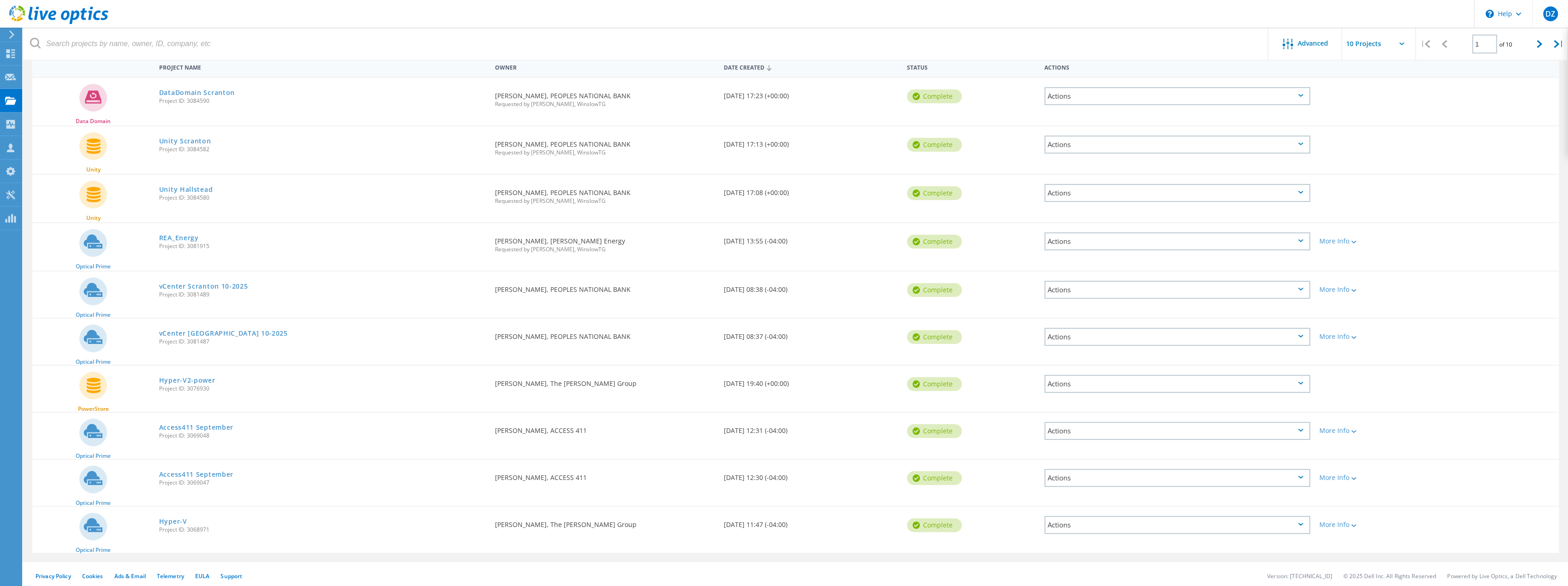
scroll to position [96, 0]
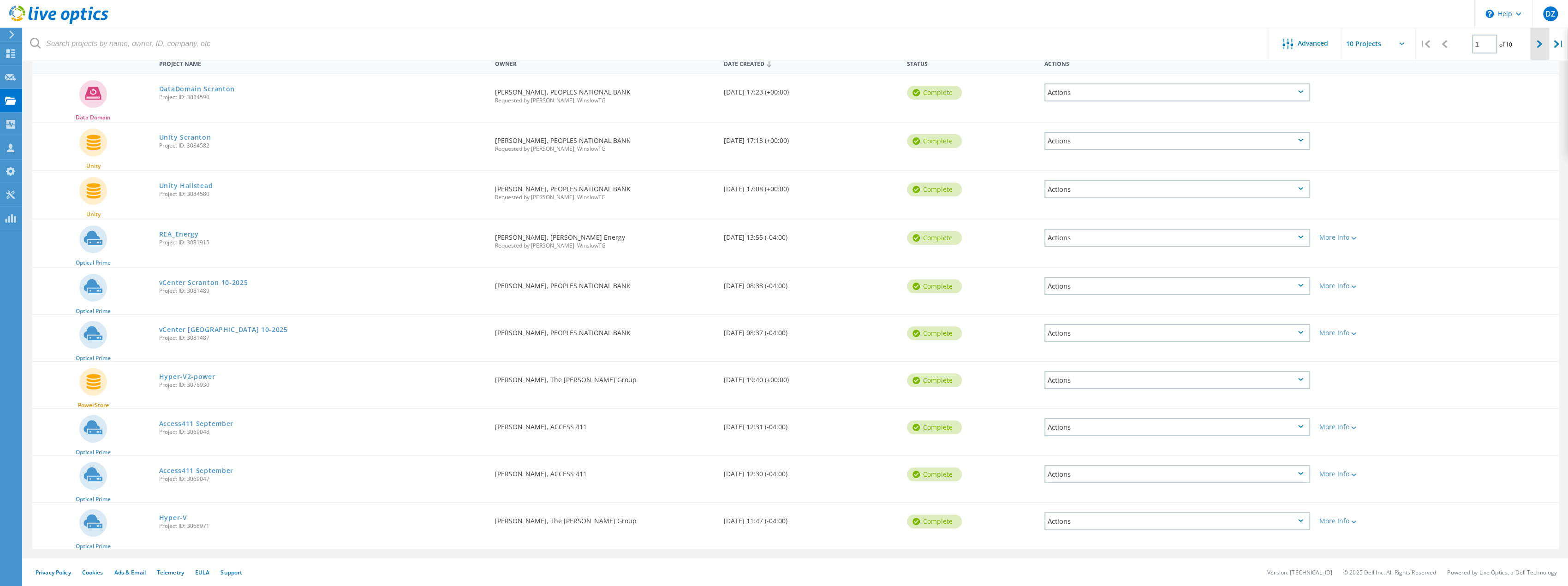
click at [1536, 44] on div at bounding box center [1539, 44] width 19 height 32
type input "2"
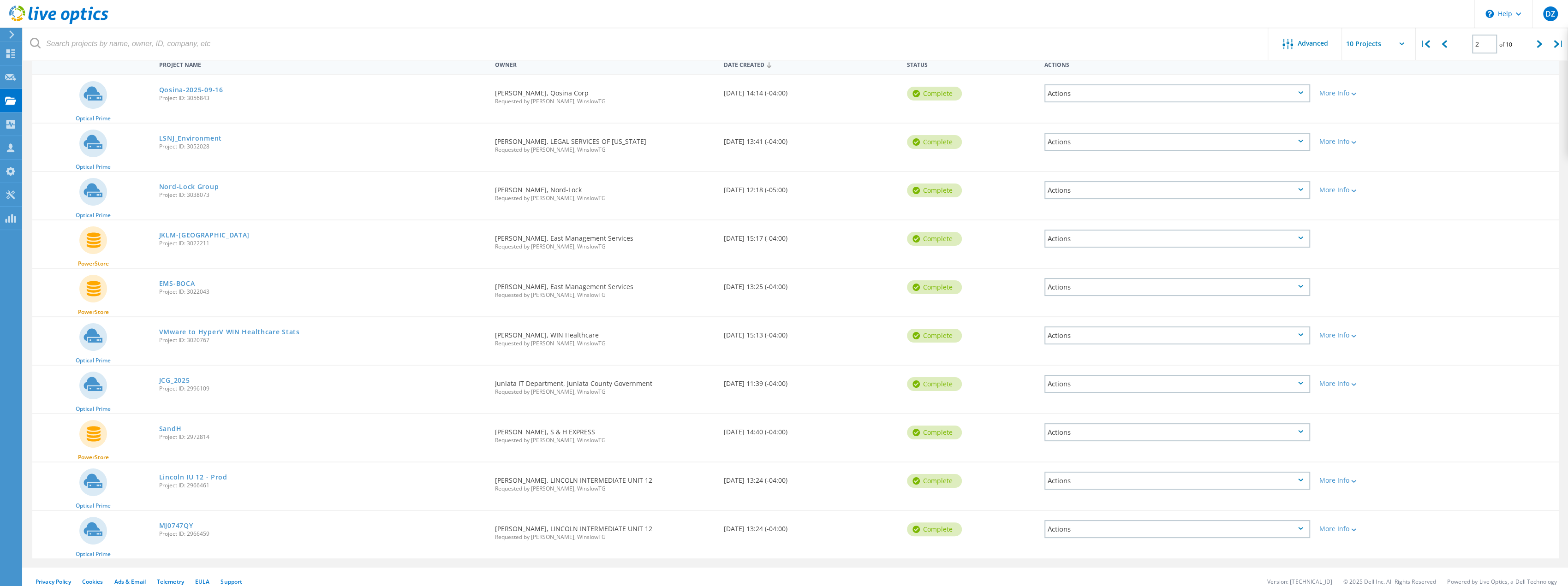
scroll to position [104, 0]
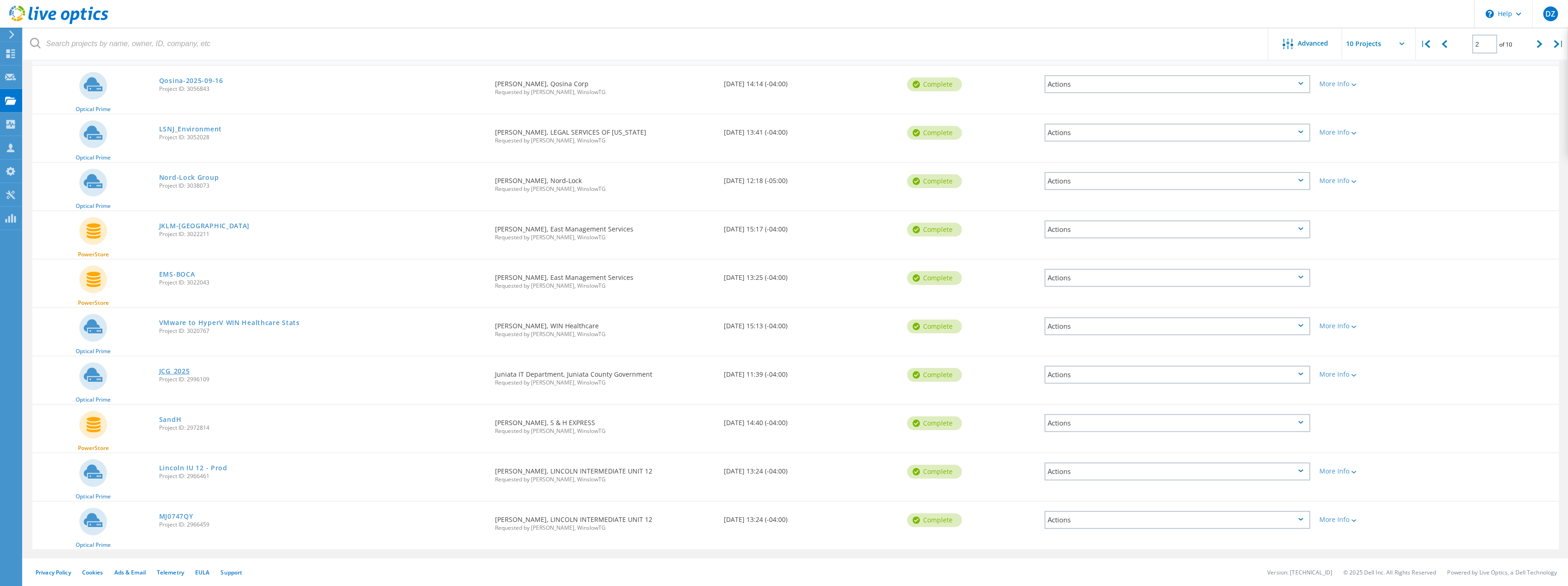
click at [177, 370] on link "JCG_2025" at bounding box center [174, 371] width 31 height 6
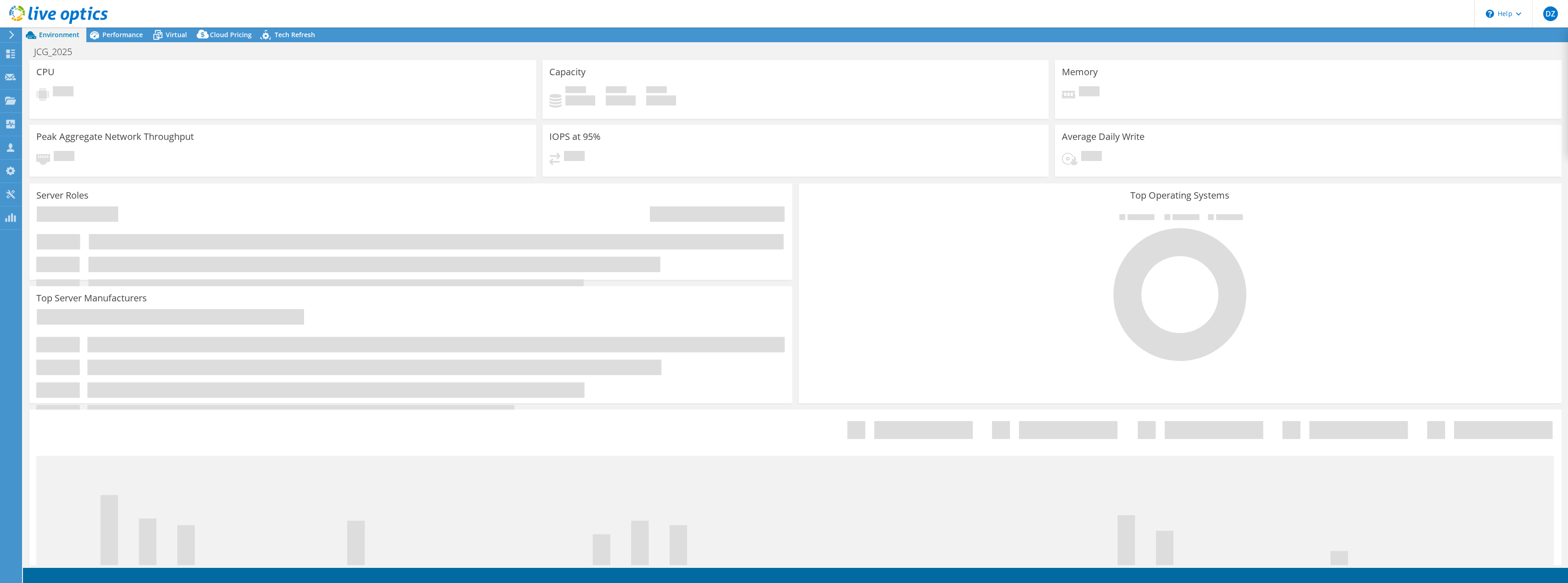
select select "USD"
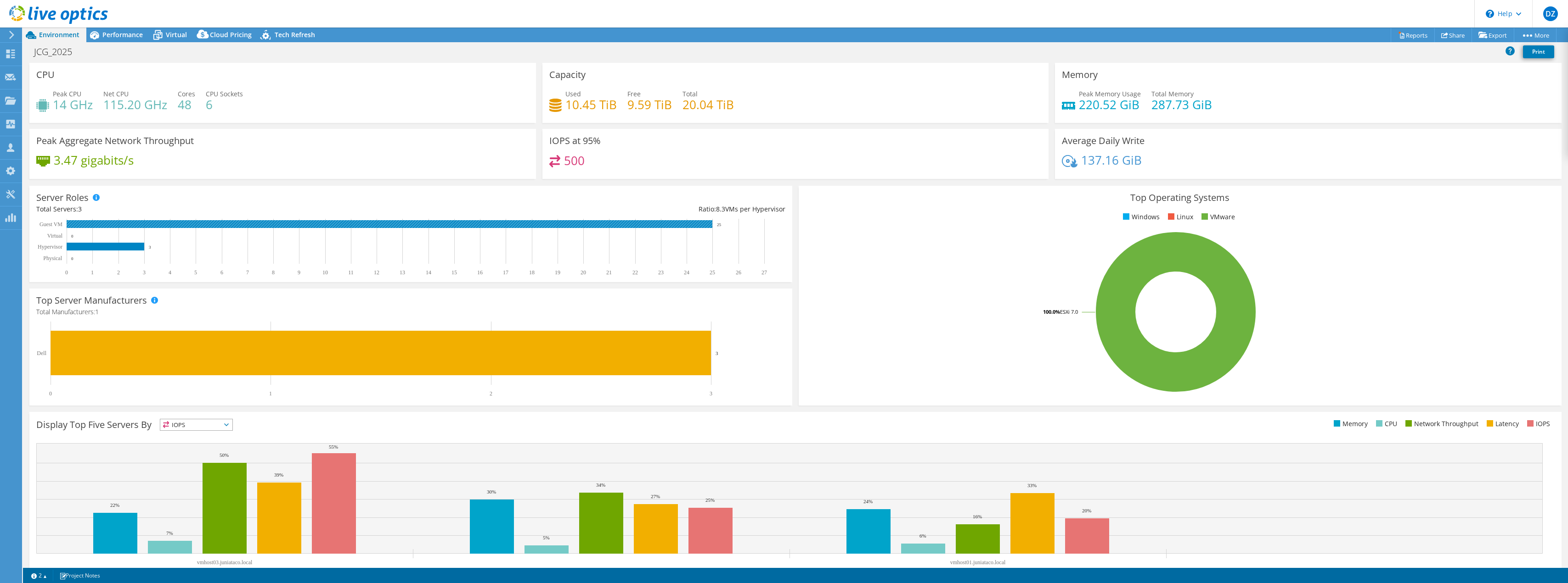
drag, startPoint x: 728, startPoint y: 228, endPoint x: 707, endPoint y: 228, distance: 21.0
click at [707, 228] on icon "0 1 2 3 4 5 6 7 8 9 10 11 12 13 14 15 16 17 18 19 20 21 22 23 24 25 26 27 Physi…" at bounding box center [407, 247] width 741 height 57
click at [128, 37] on span "Performance" at bounding box center [122, 34] width 41 height 9
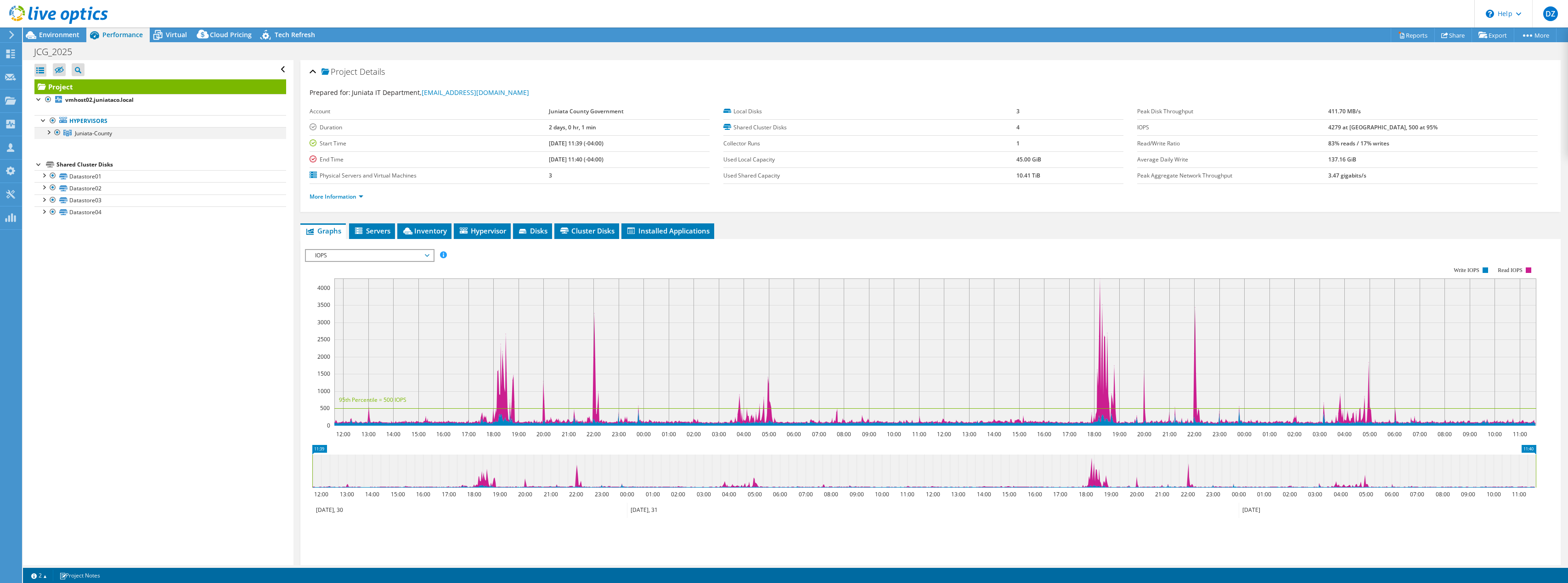
click at [49, 131] on div at bounding box center [47, 131] width 9 height 9
click at [92, 133] on span "Juniata-County" at bounding box center [94, 133] width 37 height 8
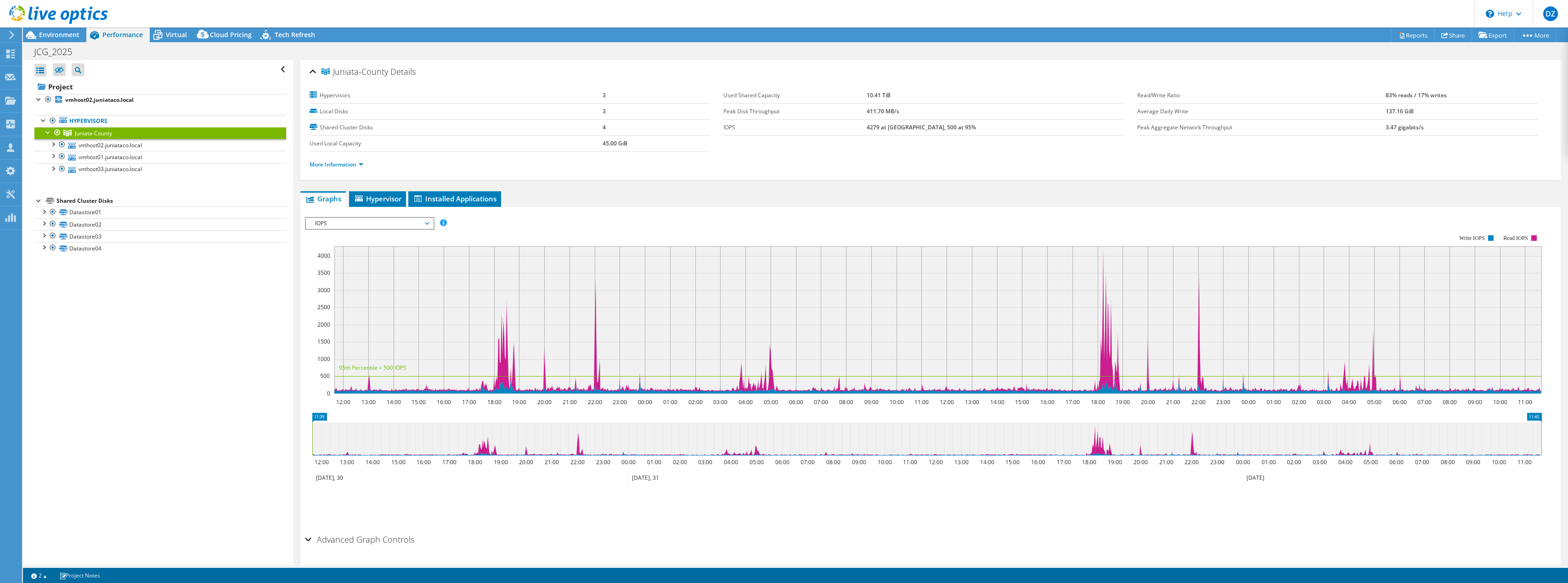
click at [380, 225] on span "IOPS" at bounding box center [369, 223] width 118 height 11
click at [131, 210] on link "Datastore01" at bounding box center [160, 212] width 252 height 12
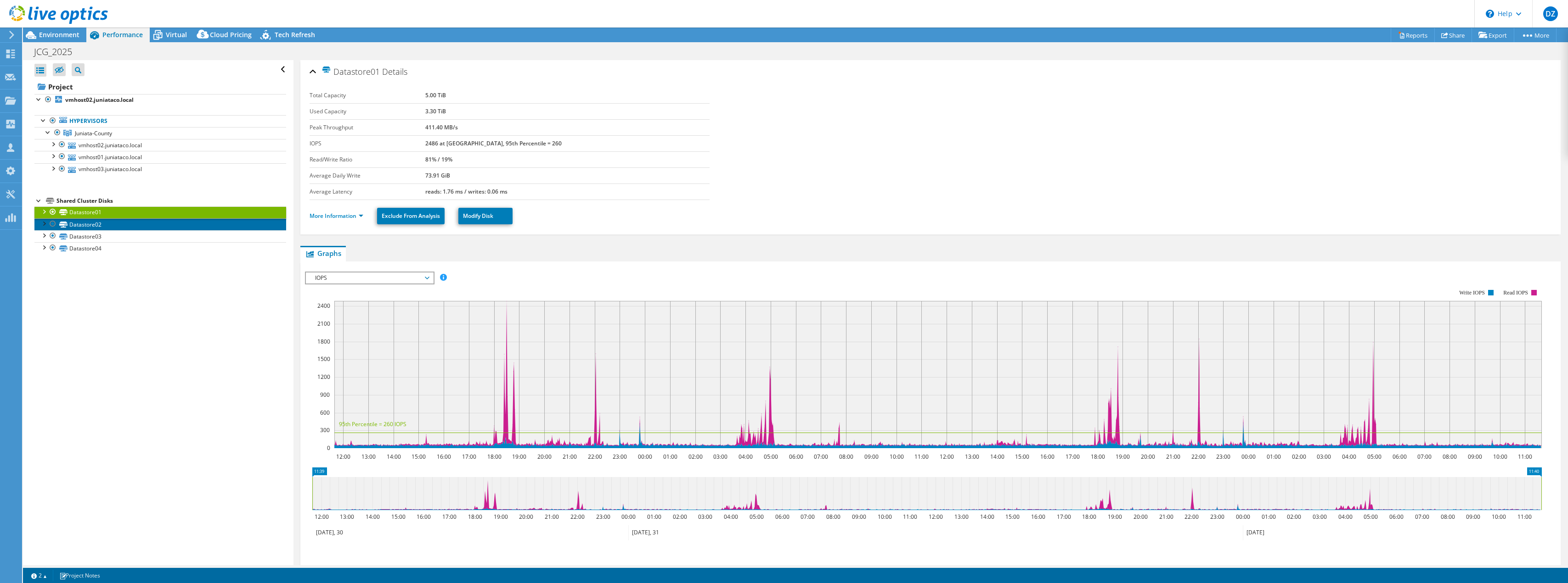
click at [120, 225] on link "Datastore02" at bounding box center [160, 224] width 252 height 12
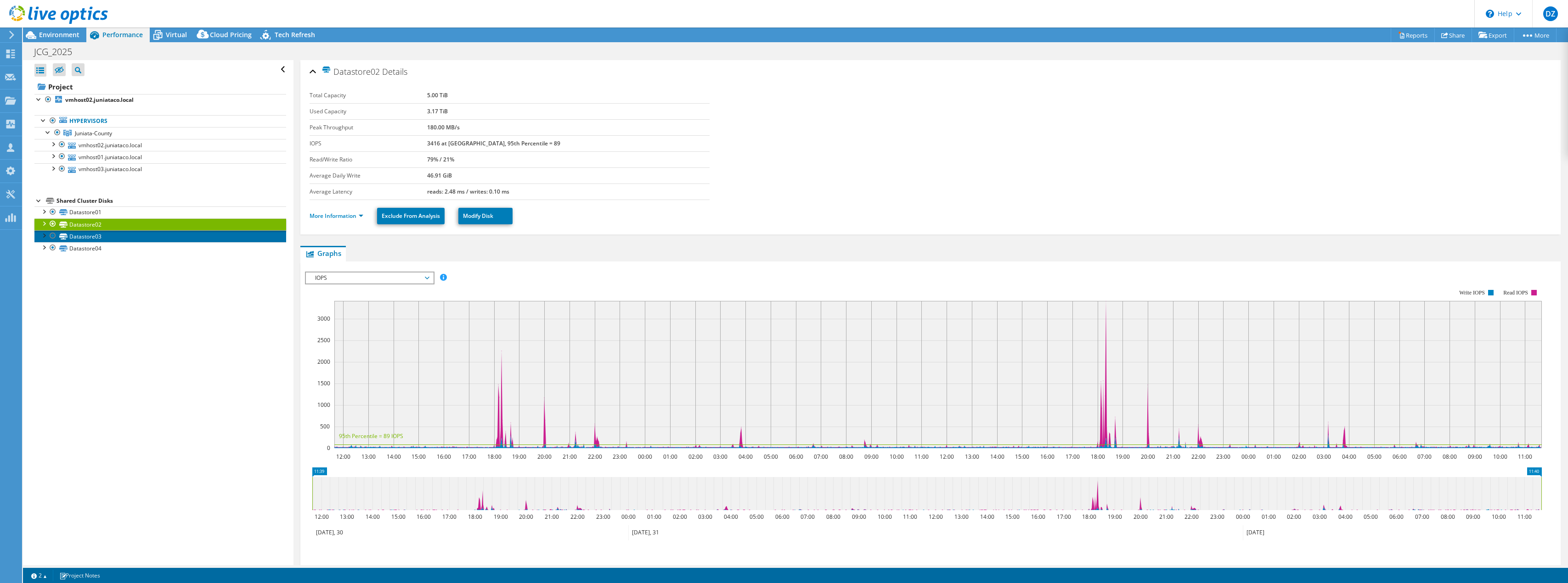
click at [115, 232] on link "Datastore03" at bounding box center [160, 236] width 252 height 12
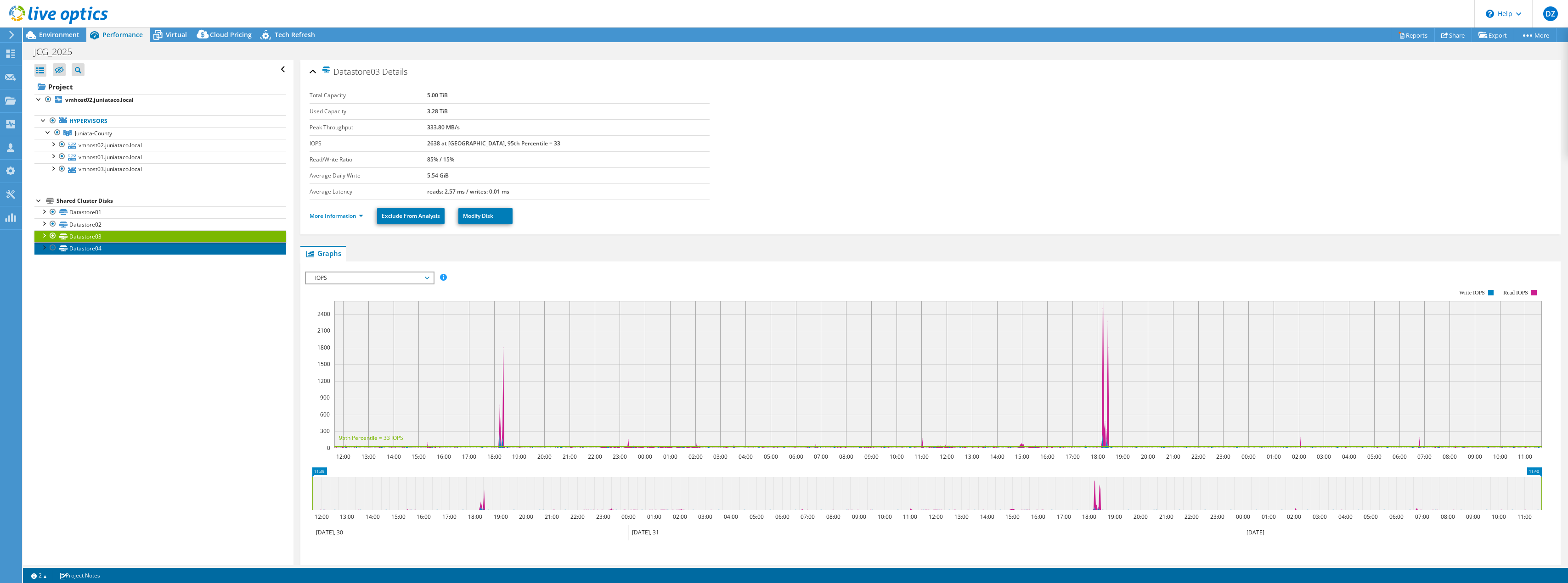
click at [110, 246] on link "Datastore04" at bounding box center [160, 248] width 252 height 12
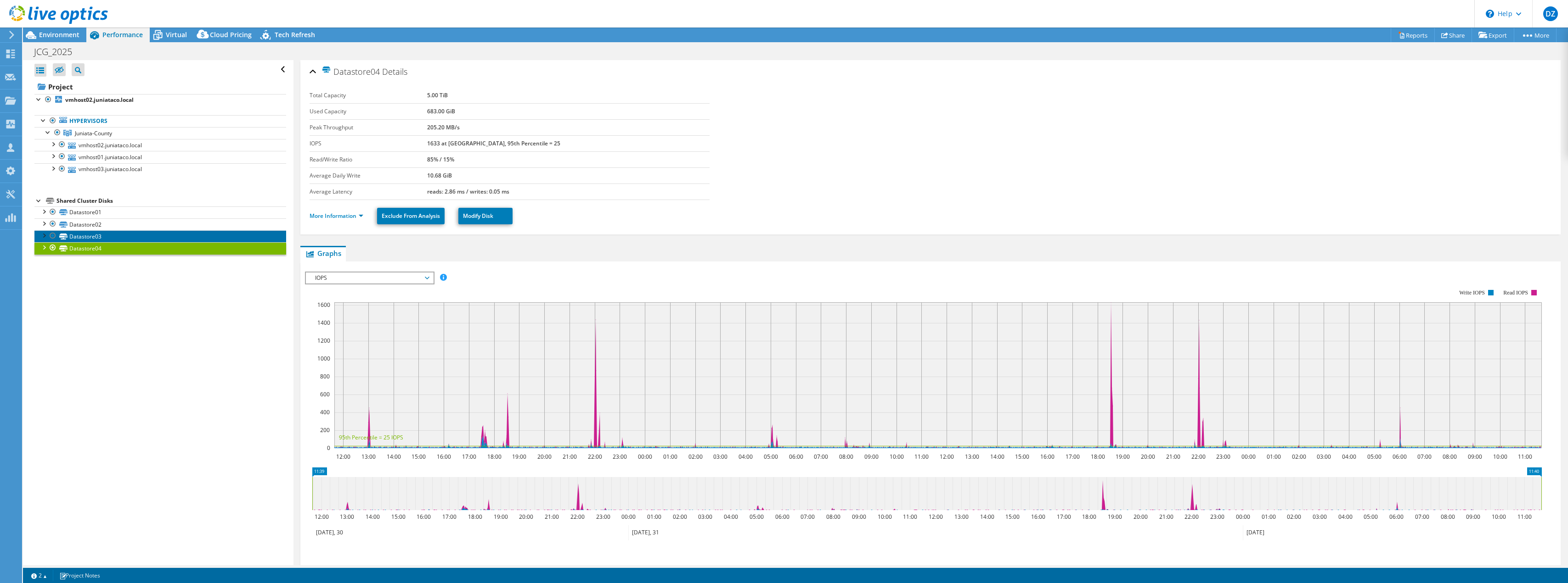
click at [116, 238] on link "Datastore03" at bounding box center [160, 236] width 252 height 12
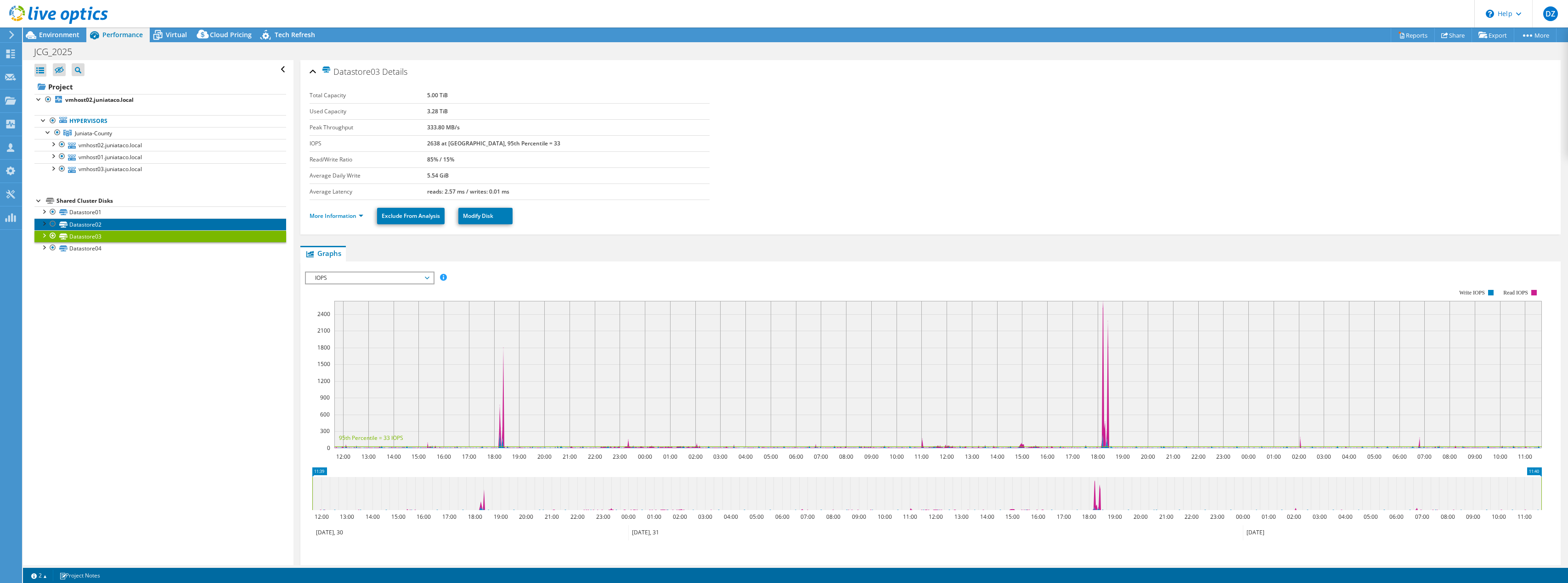
click at [115, 227] on link "Datastore02" at bounding box center [160, 224] width 252 height 12
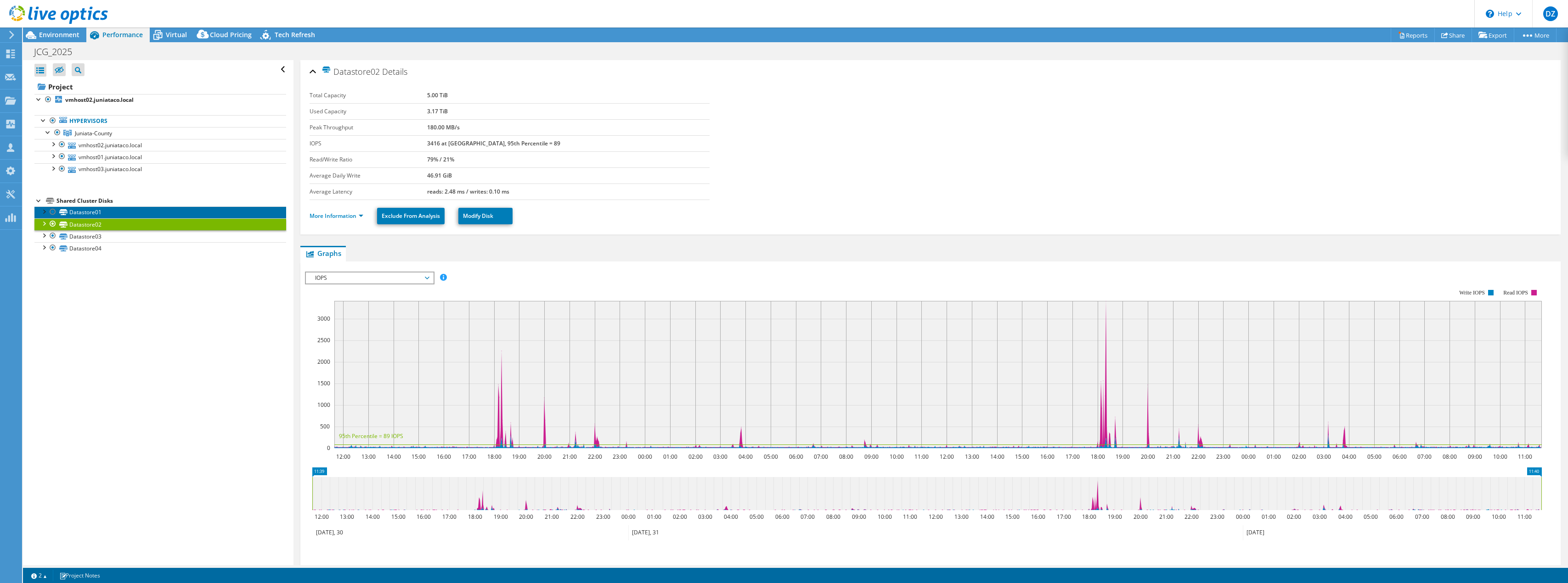
click at [93, 208] on link "Datastore01" at bounding box center [160, 212] width 252 height 12
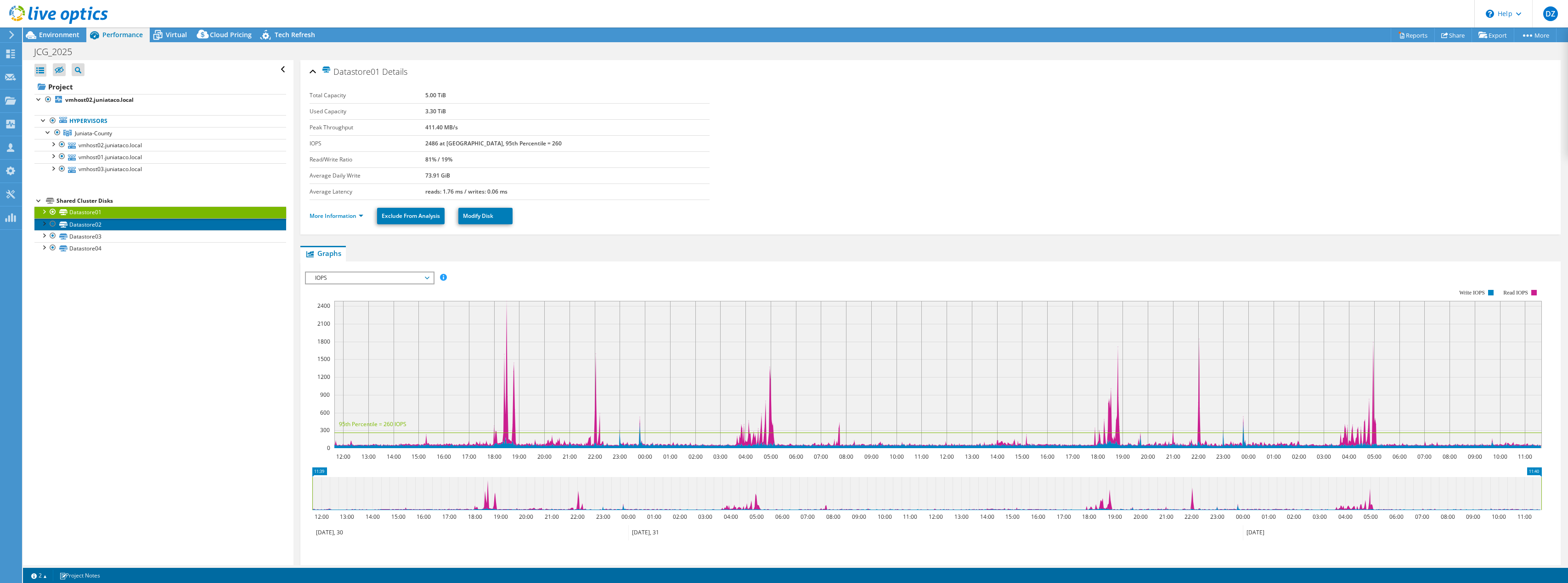
click at [90, 221] on link "Datastore02" at bounding box center [160, 224] width 252 height 12
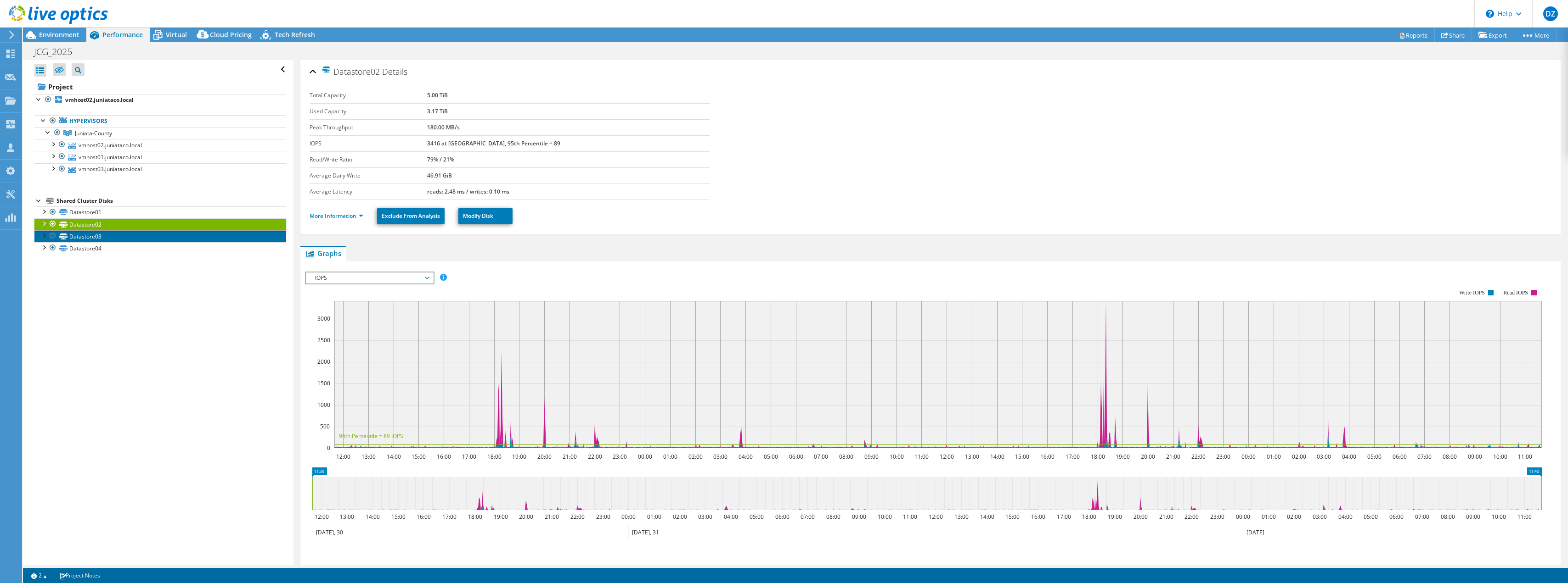
click at [88, 232] on link "Datastore03" at bounding box center [160, 236] width 252 height 12
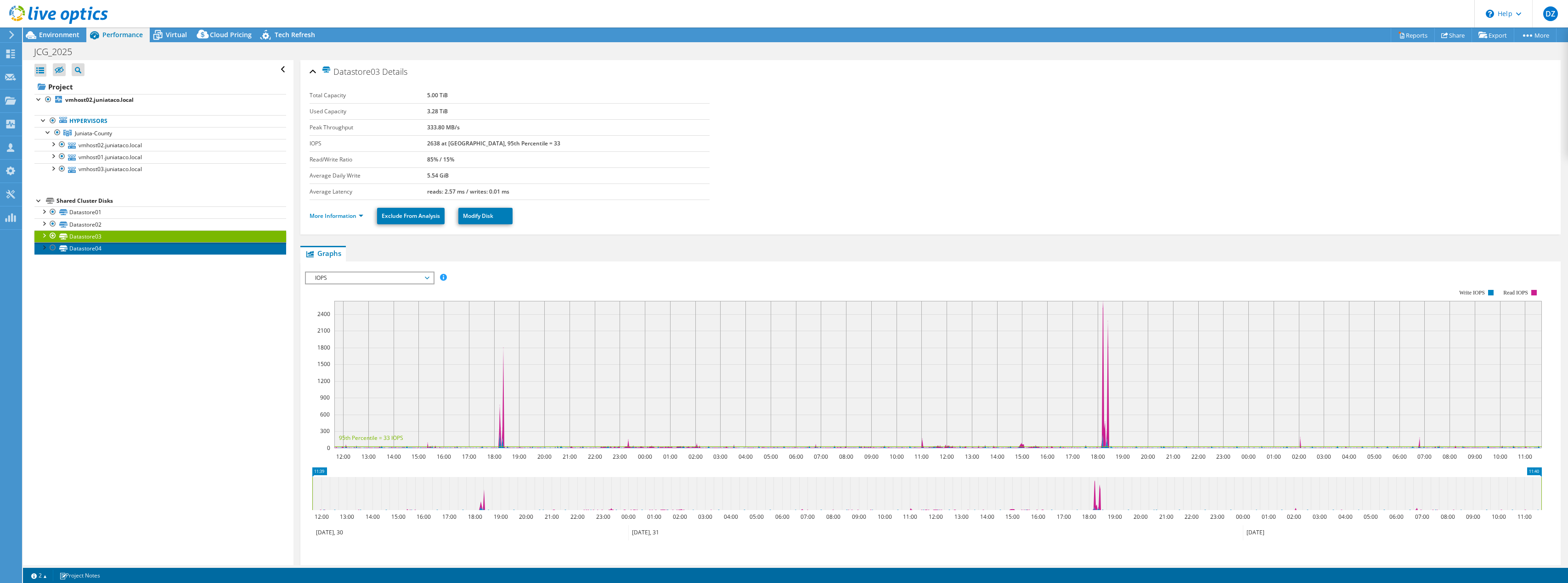
click at [88, 243] on link "Datastore04" at bounding box center [160, 248] width 252 height 12
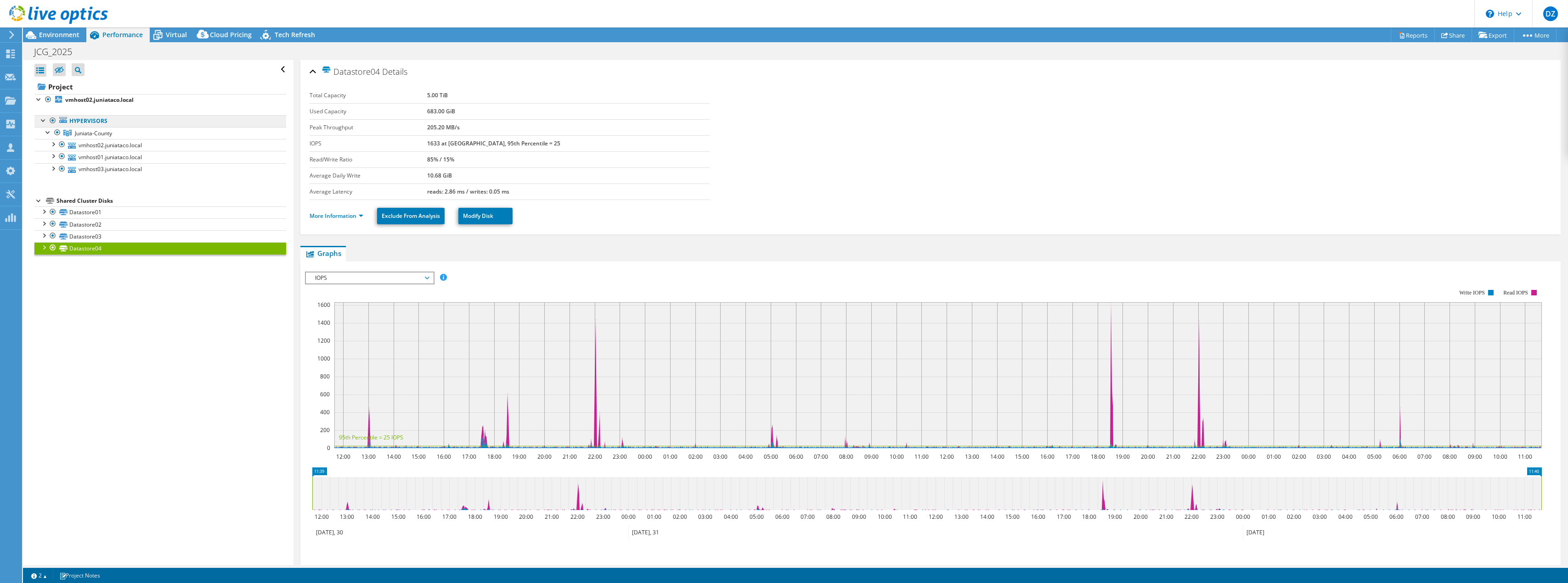
click at [96, 122] on link "Hypervisors" at bounding box center [160, 121] width 252 height 12
click at [94, 133] on span "Juniata-County" at bounding box center [94, 133] width 37 height 8
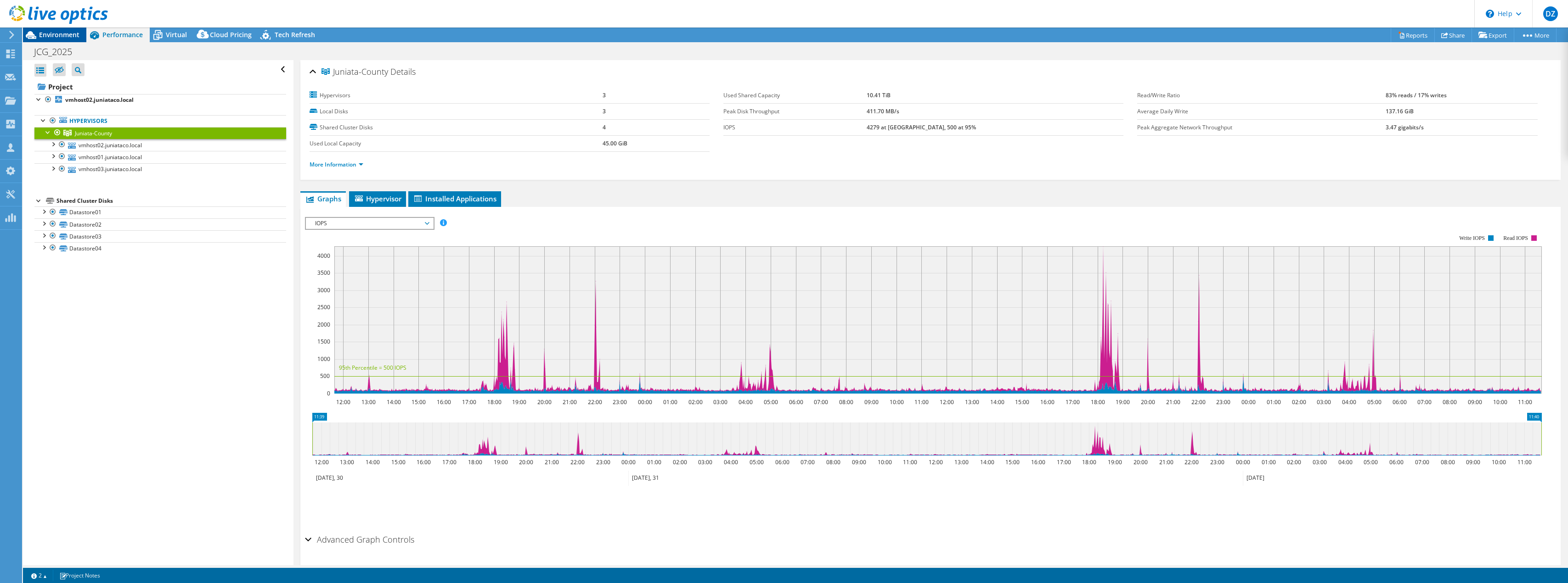
click at [58, 34] on span "Environment" at bounding box center [59, 34] width 41 height 9
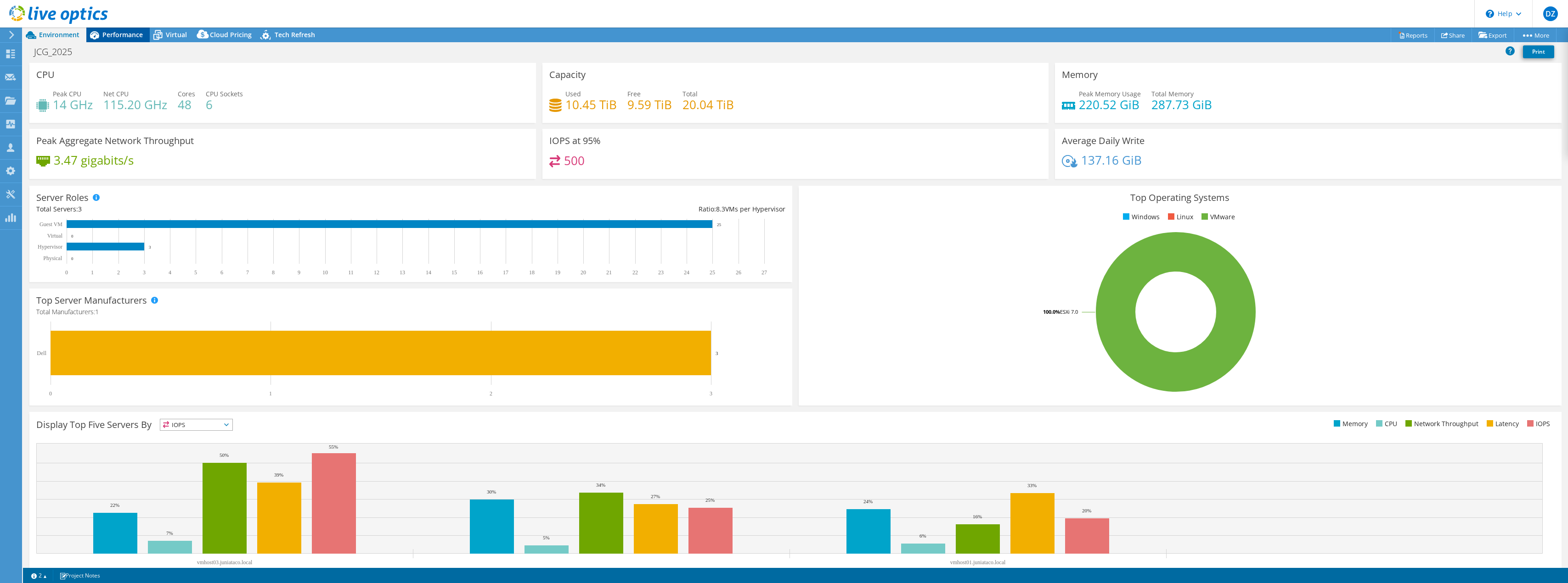
click at [121, 41] on div "Performance" at bounding box center [118, 34] width 63 height 14
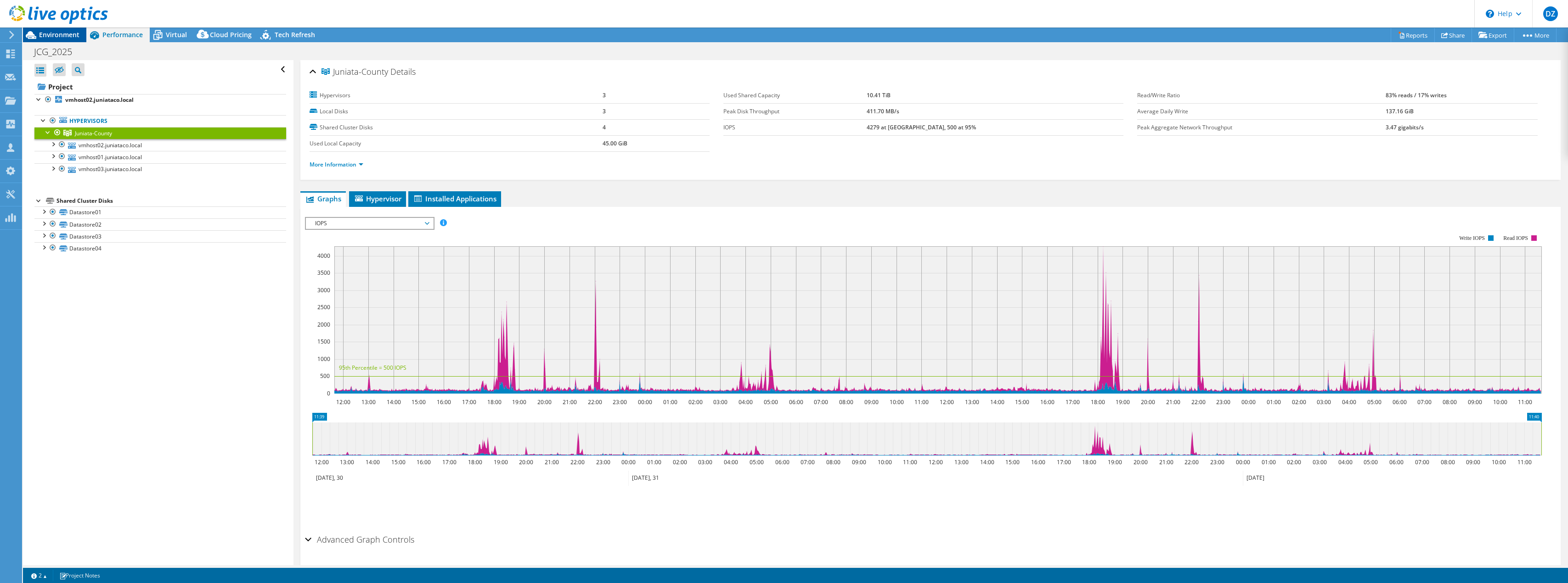
click at [65, 34] on span "Environment" at bounding box center [59, 34] width 41 height 9
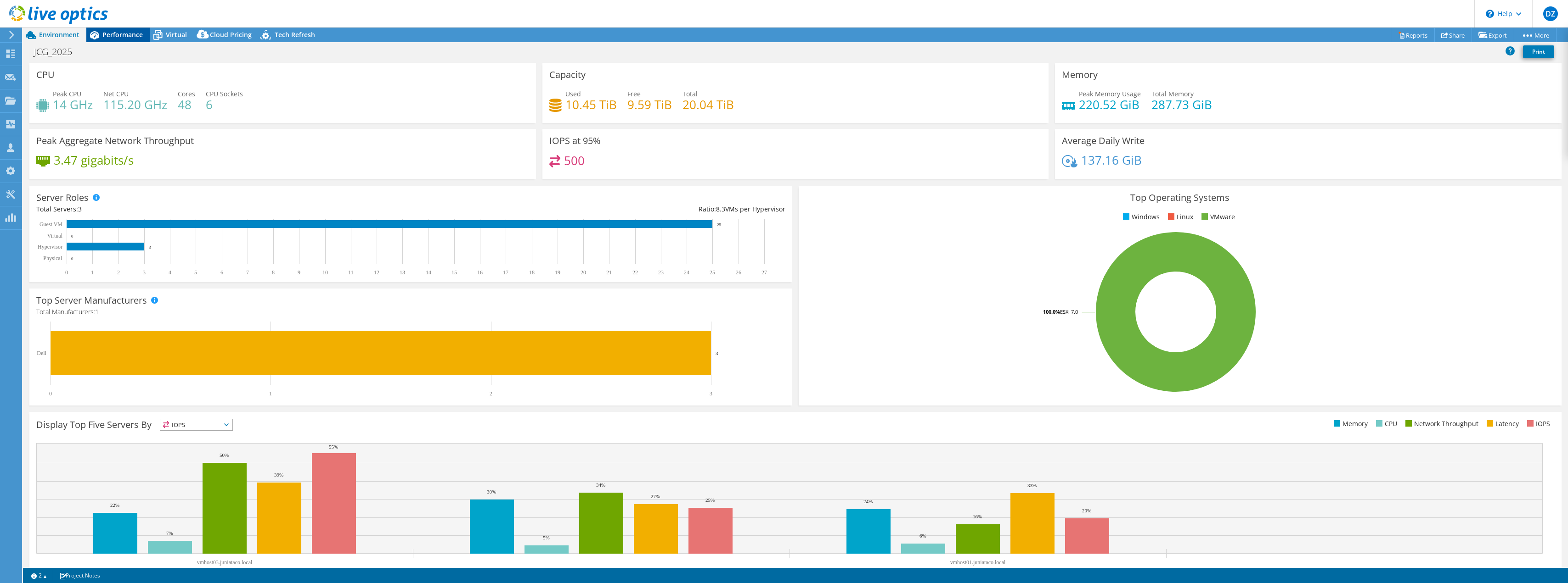
click at [114, 31] on span "Performance" at bounding box center [122, 34] width 41 height 9
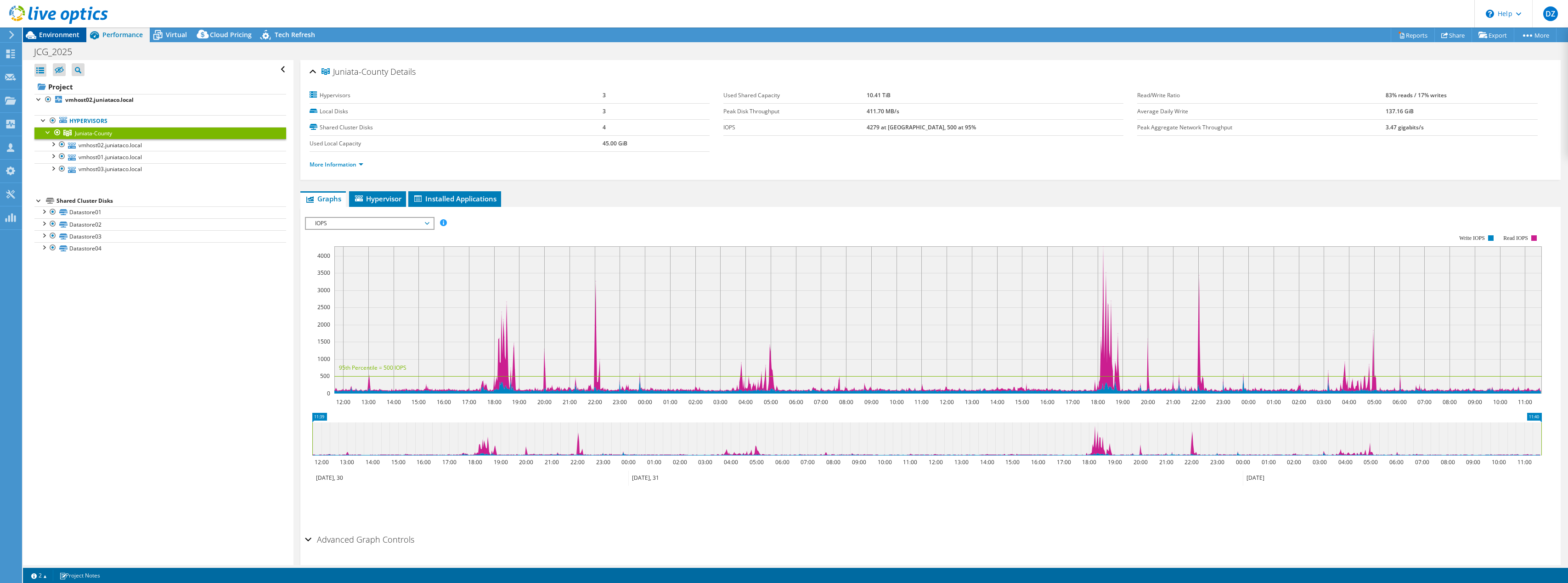
click at [65, 37] on span "Environment" at bounding box center [59, 34] width 41 height 9
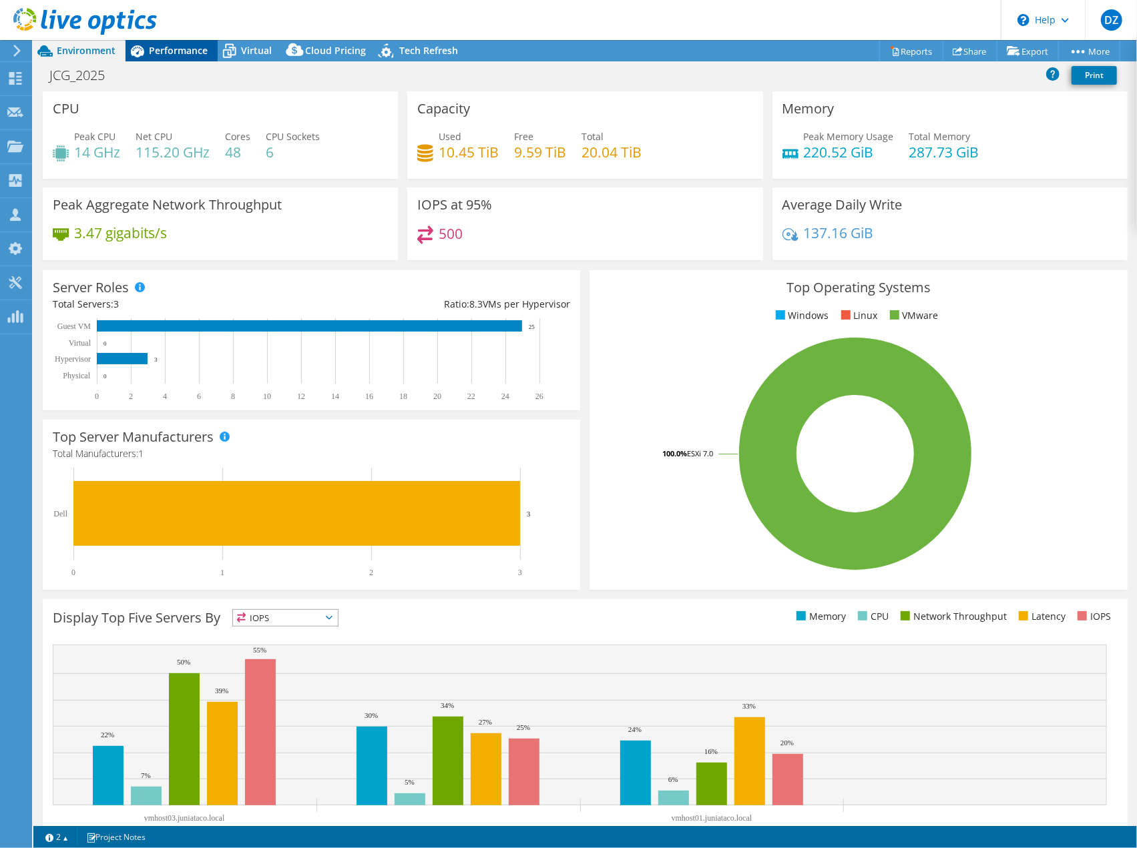
click at [197, 57] on div "Performance" at bounding box center [171, 50] width 92 height 21
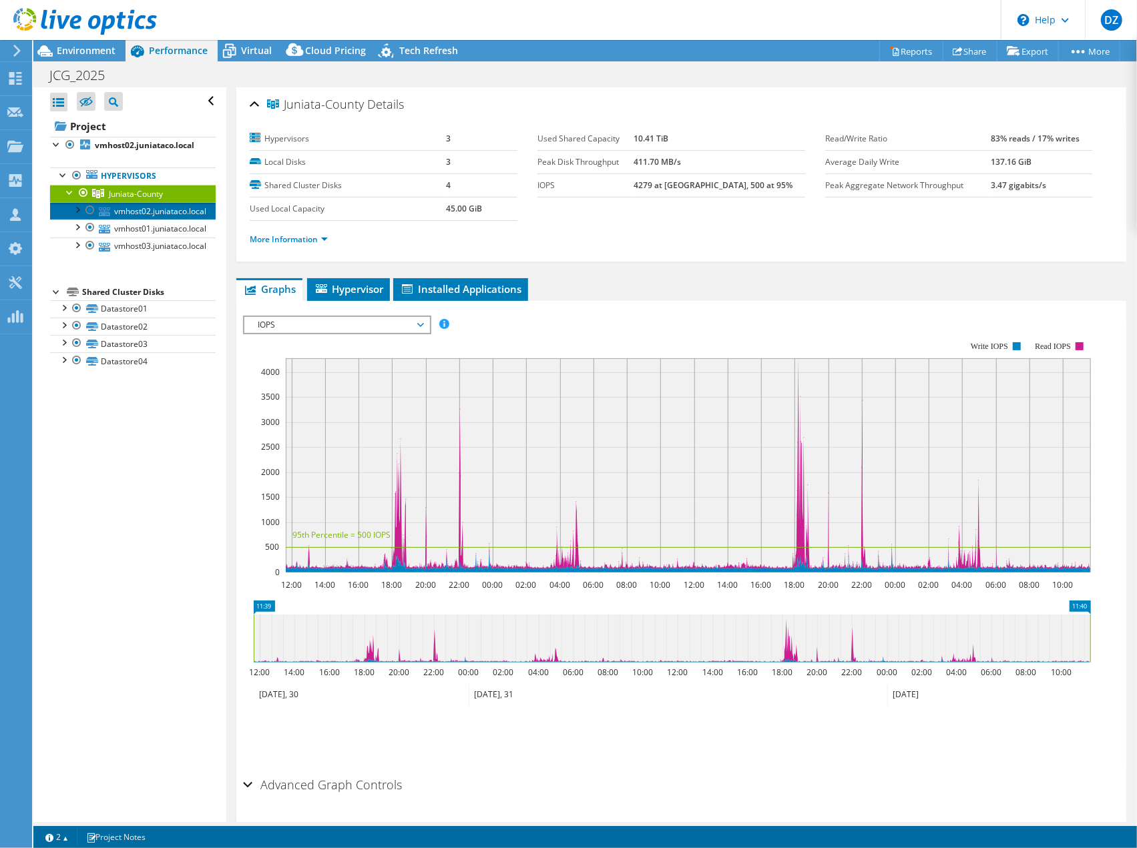
click at [143, 210] on link "vmhost02.juniataco.local" at bounding box center [133, 210] width 166 height 17
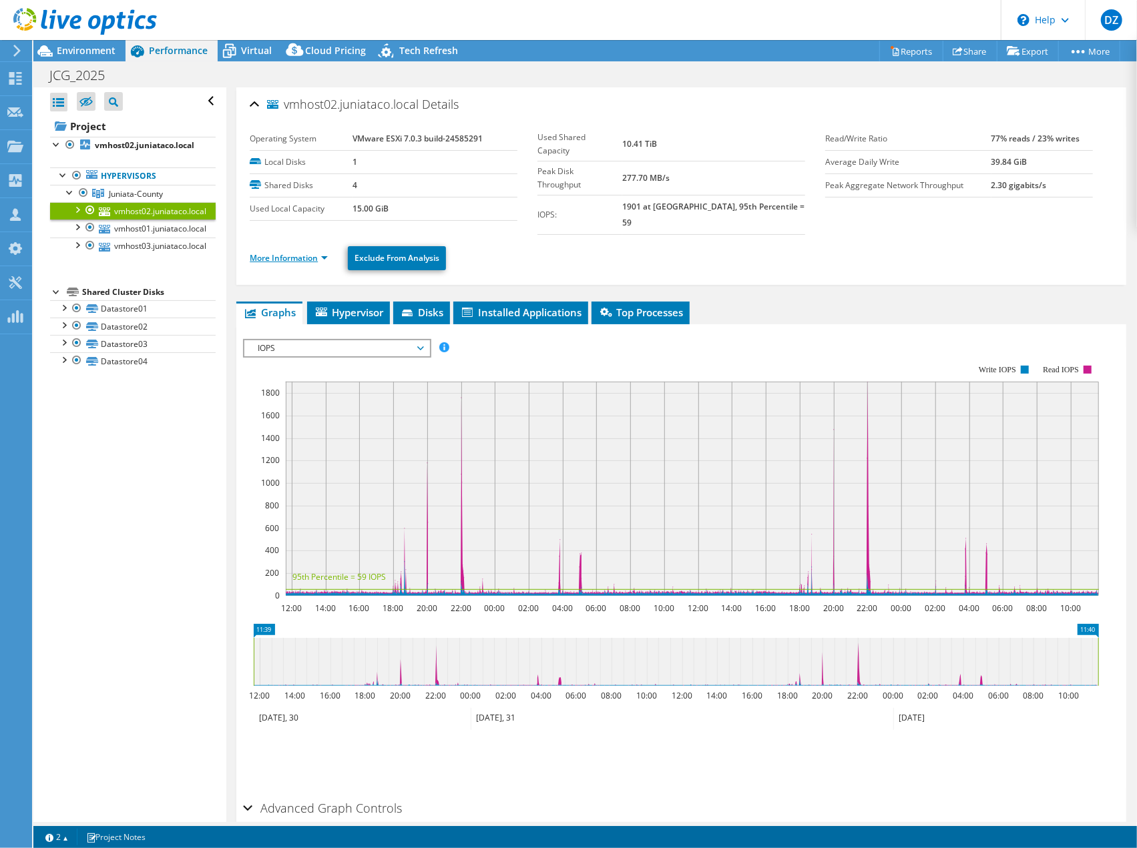
click at [298, 252] on link "More Information" at bounding box center [289, 257] width 78 height 11
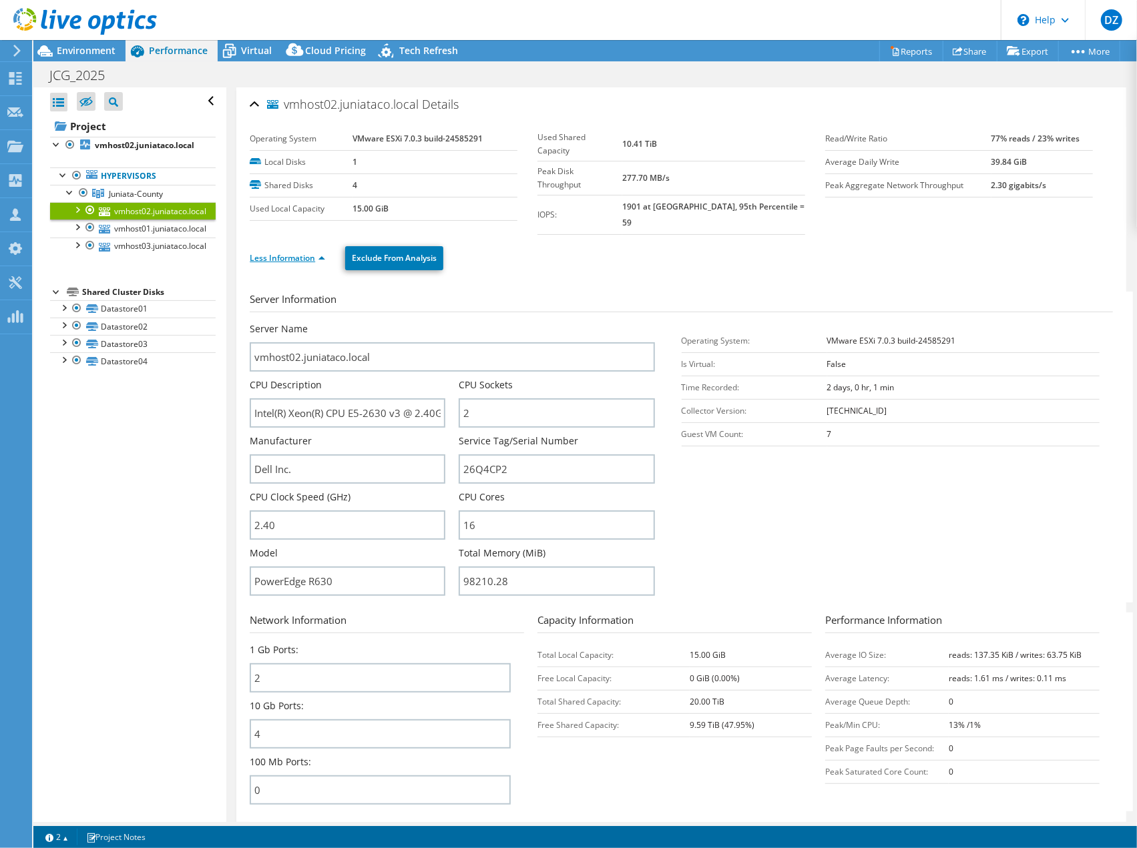
click at [294, 252] on link "Less Information" at bounding box center [287, 257] width 75 height 11
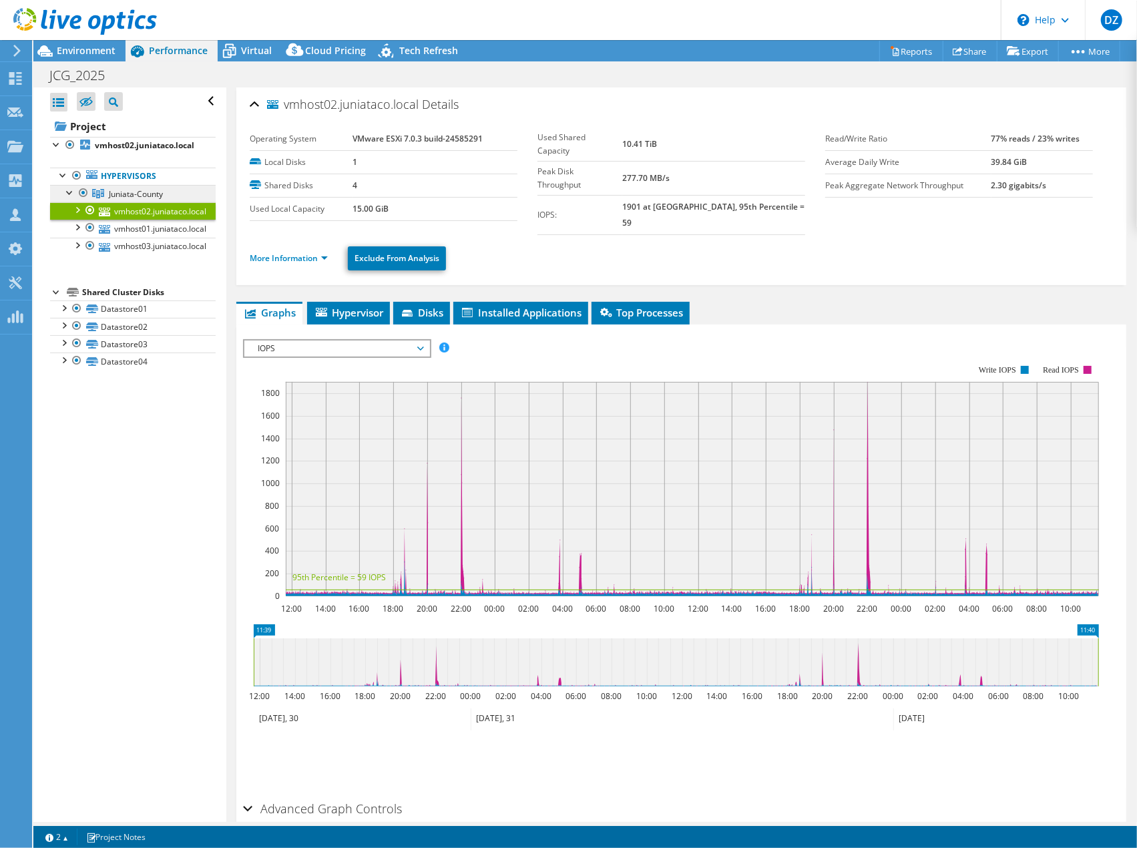
click at [125, 196] on span "Juniata-County" at bounding box center [136, 193] width 54 height 11
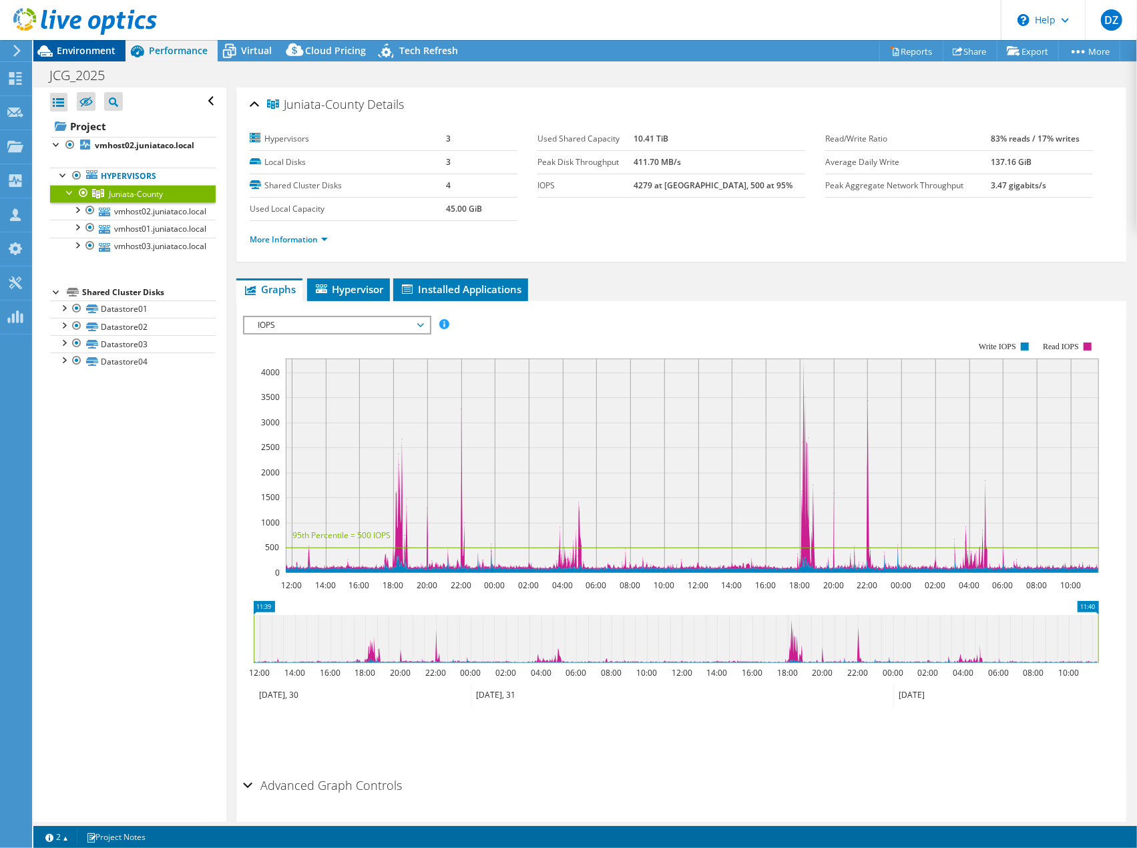
click at [89, 53] on span "Environment" at bounding box center [86, 50] width 59 height 13
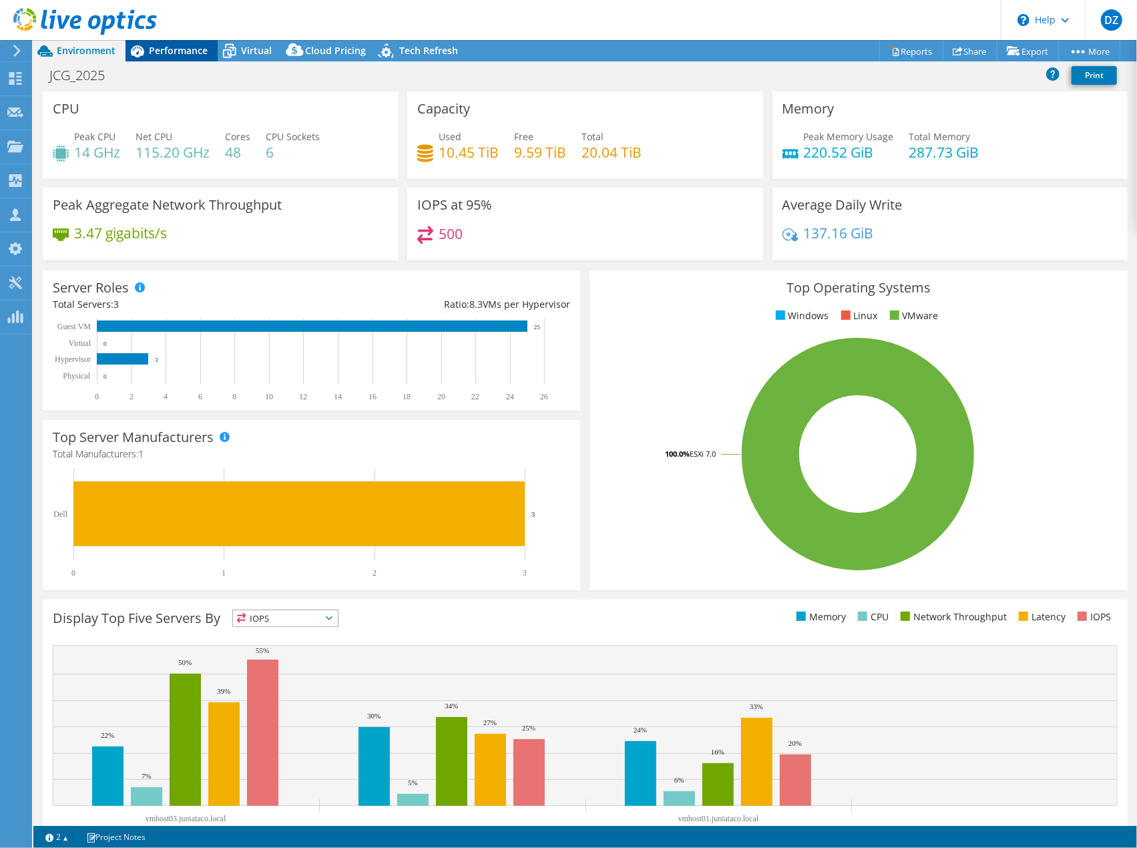
click at [131, 55] on icon at bounding box center [136, 50] width 23 height 23
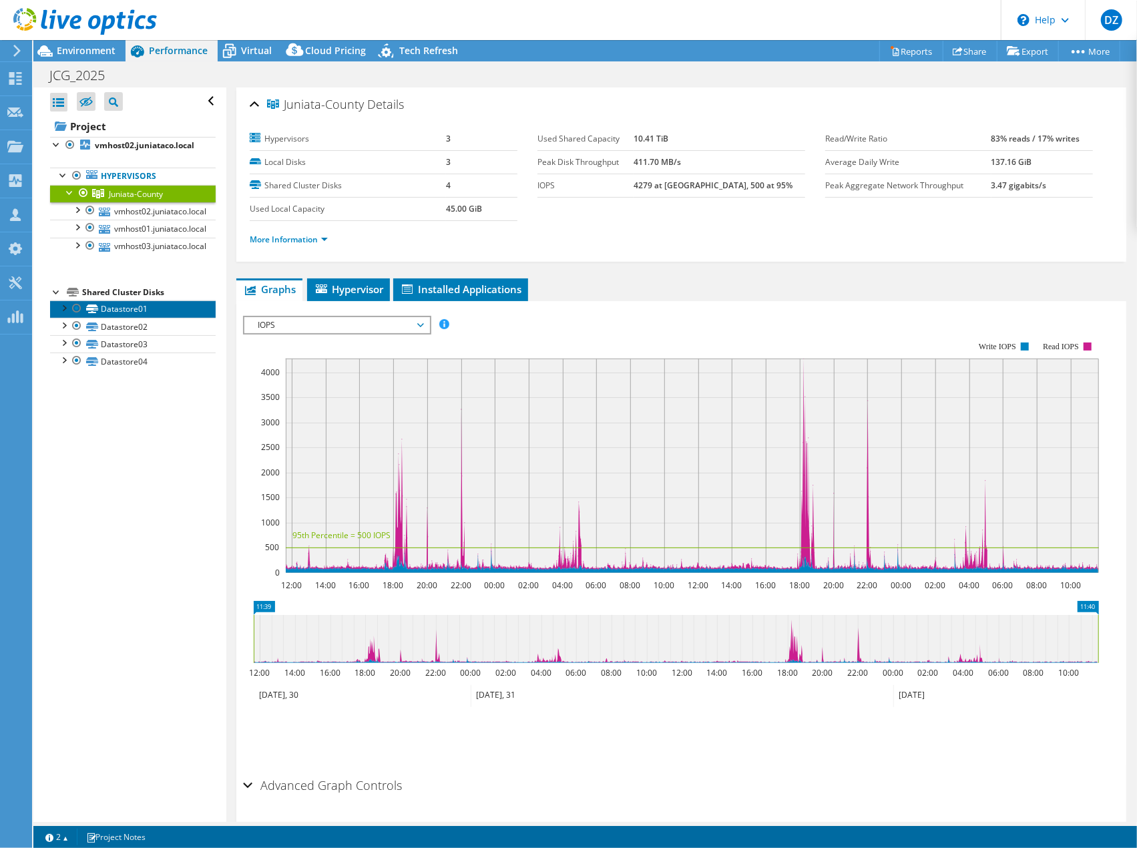
click at [120, 301] on link "Datastore01" at bounding box center [133, 308] width 166 height 17
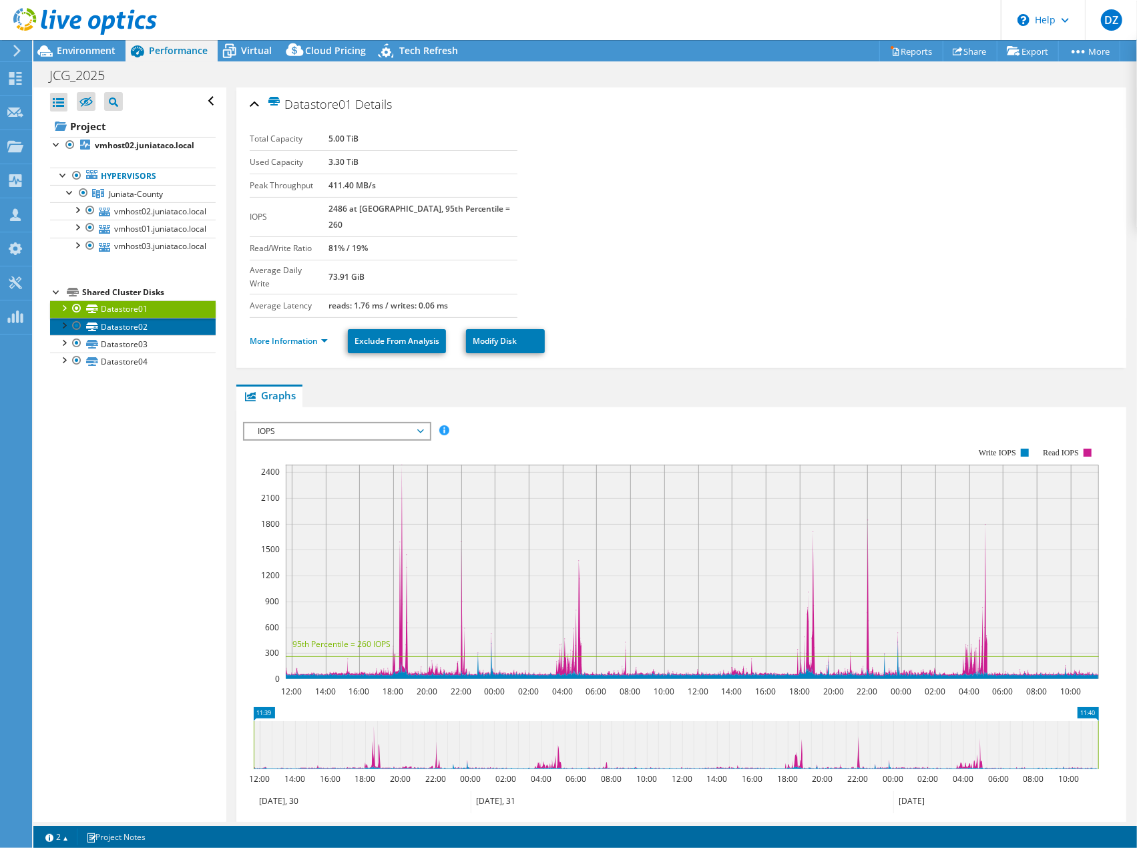
click at [146, 318] on link "Datastore02" at bounding box center [133, 326] width 166 height 17
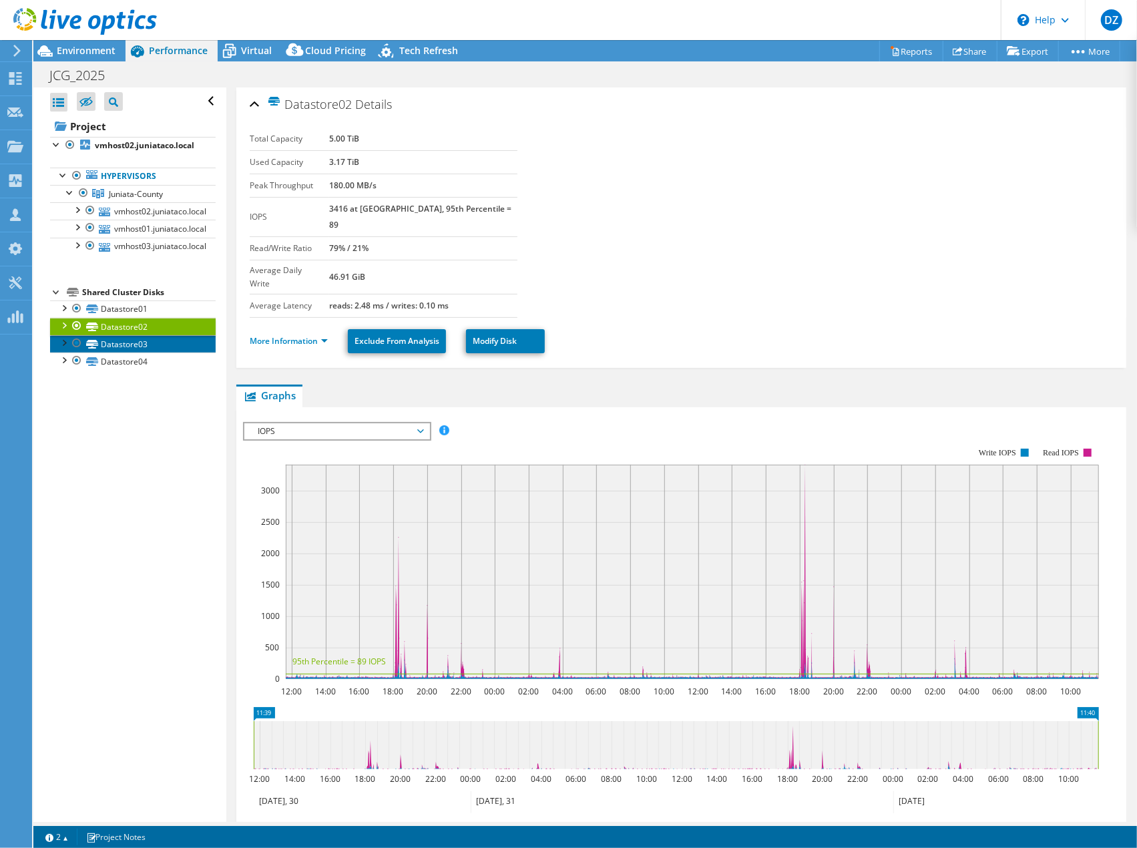
click at [143, 336] on link "Datastore03" at bounding box center [133, 343] width 166 height 17
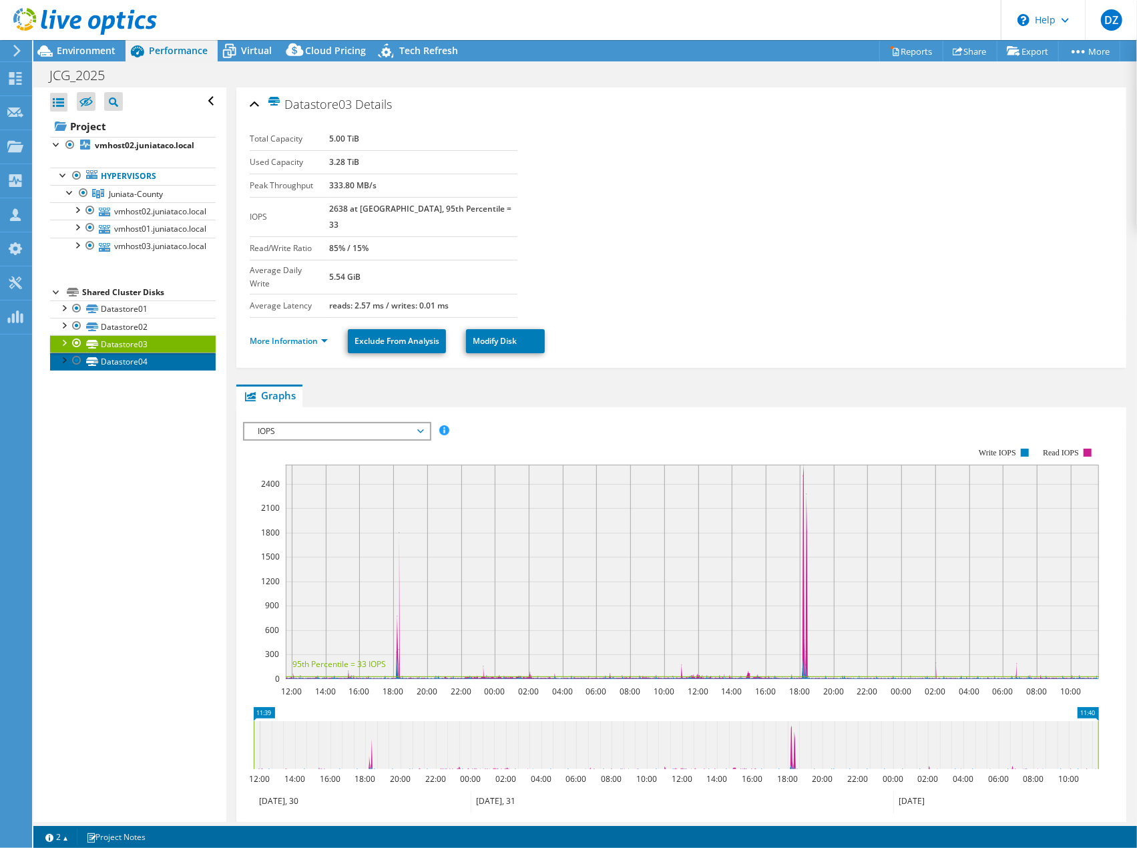
click at [138, 357] on link "Datastore04" at bounding box center [133, 360] width 166 height 17
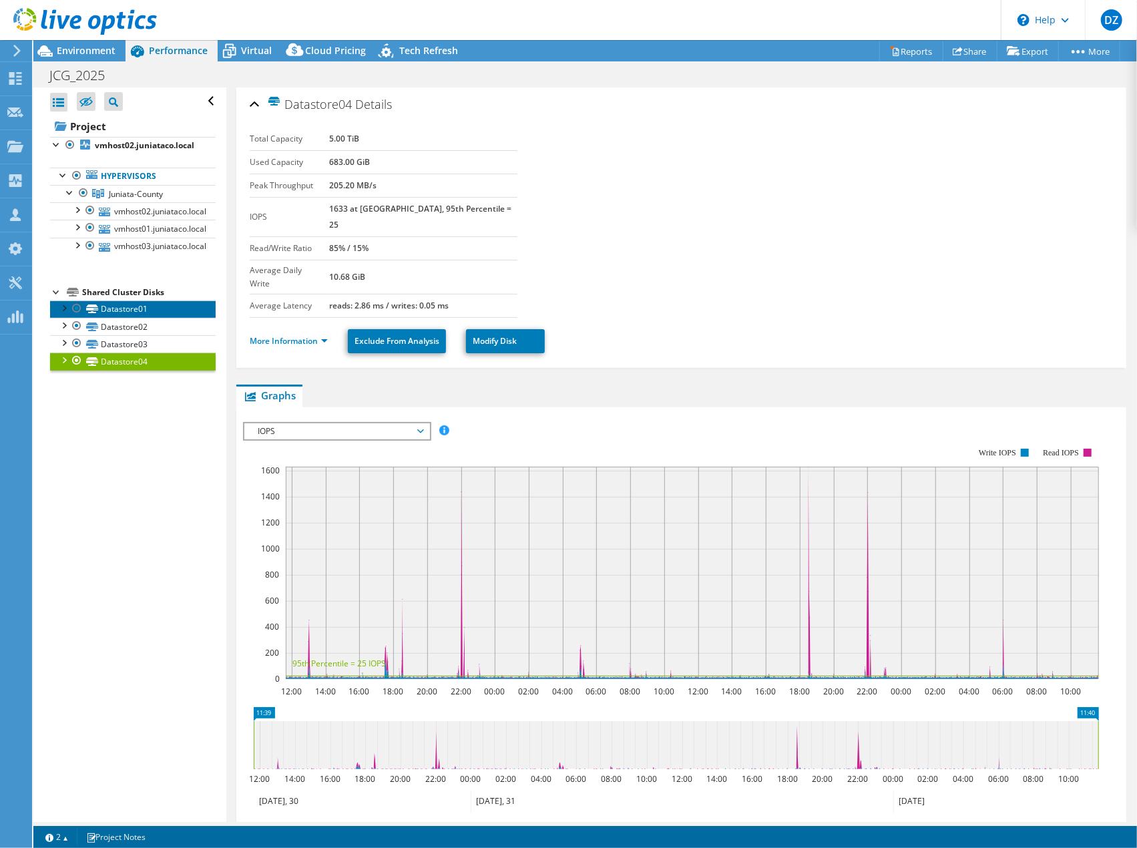
click at [141, 308] on link "Datastore01" at bounding box center [133, 308] width 166 height 17
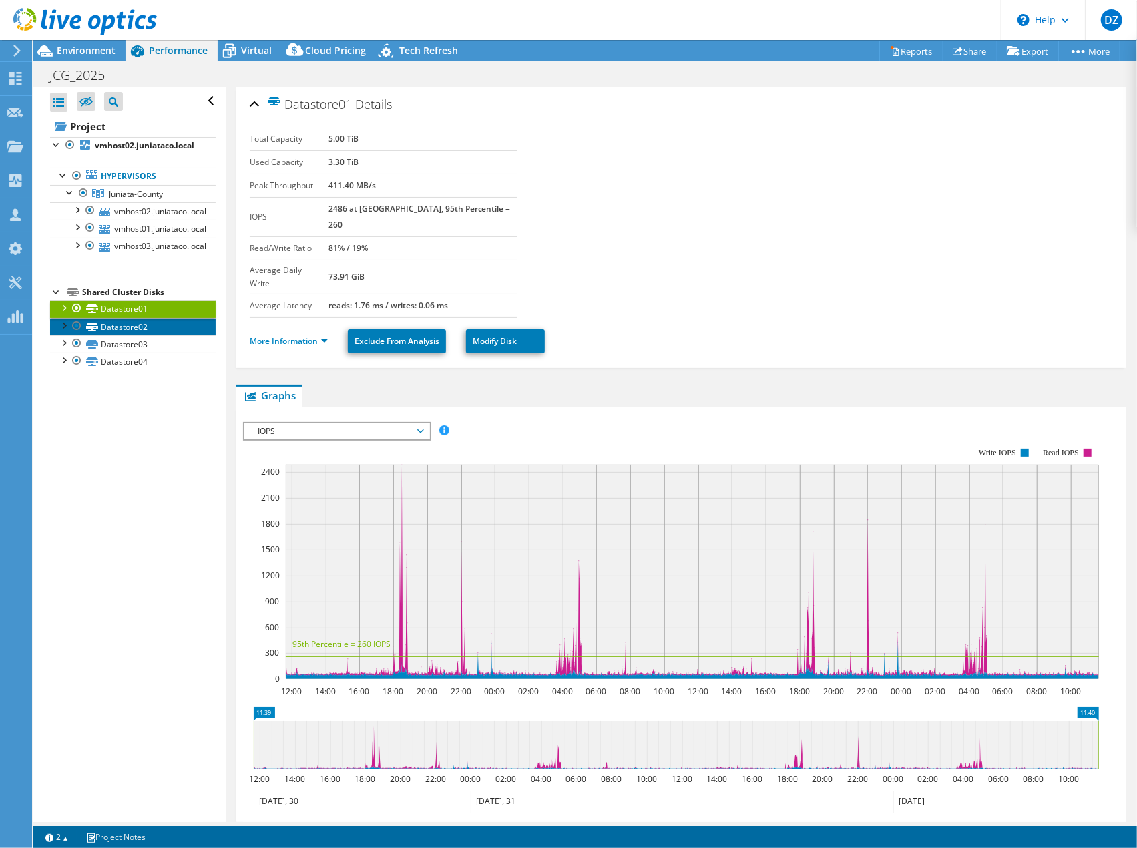
click at [141, 320] on link "Datastore02" at bounding box center [133, 326] width 166 height 17
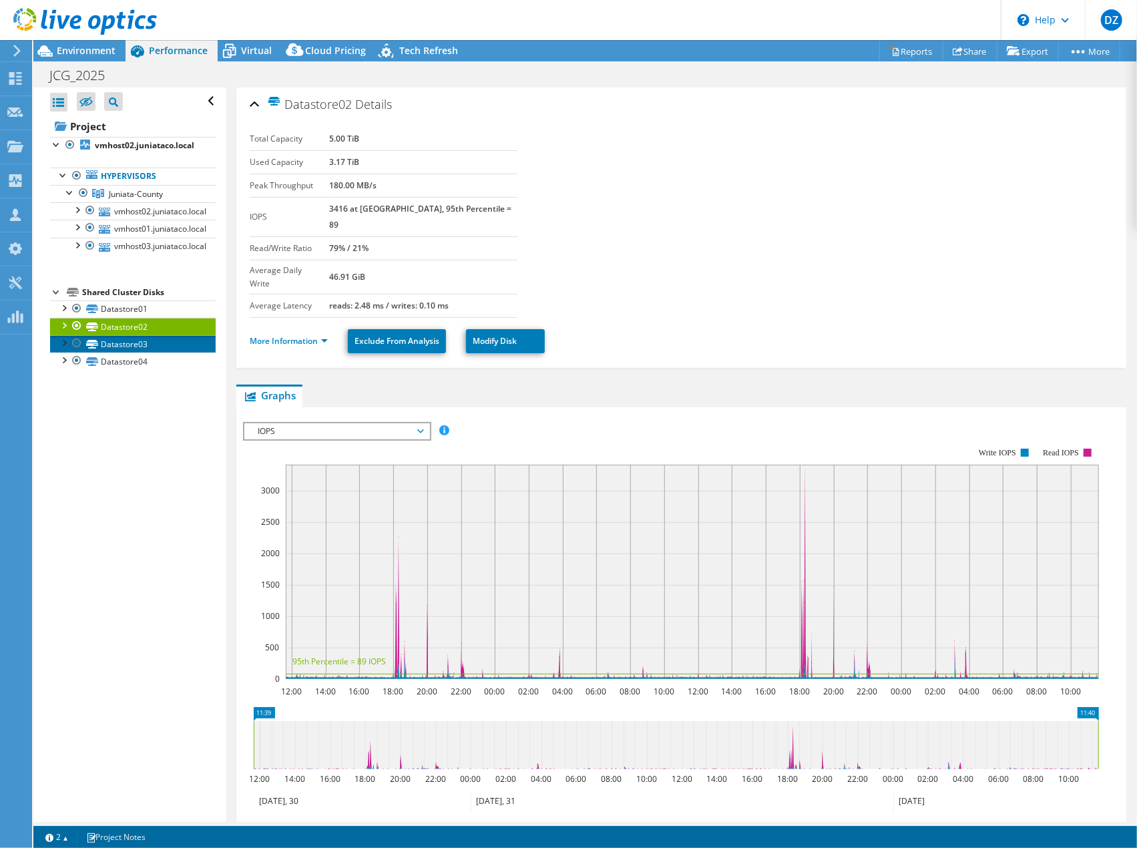
click at [139, 340] on link "Datastore03" at bounding box center [133, 343] width 166 height 17
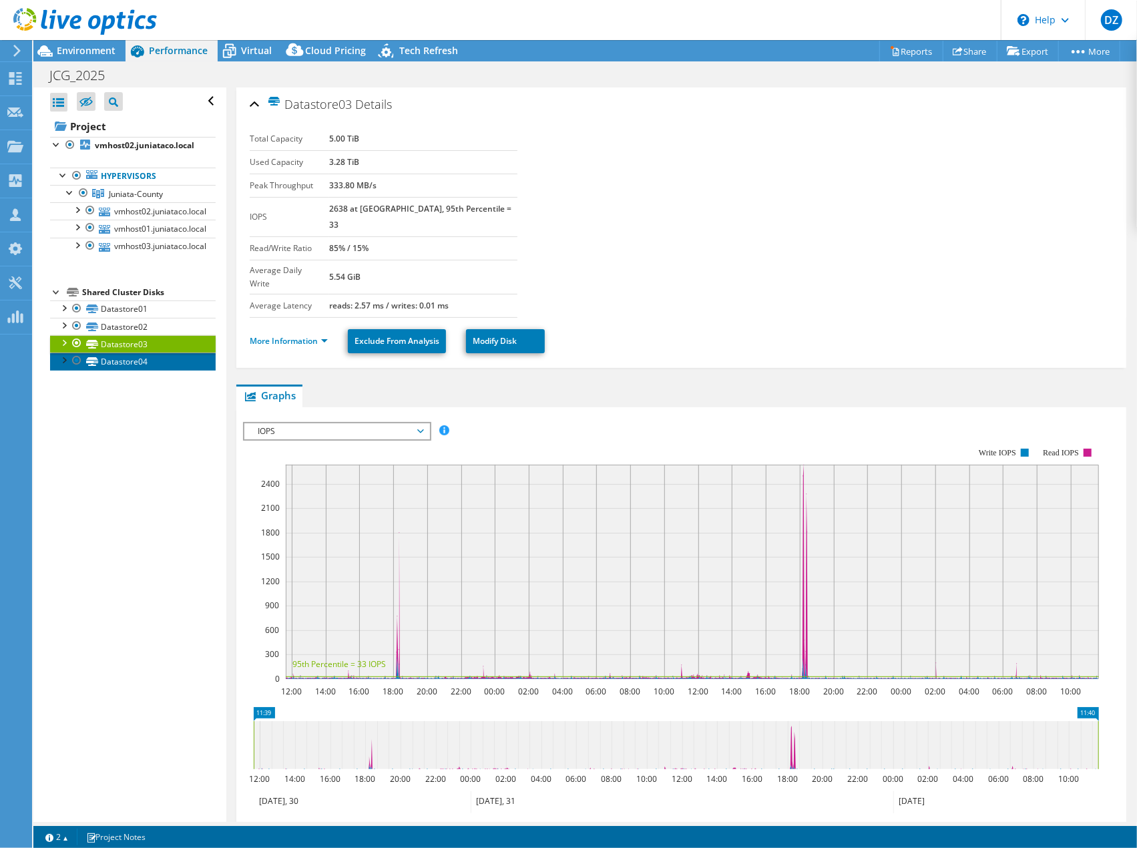
click at [134, 352] on link "Datastore04" at bounding box center [133, 360] width 166 height 17
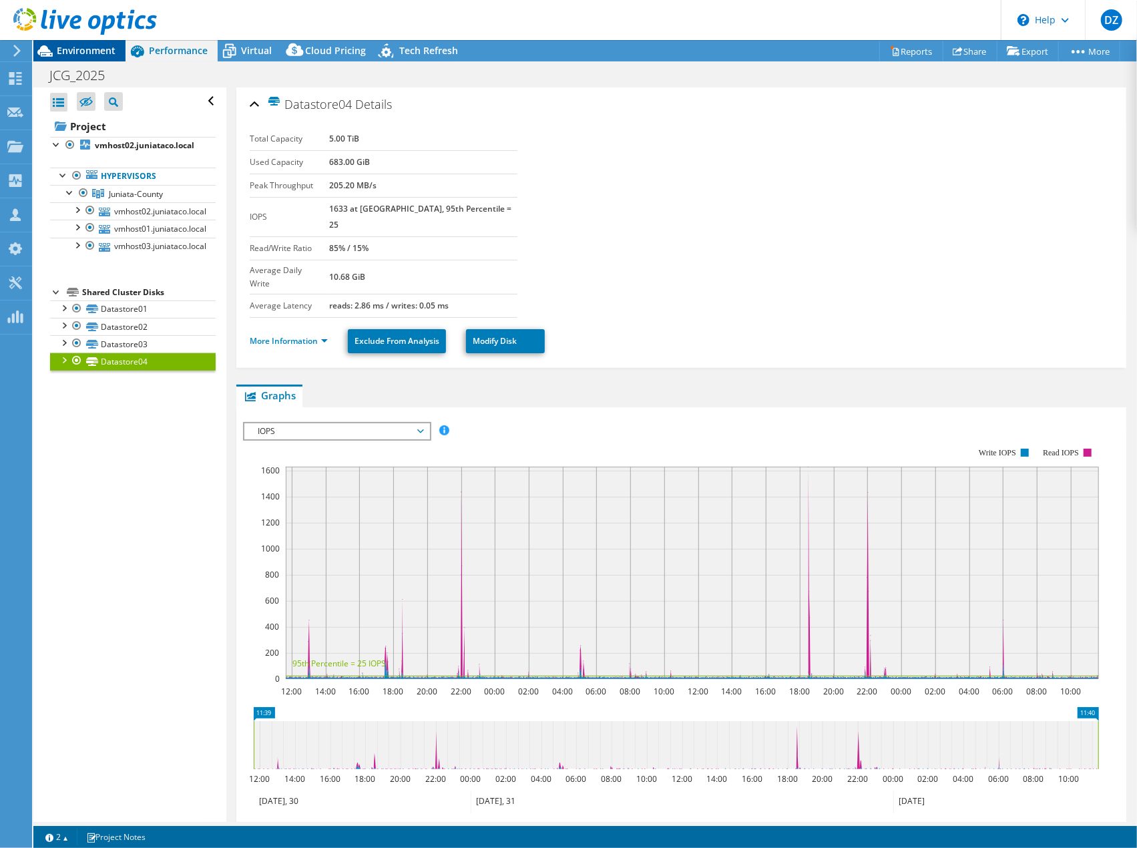
click at [107, 54] on span "Environment" at bounding box center [86, 50] width 59 height 13
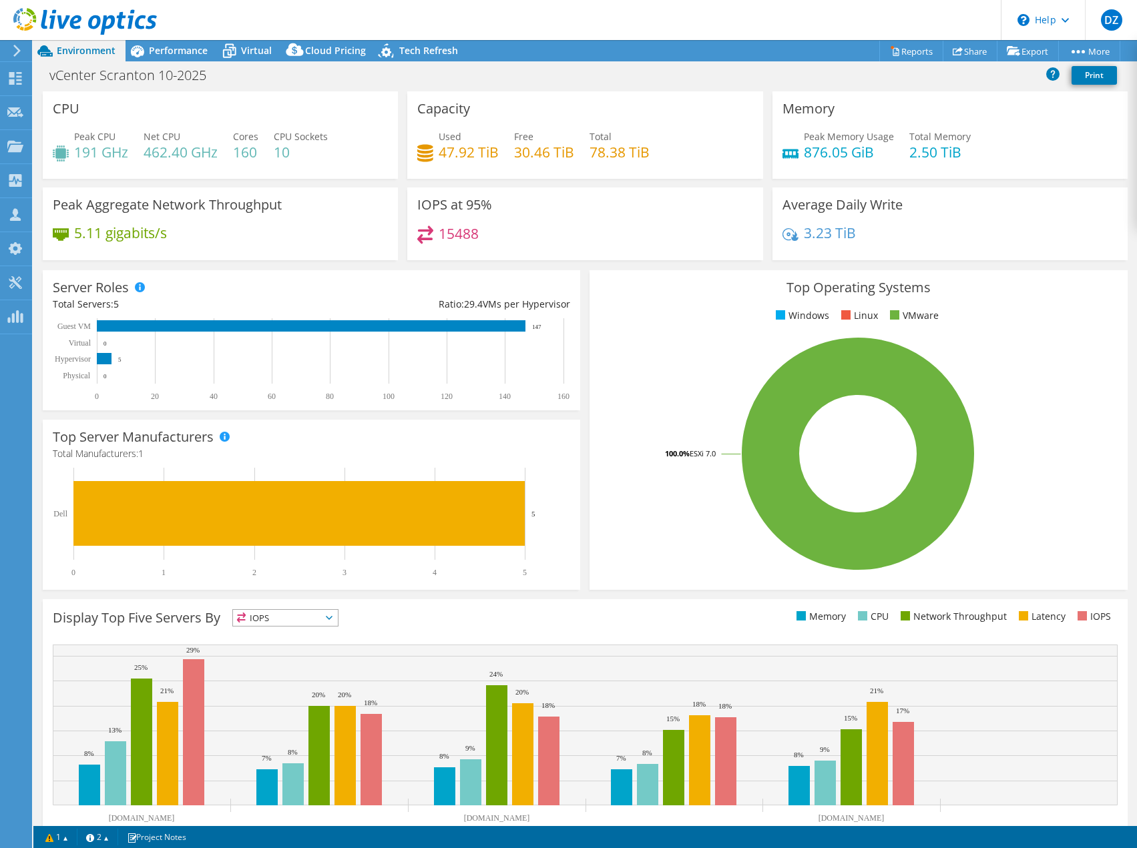
select select "USEast"
select select "USD"
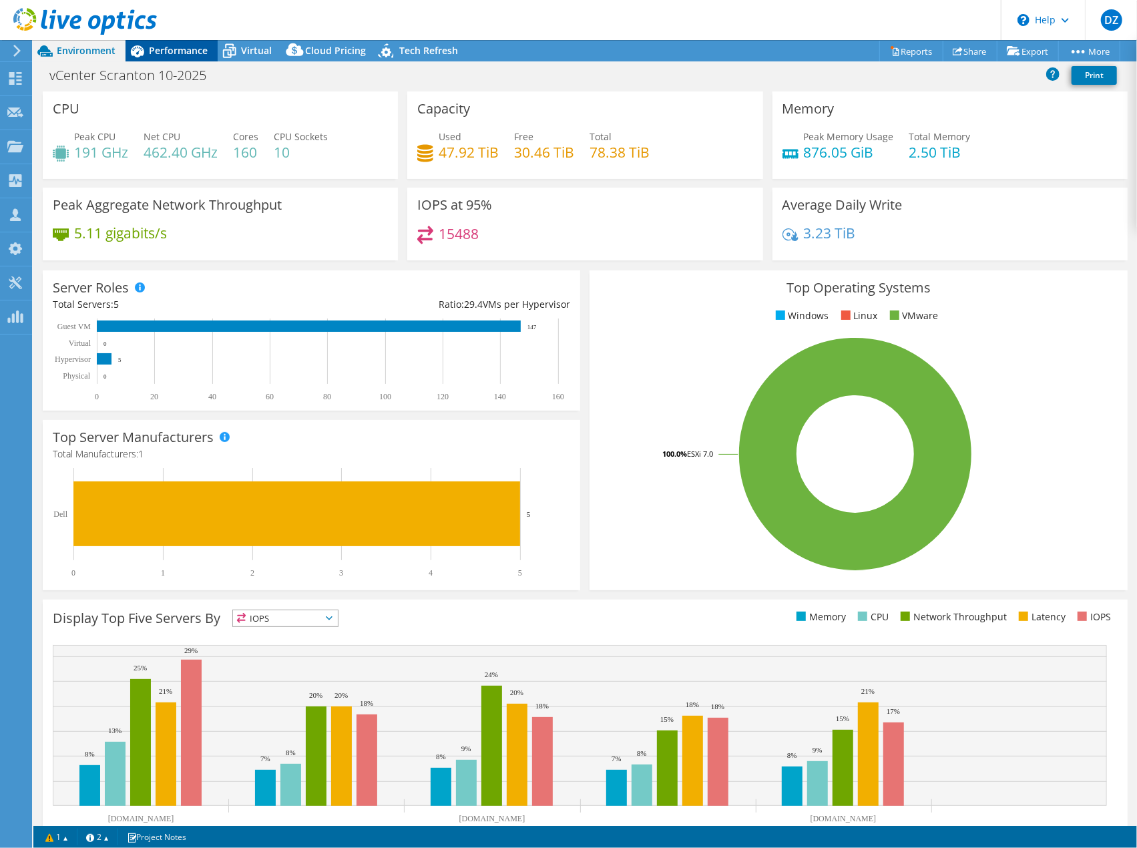
click at [159, 45] on span "Performance" at bounding box center [178, 50] width 59 height 13
